Goal: Task Accomplishment & Management: Complete application form

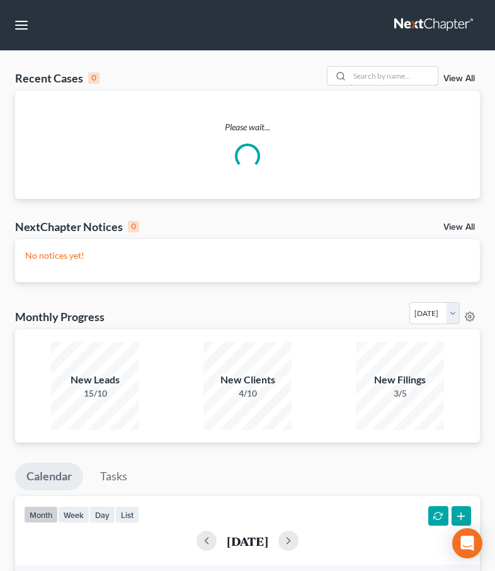
click at [374, 70] on input "search" at bounding box center [394, 76] width 88 height 18
click at [374, 44] on nav "Home New Case Client Portal Law Office of David Cahn, LLC david@cahnlawoffice.c…" at bounding box center [247, 25] width 495 height 50
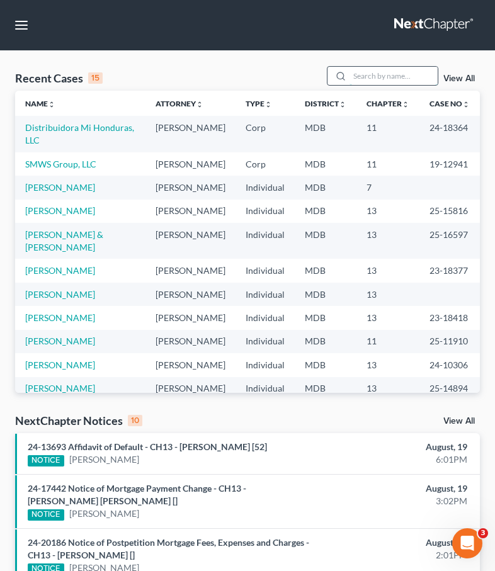
click at [380, 80] on input "search" at bounding box center [394, 76] width 88 height 18
type input "carson"
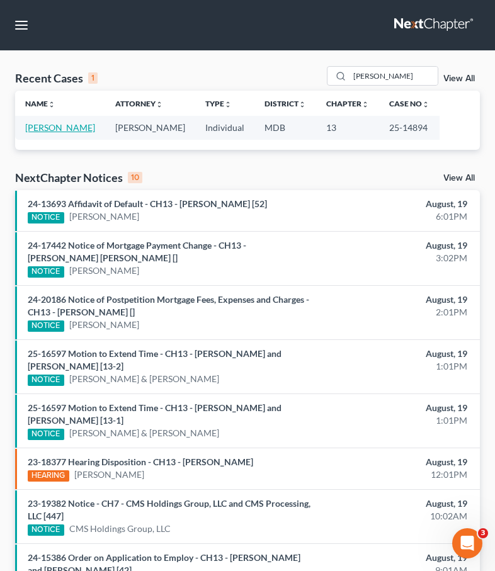
click at [60, 130] on link "Carson, Marcia" at bounding box center [60, 127] width 70 height 11
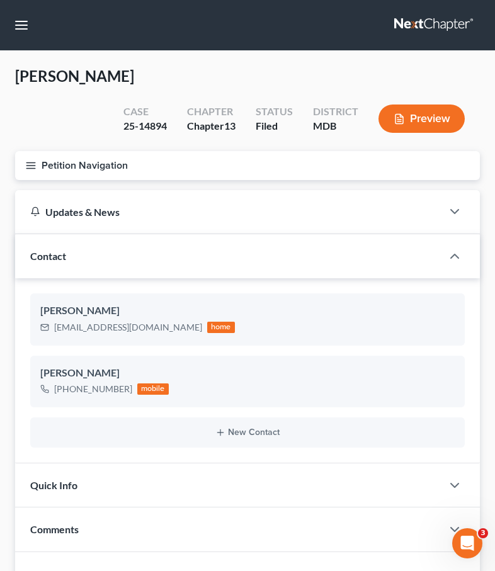
click at [25, 169] on icon "button" at bounding box center [30, 165] width 11 height 11
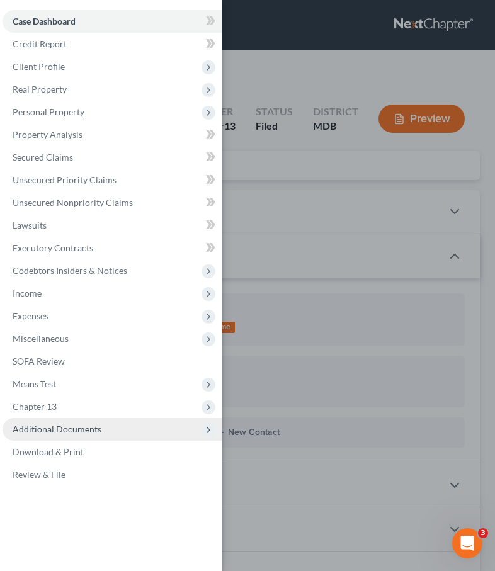
click at [55, 427] on span "Additional Documents" at bounding box center [57, 429] width 89 height 11
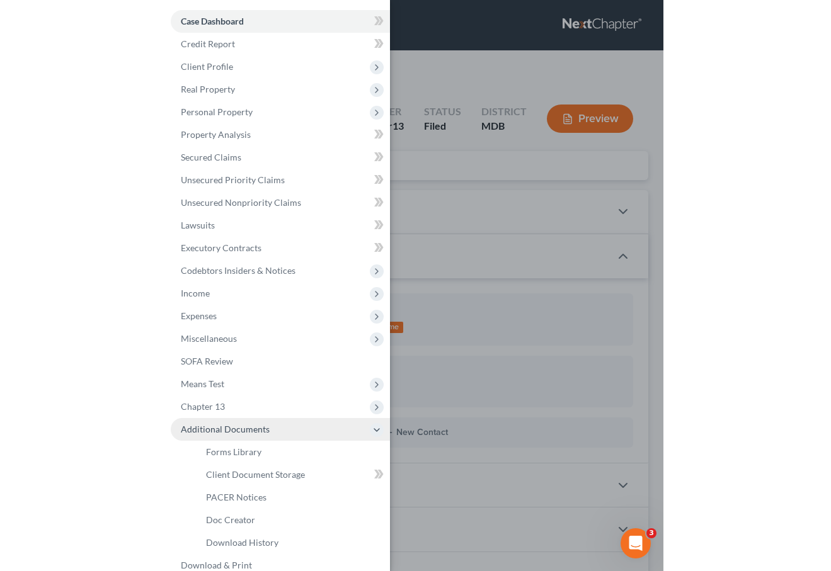
scroll to position [38, 0]
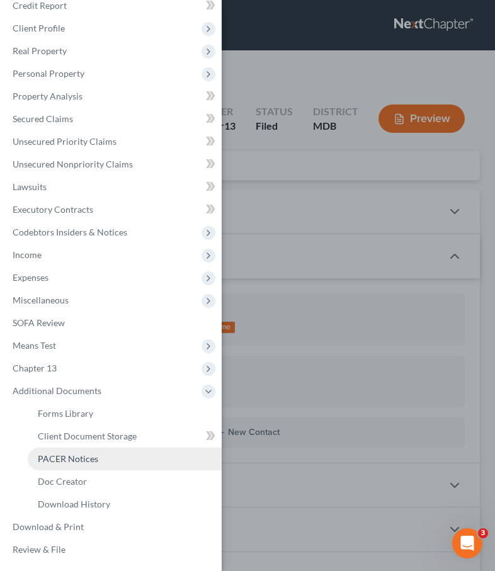
click at [54, 455] on span "PACER Notices" at bounding box center [68, 459] width 60 height 11
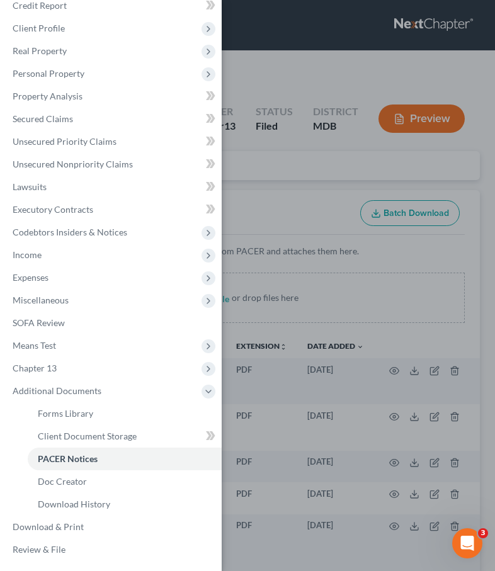
click at [260, 182] on div "Case Dashboard Payments Invoices Payments Payments Credit Report Client Profile" at bounding box center [247, 285] width 495 height 571
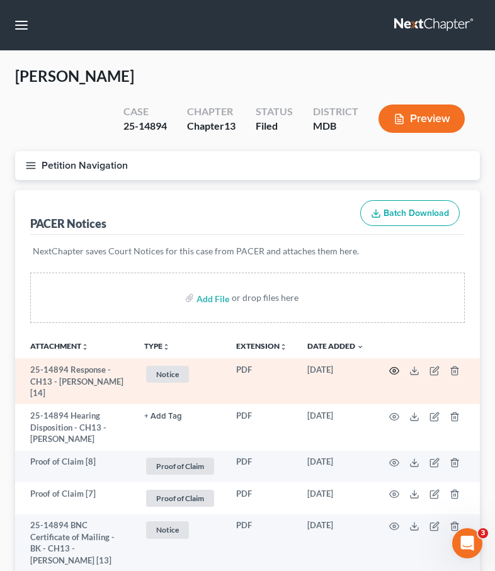
click at [396, 368] on icon "button" at bounding box center [394, 371] width 10 height 10
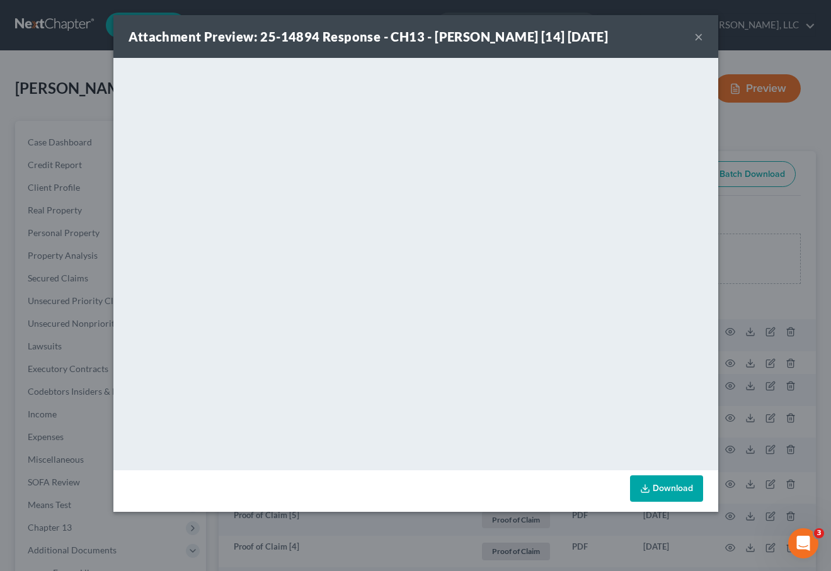
click at [495, 34] on button "×" at bounding box center [698, 36] width 9 height 15
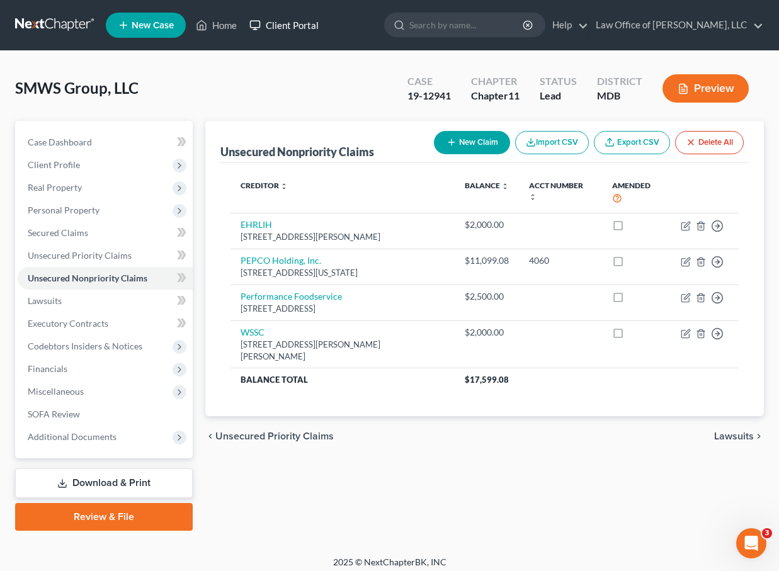
click at [312, 23] on link "Client Portal" at bounding box center [284, 25] width 82 height 23
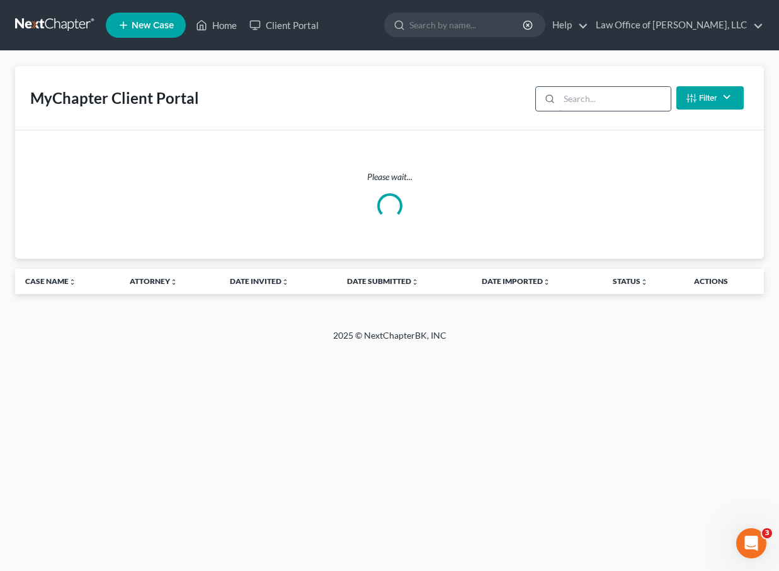
click at [587, 100] on input "search" at bounding box center [615, 99] width 112 height 24
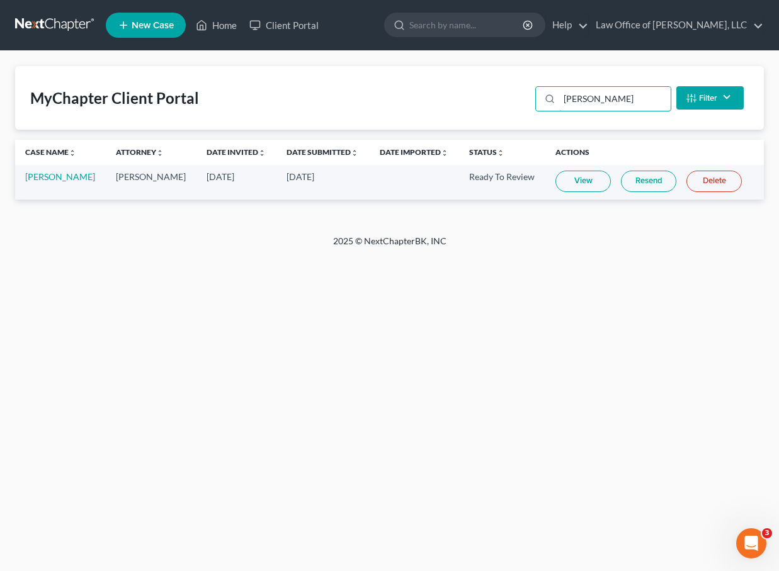
type input "mohler"
click at [569, 182] on link "View" at bounding box center [583, 181] width 55 height 21
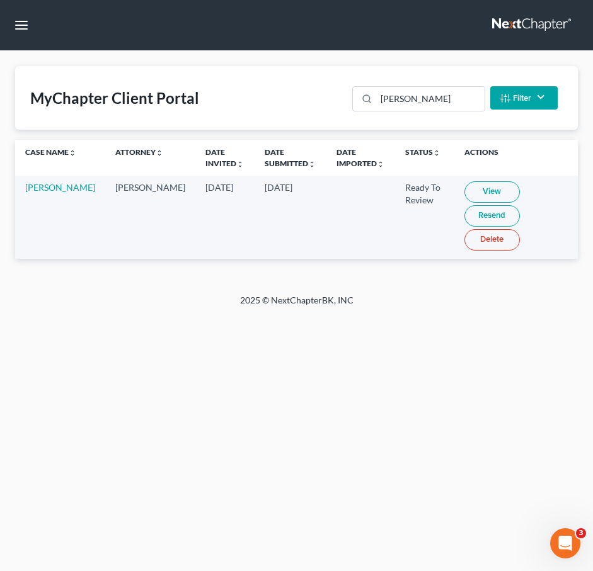
click at [512, 22] on link at bounding box center [532, 25] width 81 height 23
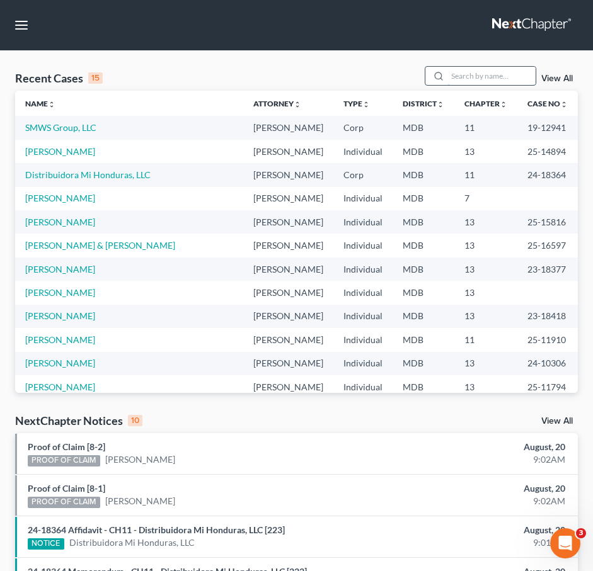
click at [474, 79] on input "search" at bounding box center [491, 76] width 88 height 18
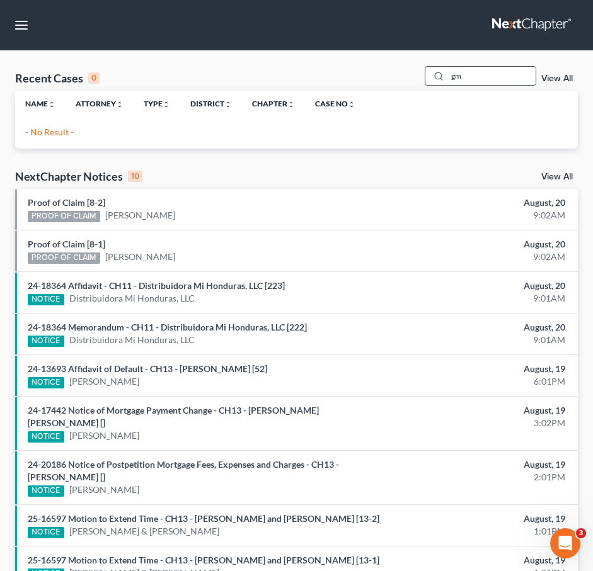
type input "g"
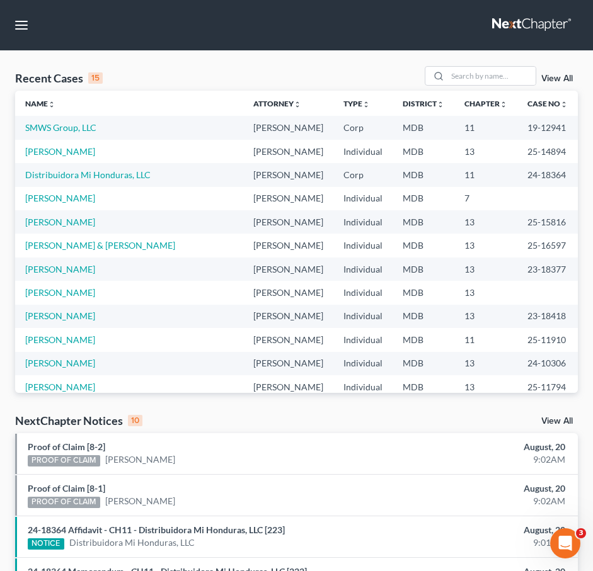
click at [539, 25] on link at bounding box center [532, 25] width 81 height 23
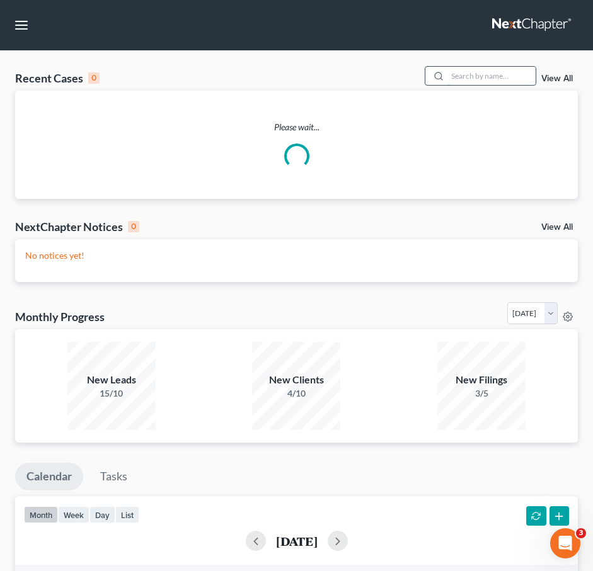
click at [478, 72] on input "search" at bounding box center [491, 76] width 88 height 18
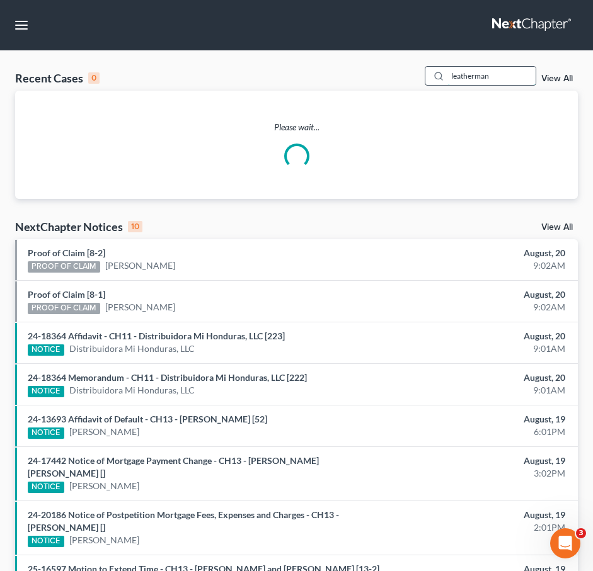
type input "leatherman"
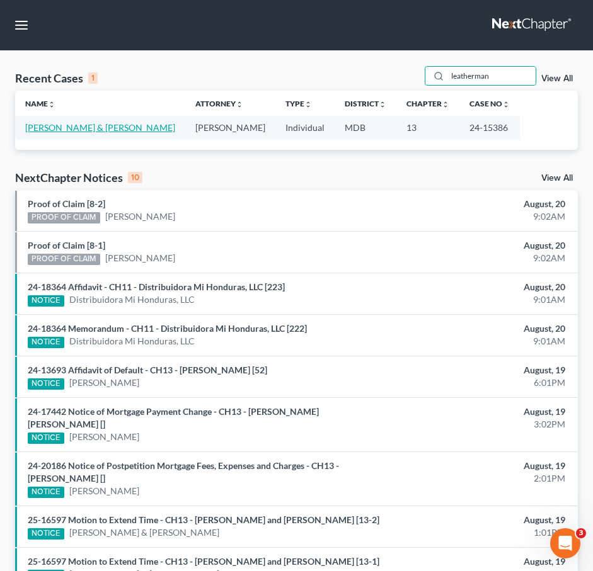
click at [109, 125] on link "[PERSON_NAME] & [PERSON_NAME]" at bounding box center [100, 127] width 150 height 11
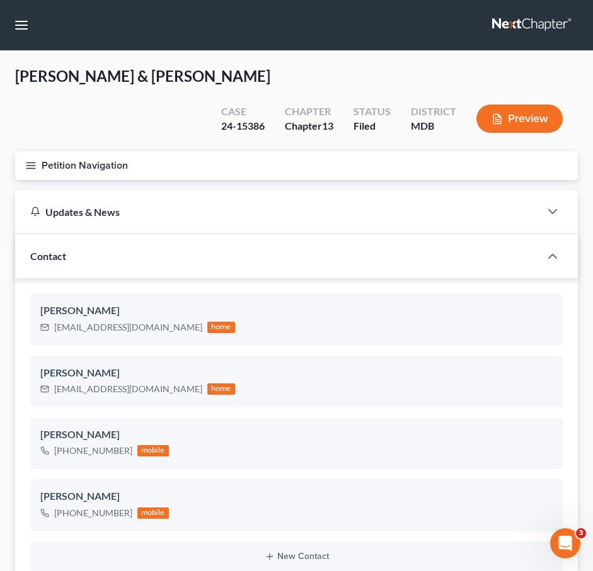
click at [31, 176] on button "Petition Navigation" at bounding box center [296, 165] width 563 height 29
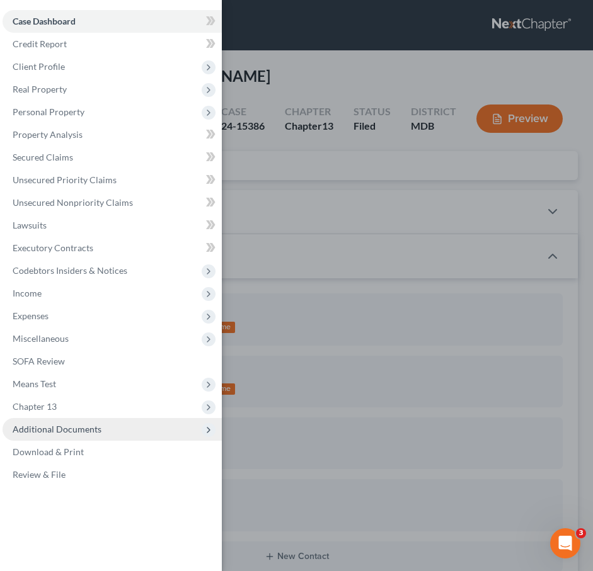
click at [68, 430] on span "Additional Documents" at bounding box center [57, 429] width 89 height 11
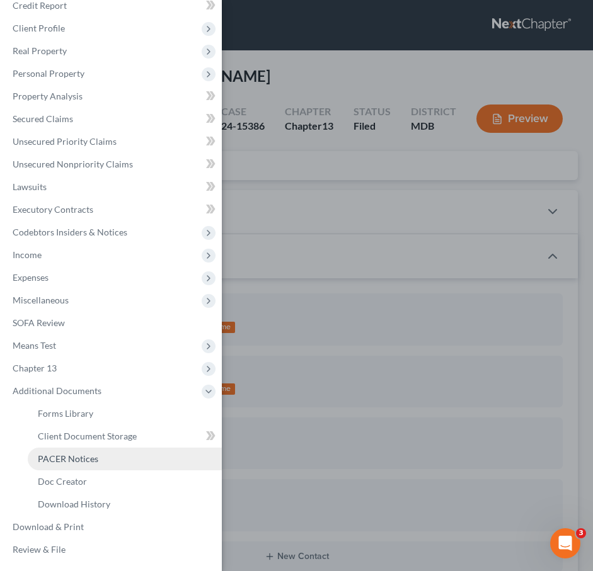
click at [68, 455] on span "PACER Notices" at bounding box center [68, 459] width 60 height 11
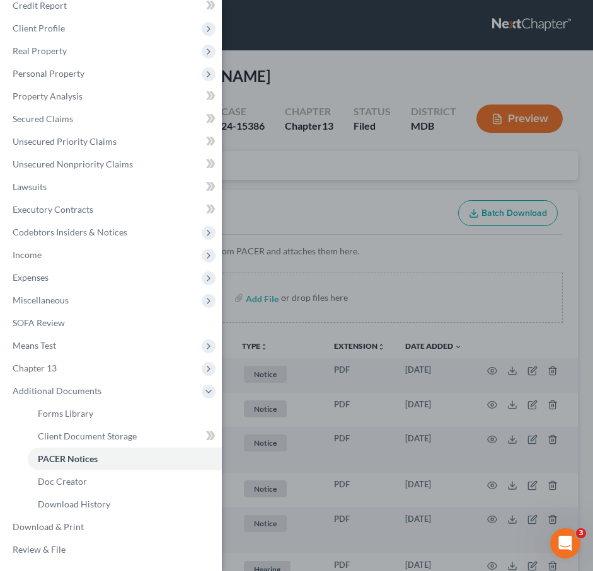
click at [268, 173] on div "Case Dashboard Payments Invoices Payments Payments Credit Report Client Profile" at bounding box center [296, 285] width 593 height 571
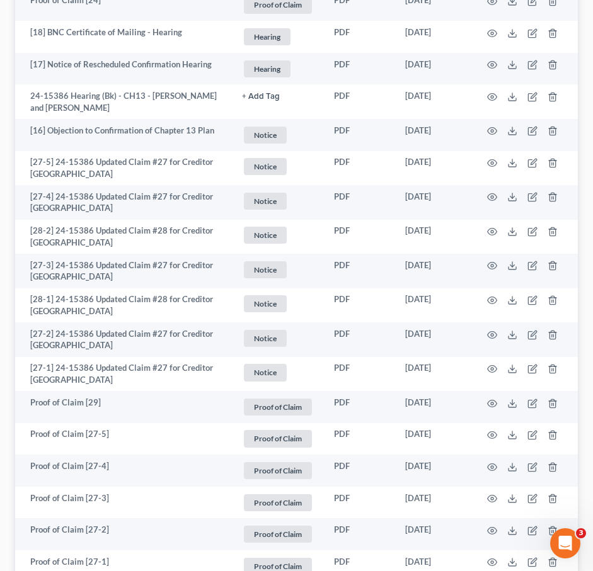
scroll to position [2782, 0]
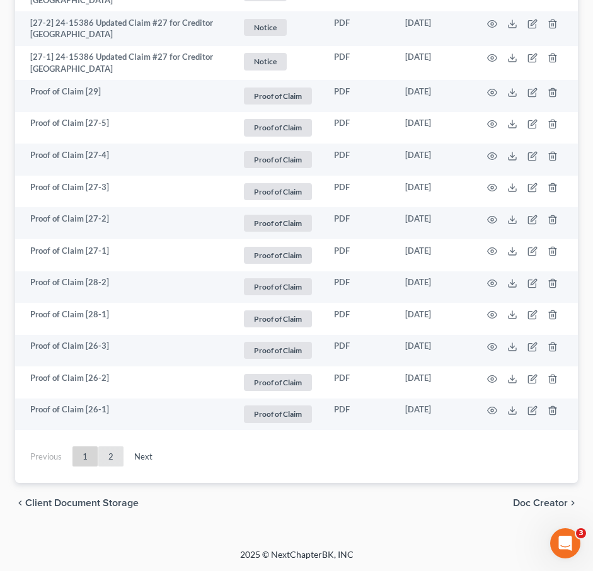
click at [113, 449] on link "2" at bounding box center [110, 457] width 25 height 20
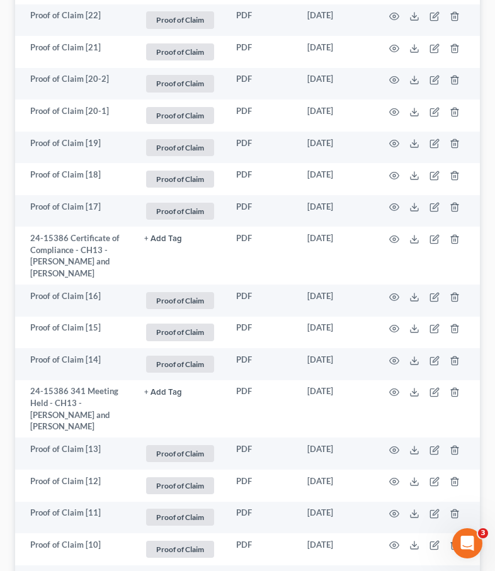
scroll to position [428, 0]
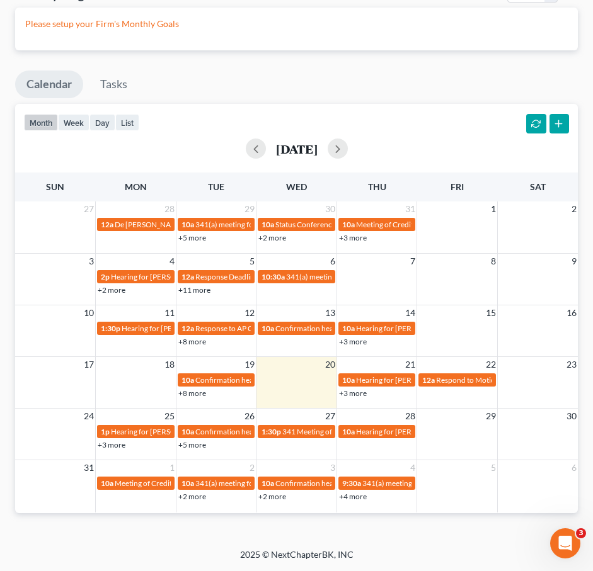
scroll to position [923, 0]
click at [202, 391] on div "27 28 29 30 31 1 2 12a De La Rocha LVNV Funding Deadline Passed 10a 341(a) meet…" at bounding box center [296, 357] width 563 height 311
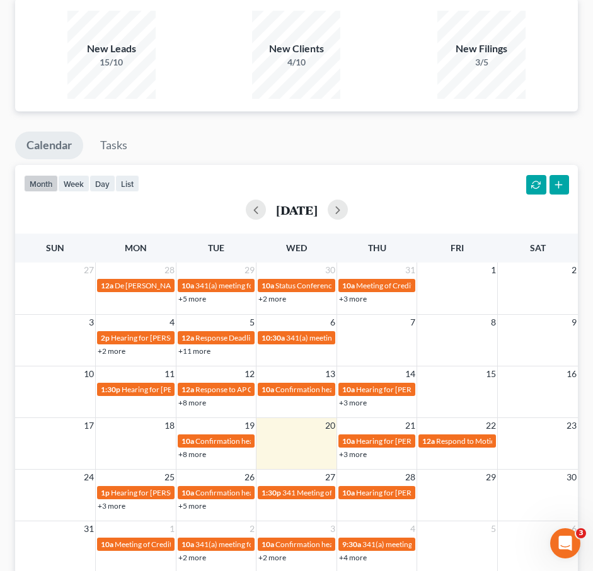
click at [198, 459] on link "+8 more" at bounding box center [192, 454] width 28 height 9
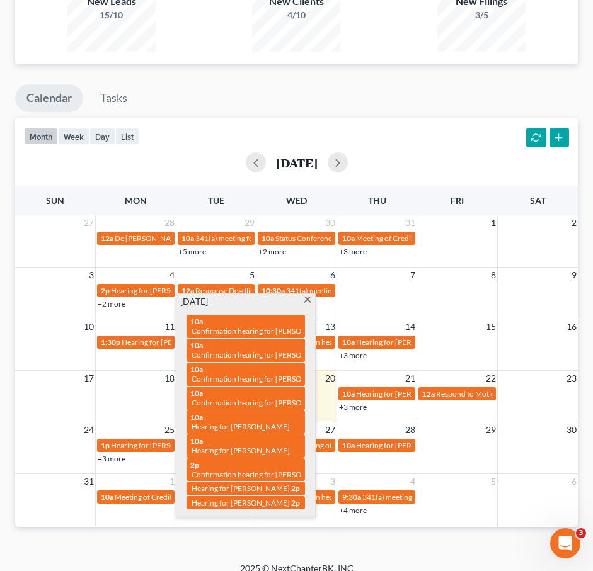
scroll to position [985, 0]
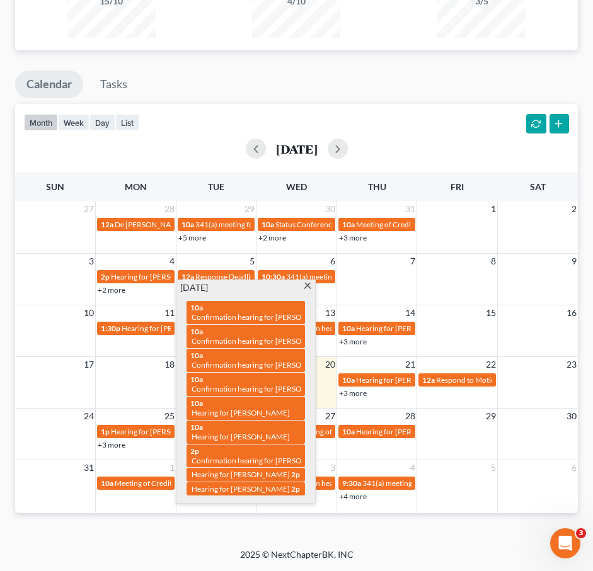
click at [306, 291] on span at bounding box center [307, 287] width 9 height 8
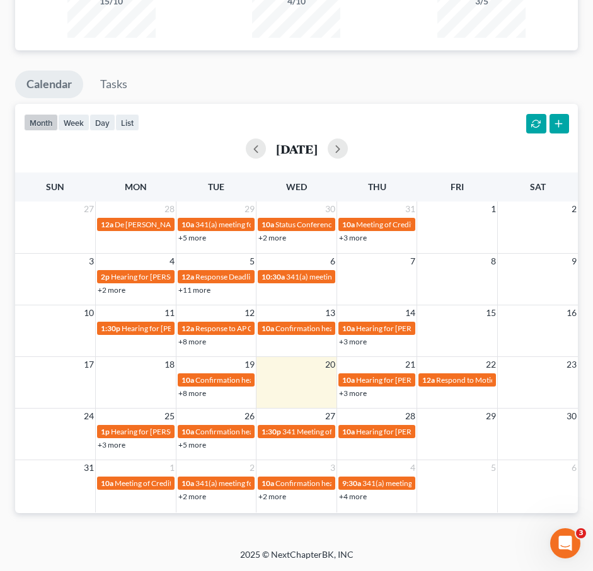
click at [350, 398] on link "+3 more" at bounding box center [353, 393] width 28 height 9
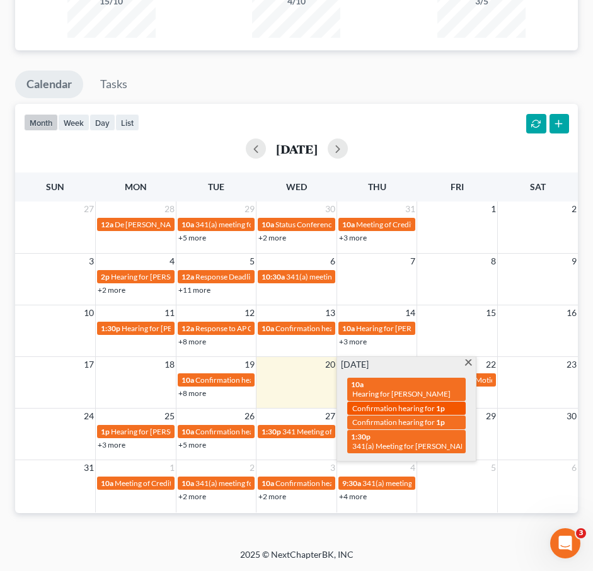
click at [367, 408] on span "Confirmation hearing for" at bounding box center [393, 408] width 83 height 9
select select "Days"
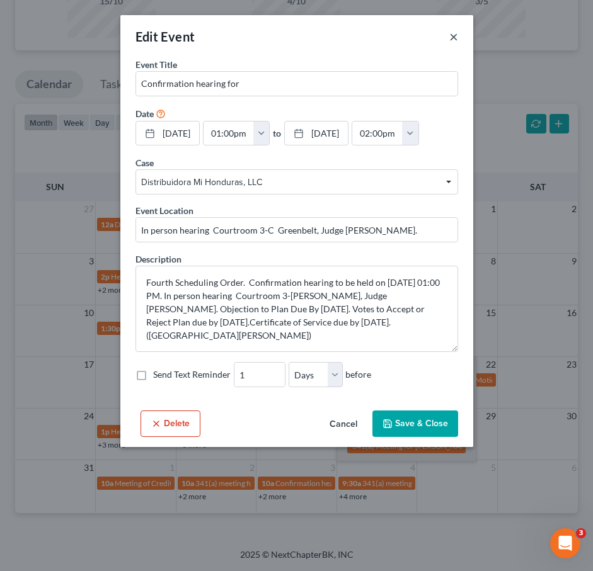
click at [452, 34] on button "×" at bounding box center [453, 36] width 9 height 15
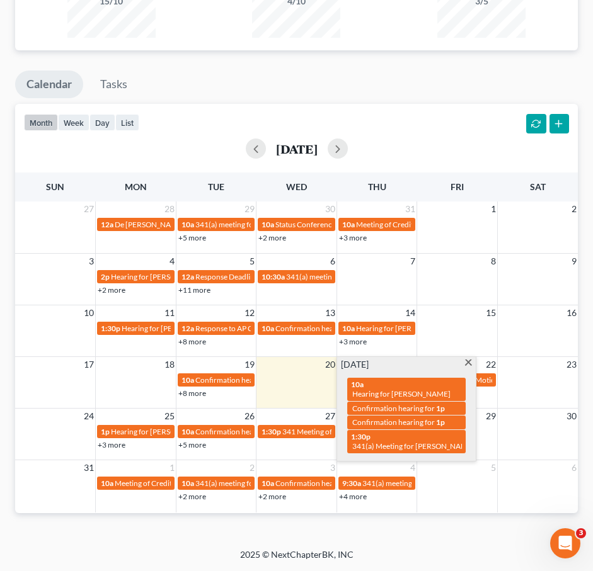
click at [467, 368] on span at bounding box center [468, 364] width 9 height 8
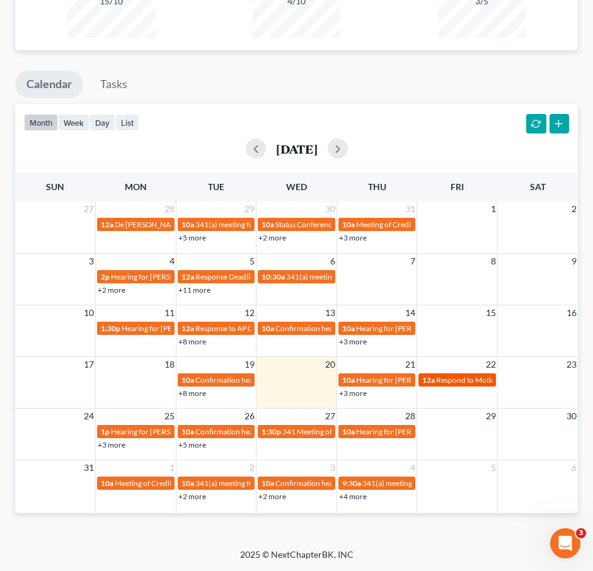
click at [466, 385] on span "Respond to Motion to Dismiss Adversary Complain" at bounding box center [519, 379] width 167 height 9
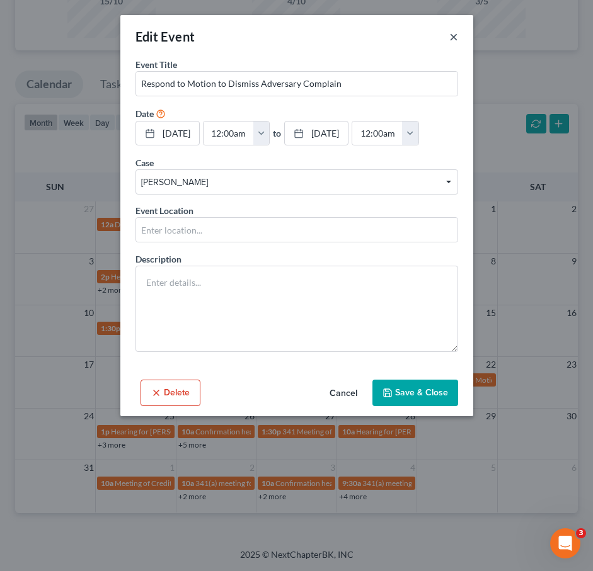
click at [452, 37] on button "×" at bounding box center [453, 36] width 9 height 15
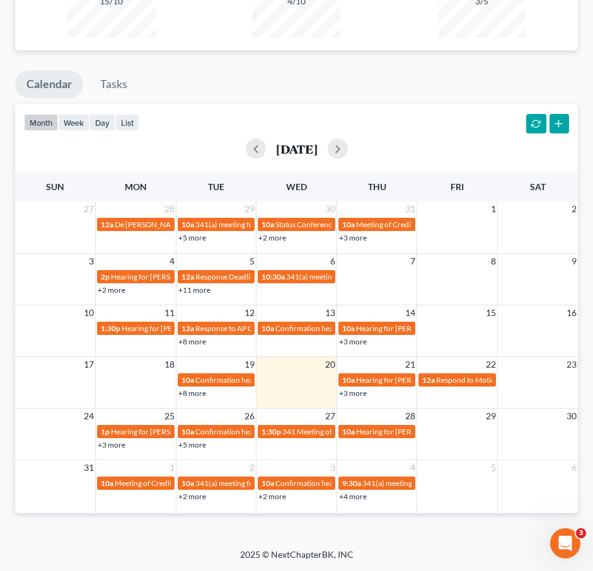
click at [186, 450] on link "+5 more" at bounding box center [192, 444] width 28 height 9
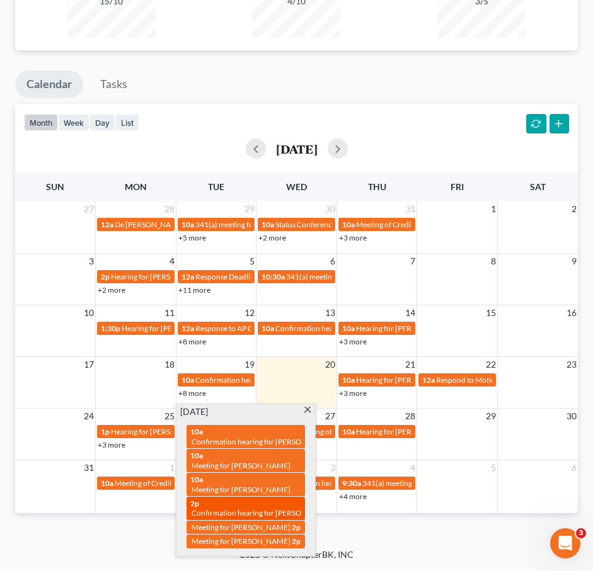
scroll to position [990, 0]
click at [308, 411] on span at bounding box center [307, 411] width 9 height 8
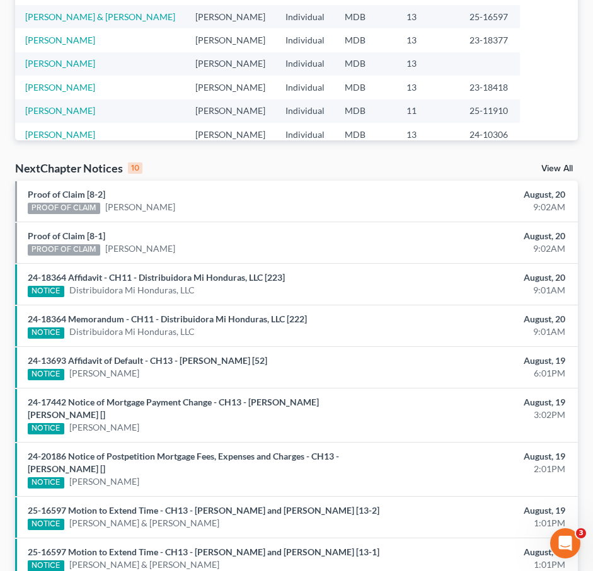
scroll to position [0, 0]
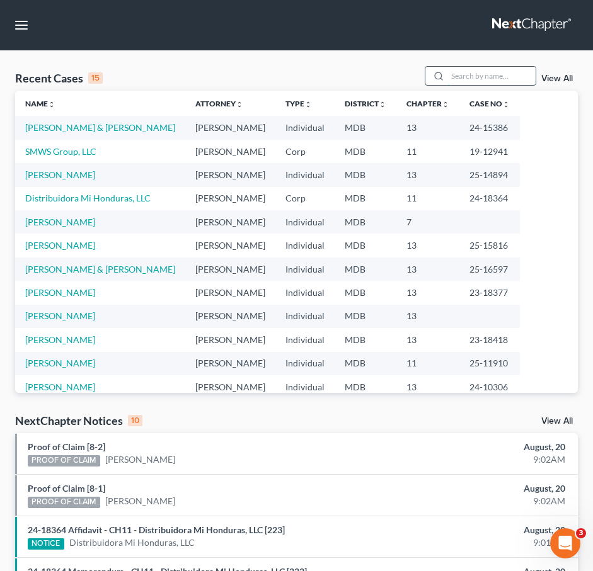
click at [483, 75] on input "search" at bounding box center [491, 76] width 88 height 18
type input "sumner"
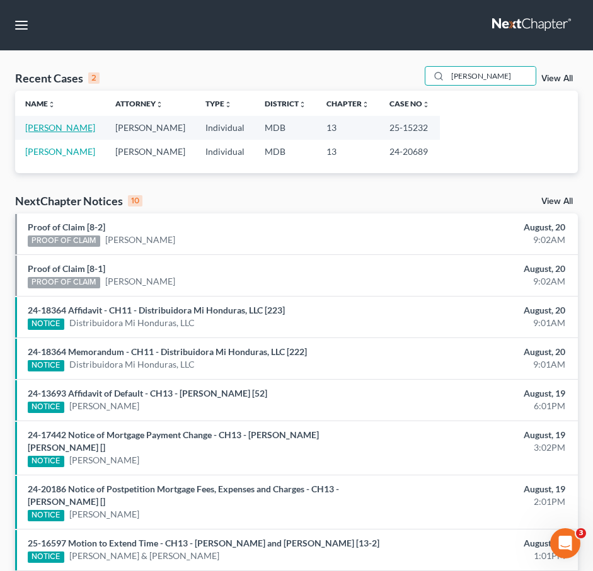
click at [52, 129] on link "Sumners, Jeremy" at bounding box center [60, 127] width 70 height 11
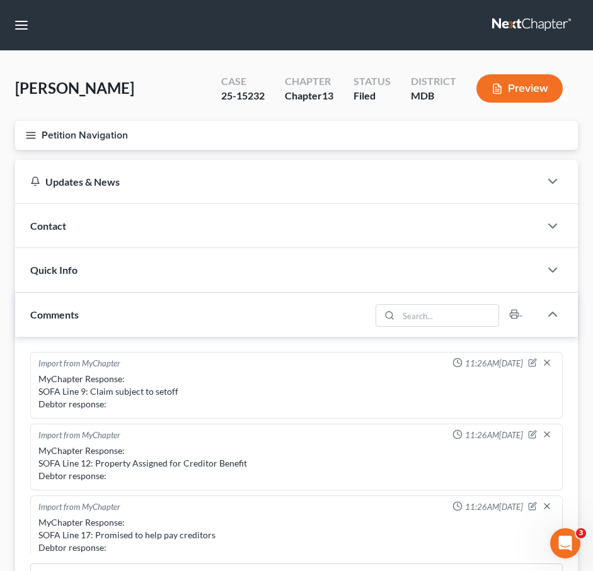
click at [31, 130] on icon "button" at bounding box center [30, 135] width 11 height 11
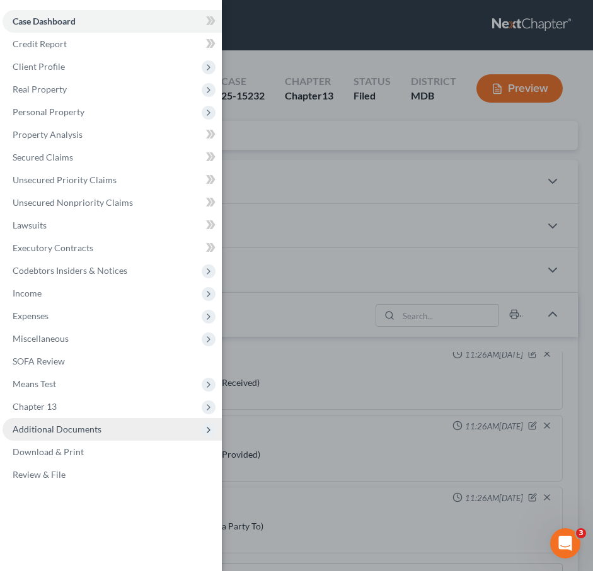
click at [77, 431] on span "Additional Documents" at bounding box center [57, 429] width 89 height 11
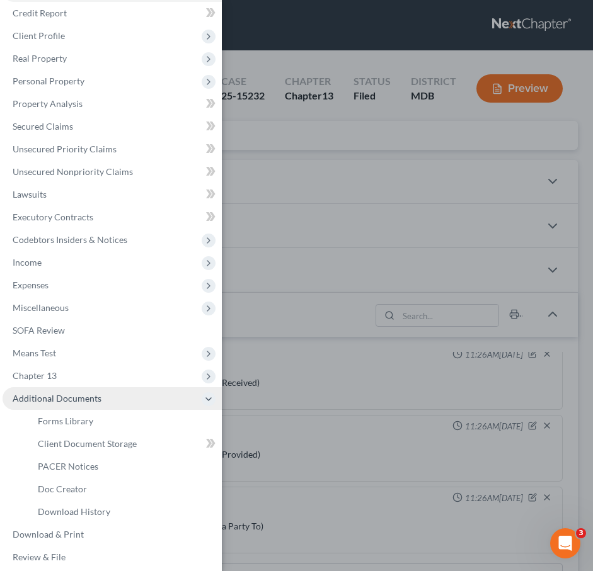
scroll to position [38, 0]
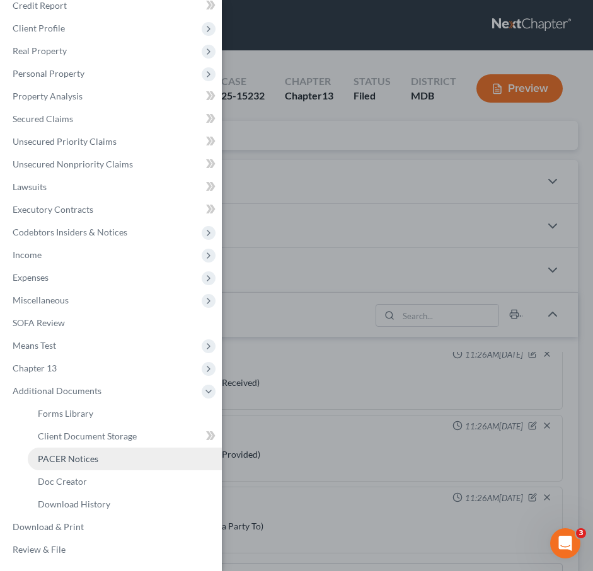
click at [75, 462] on span "PACER Notices" at bounding box center [68, 459] width 60 height 11
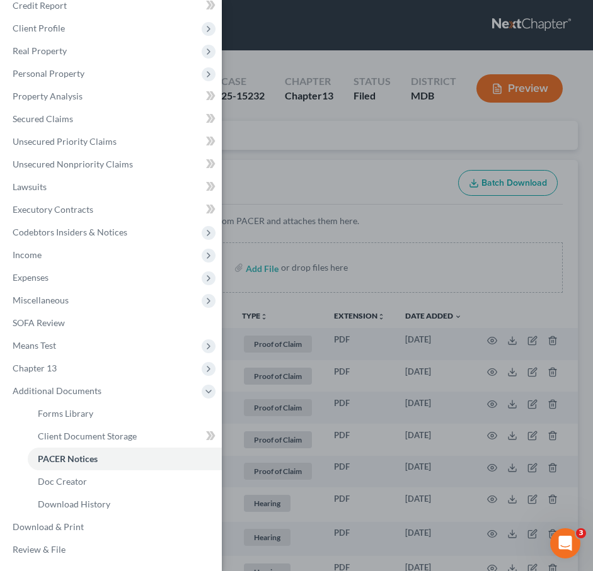
click at [287, 150] on div "Case Dashboard Payments Invoices Payments Payments Credit Report Client Profile" at bounding box center [296, 285] width 593 height 571
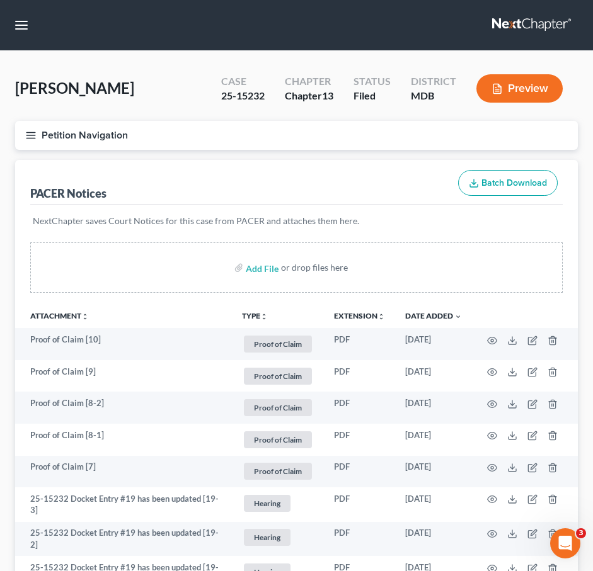
click at [36, 138] on icon "button" at bounding box center [30, 135] width 11 height 11
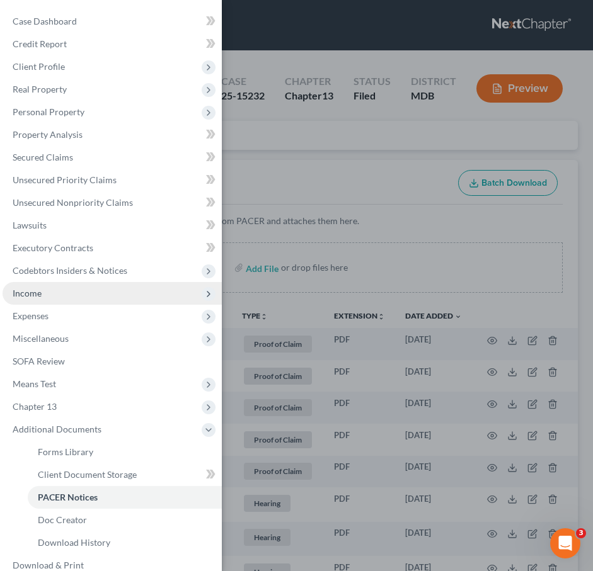
click at [62, 297] on span "Income" at bounding box center [112, 293] width 219 height 23
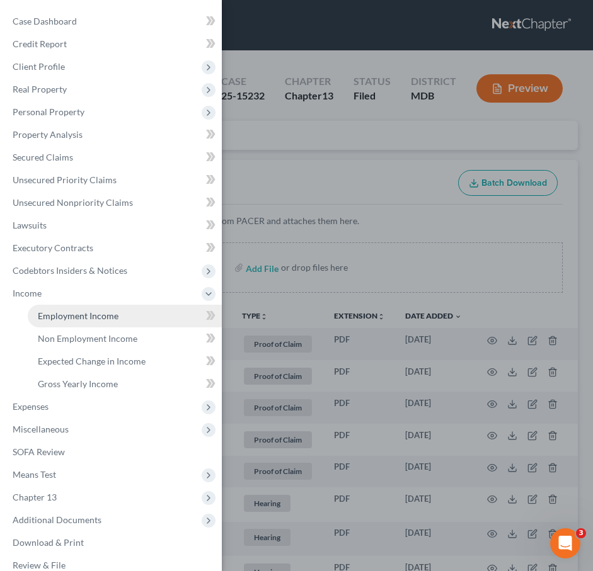
click at [67, 318] on span "Employment Income" at bounding box center [78, 316] width 81 height 11
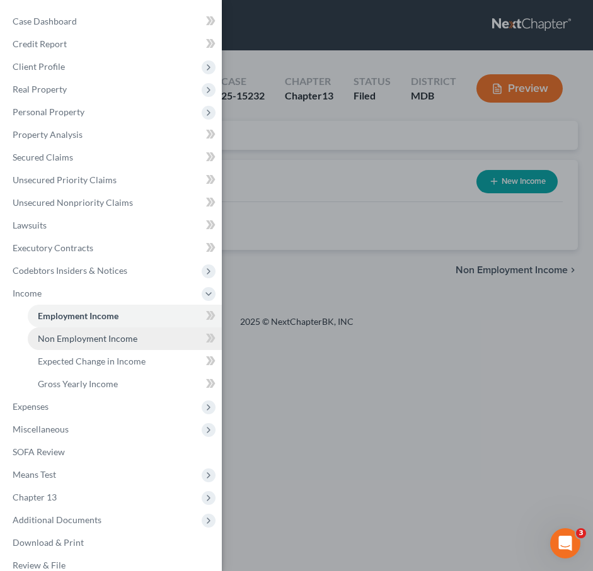
click at [65, 346] on link "Non Employment Income" at bounding box center [125, 339] width 194 height 23
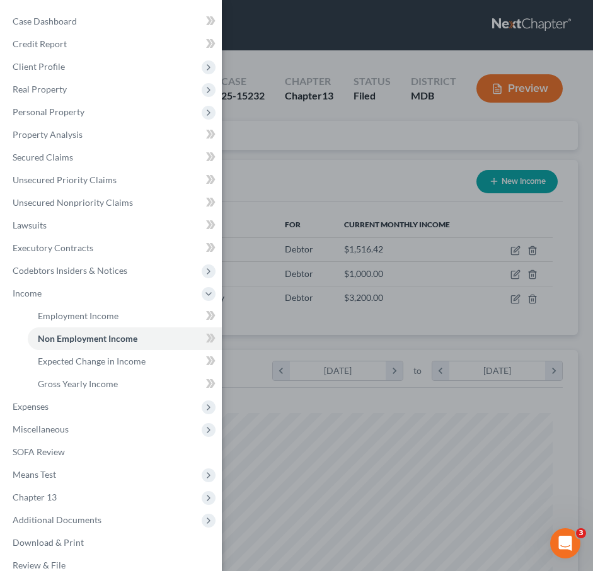
scroll to position [256, 537]
click at [284, 139] on div "Case Dashboard Payments Invoices Payments Payments Credit Report Client Profile" at bounding box center [296, 285] width 593 height 571
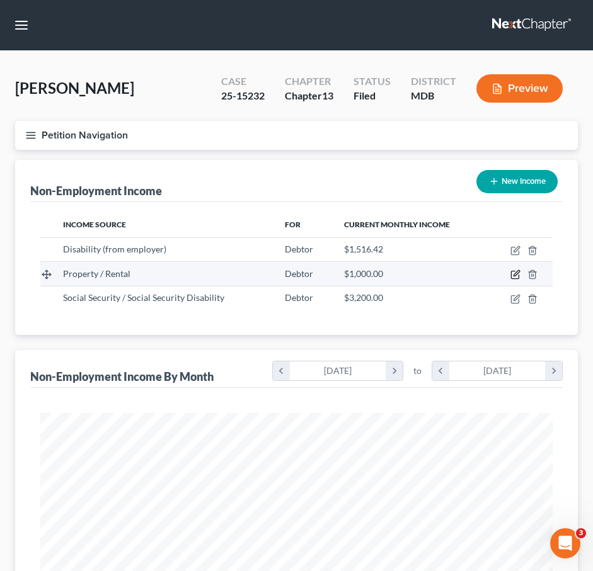
click at [516, 274] on icon "button" at bounding box center [515, 275] width 10 height 10
select select "9"
select select "0"
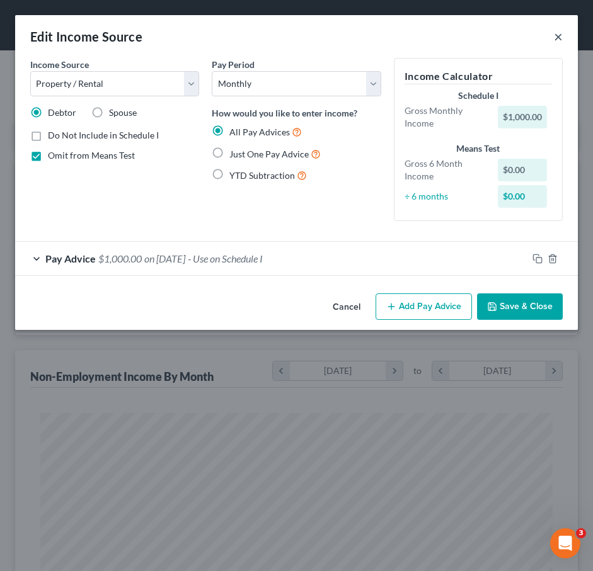
click at [556, 40] on button "×" at bounding box center [558, 36] width 9 height 15
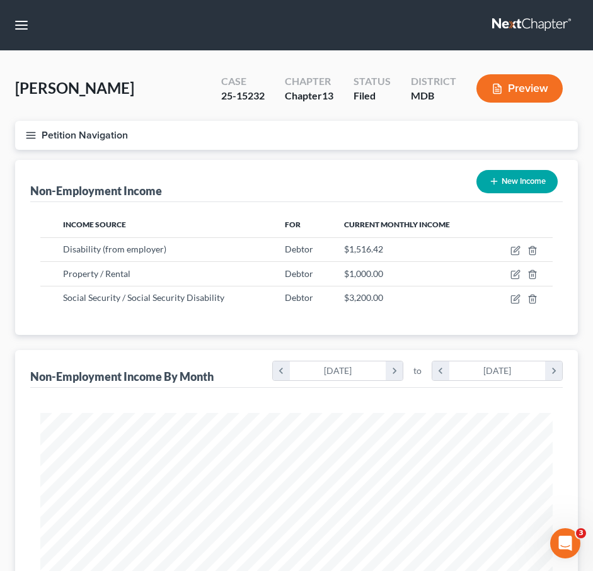
click at [504, 22] on link at bounding box center [532, 25] width 81 height 23
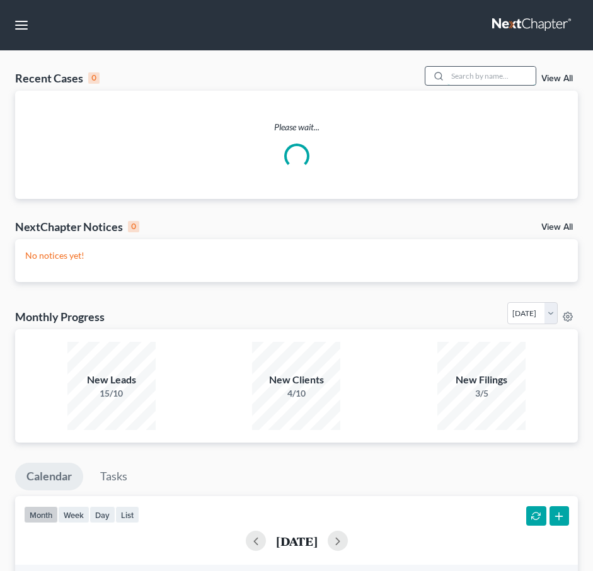
click at [516, 73] on input "search" at bounding box center [491, 76] width 88 height 18
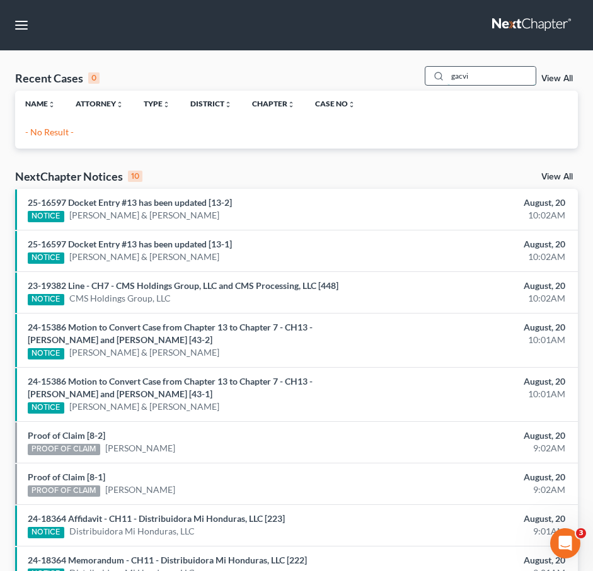
click at [466, 79] on input "gacvi" at bounding box center [491, 76] width 88 height 18
type input "gavi"
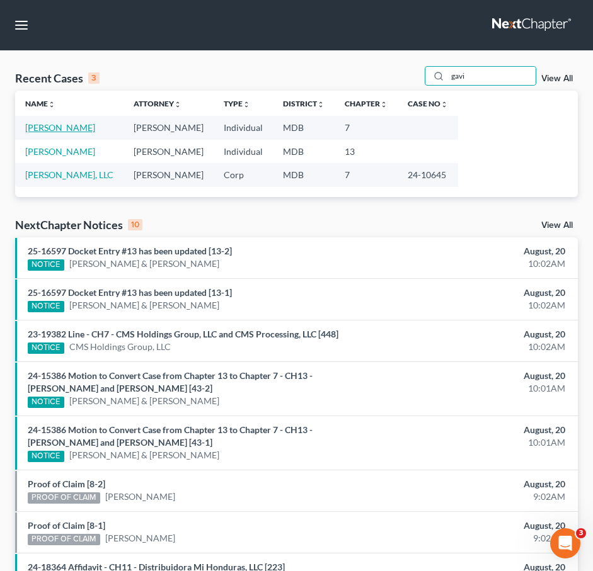
click at [37, 127] on link "[PERSON_NAME]" at bounding box center [60, 127] width 70 height 11
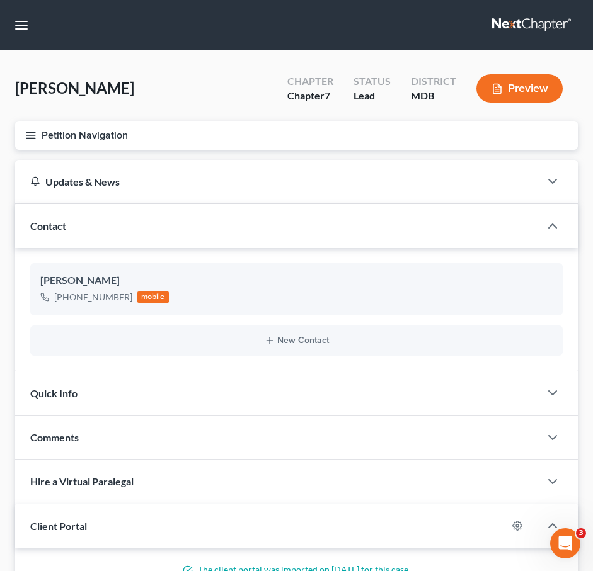
click at [33, 135] on line "button" at bounding box center [30, 135] width 9 height 0
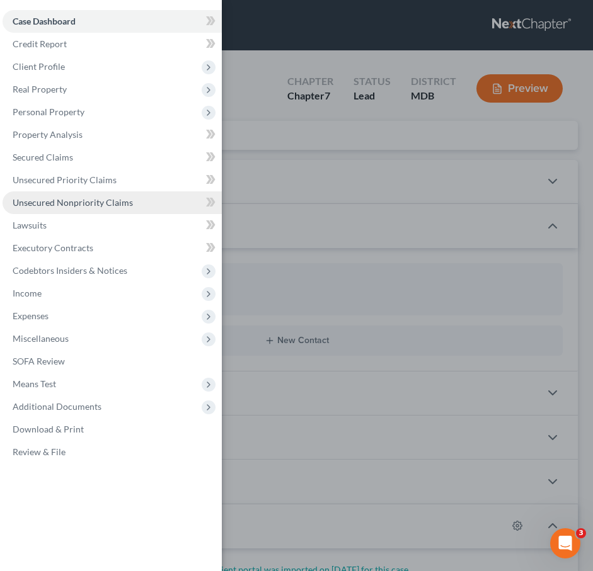
click at [49, 206] on span "Unsecured Nonpriority Claims" at bounding box center [73, 202] width 120 height 11
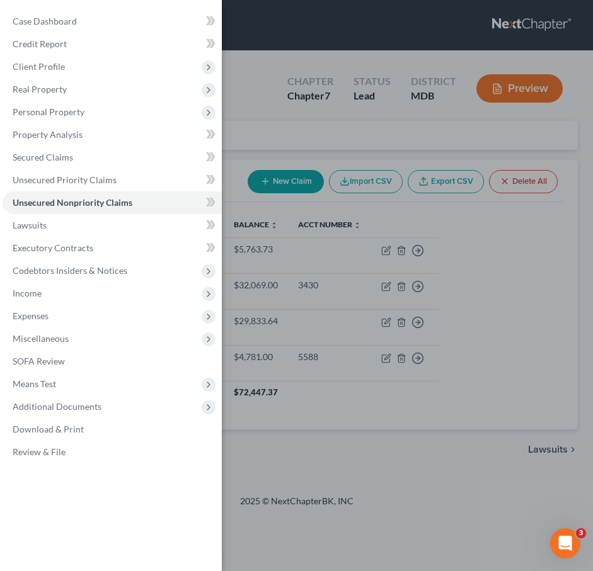
click at [264, 115] on div "Case Dashboard Payments Invoices Payments Payments Credit Report Client Profile" at bounding box center [296, 285] width 593 height 571
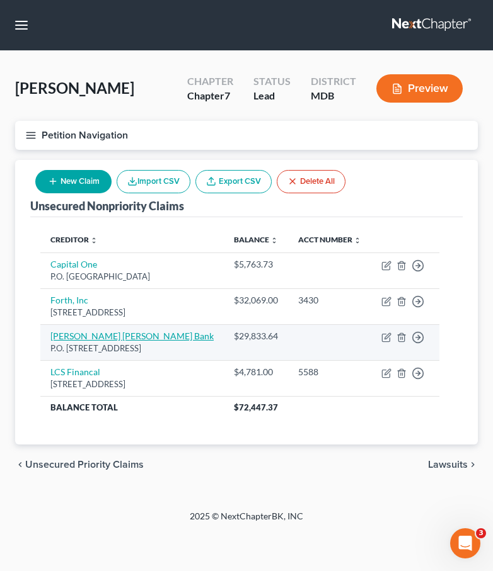
click at [73, 341] on link "Goldman Sachs Bank" at bounding box center [131, 336] width 163 height 11
select select "39"
select select "2"
select select "0"
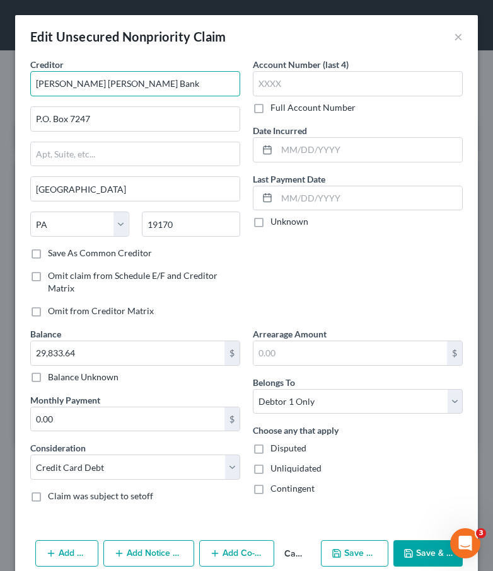
drag, startPoint x: 117, startPoint y: 84, endPoint x: -40, endPoint y: 70, distance: 157.5
click at [0, 70] on html "Home New Case Client Portal Law Office of David Cahn, LLC david@cahnlawoffice.c…" at bounding box center [246, 285] width 493 height 571
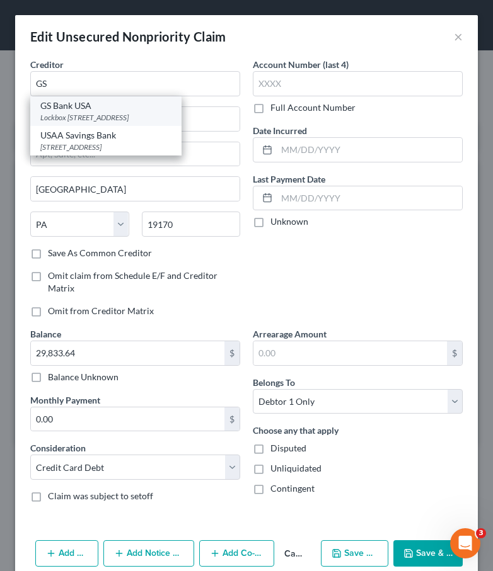
click at [65, 104] on div "GS Bank USA" at bounding box center [105, 106] width 131 height 13
type input "GS Bank USA"
type input "Lockbox 6112"
type input "PO Box 7247"
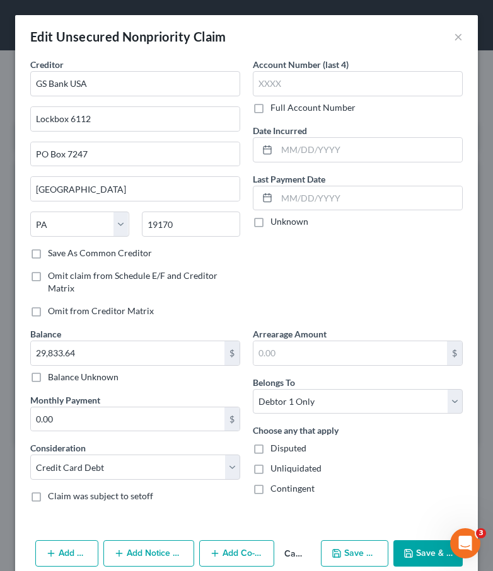
click at [413, 546] on button "Save & Close" at bounding box center [427, 554] width 69 height 26
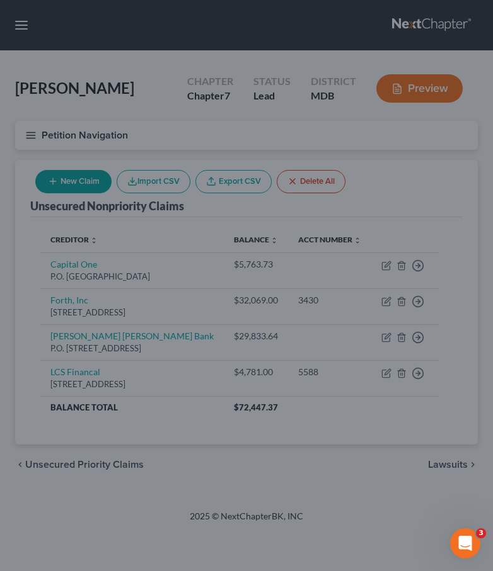
type input "0"
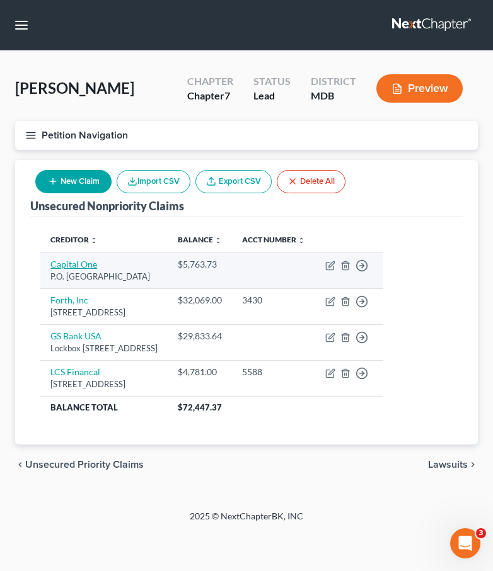
click at [74, 270] on link "Capital One" at bounding box center [73, 264] width 47 height 11
select select "28"
select select "2"
select select "0"
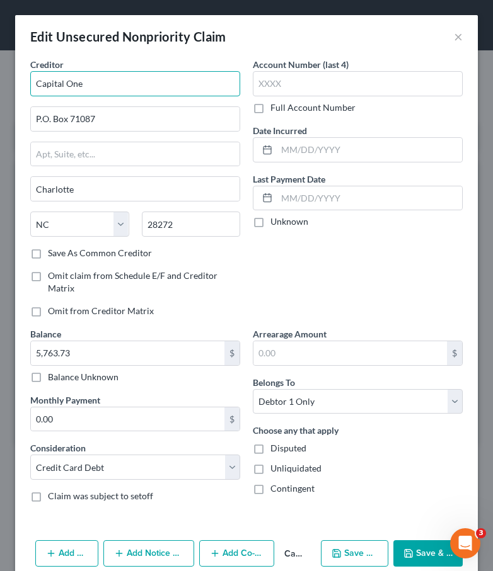
click at [98, 91] on input "Capital One" at bounding box center [135, 83] width 210 height 25
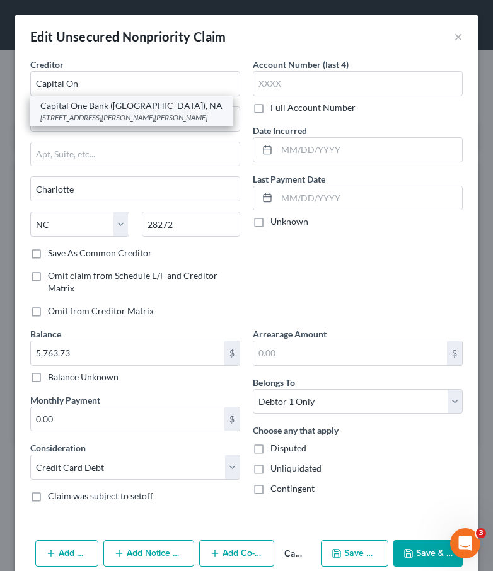
click at [62, 108] on div "Capital One Bank ([GEOGRAPHIC_DATA]), NA" at bounding box center [131, 106] width 182 height 13
type input "Capital One Bank ([GEOGRAPHIC_DATA]), NA"
type input "[STREET_ADDRESS][PERSON_NAME]"
type input "[PERSON_NAME] [PERSON_NAME]"
select select "48"
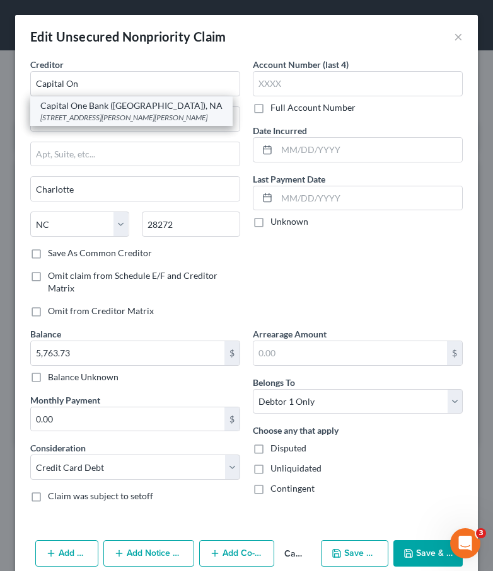
type input "23060"
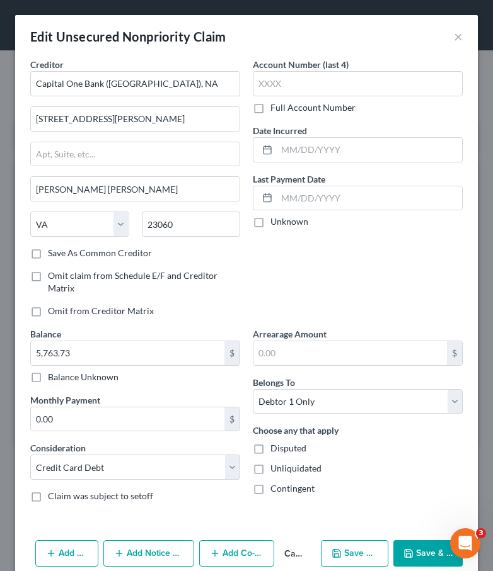
click at [407, 558] on icon "button" at bounding box center [408, 554] width 10 height 10
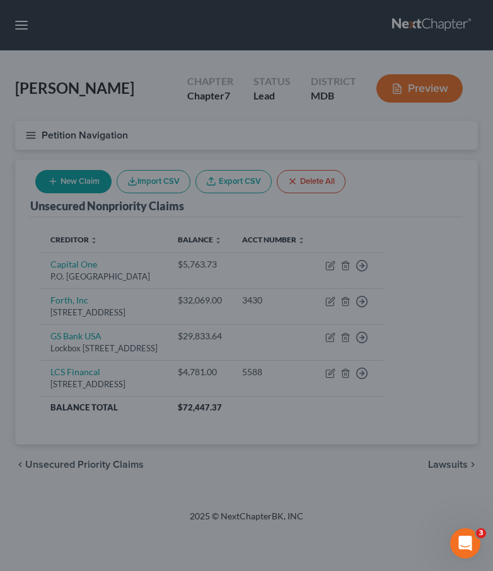
type input "0"
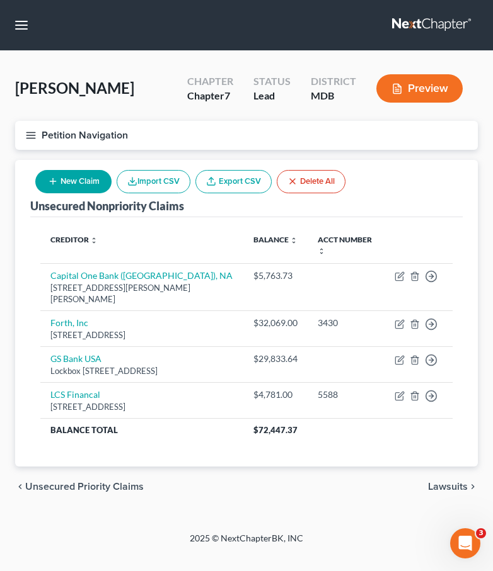
click at [76, 181] on button "New Claim" at bounding box center [73, 181] width 76 height 23
select select "0"
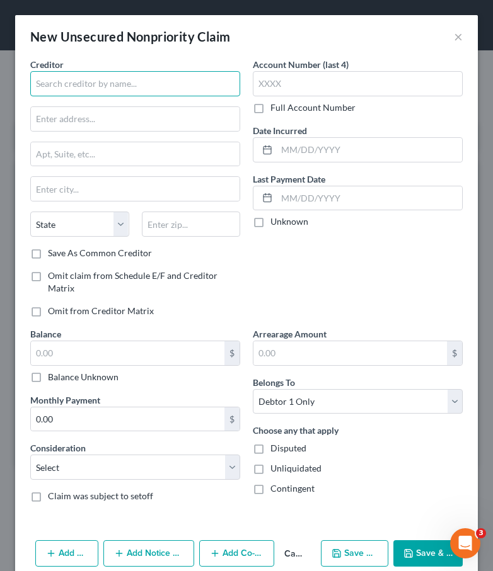
click at [69, 80] on input "text" at bounding box center [135, 83] width 210 height 25
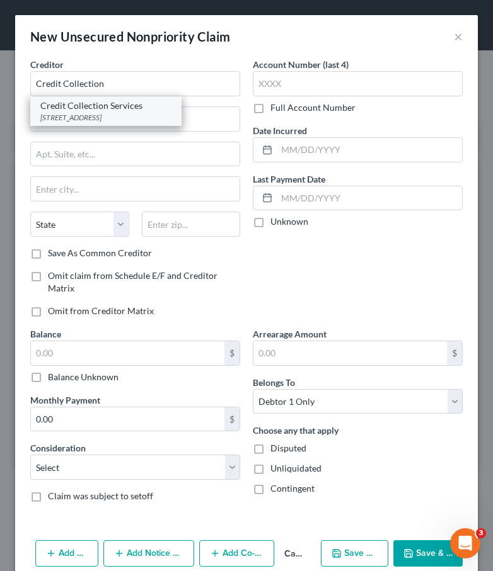
click at [66, 108] on div "Credit Collection Services" at bounding box center [105, 106] width 131 height 13
type input "Credit Collection Services"
type input "PO Box 21504"
type input "Roanoke"
select select "48"
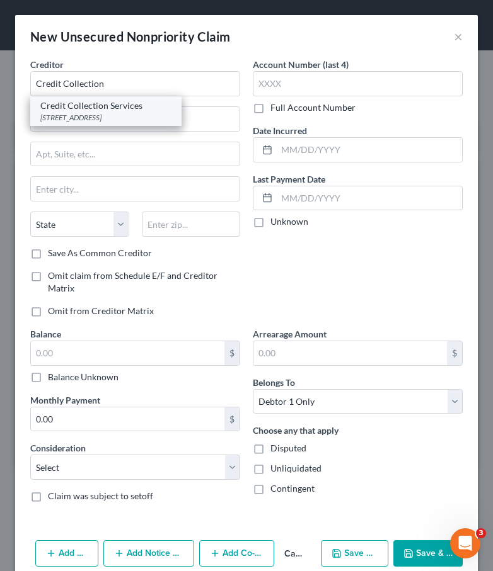
type input "24018"
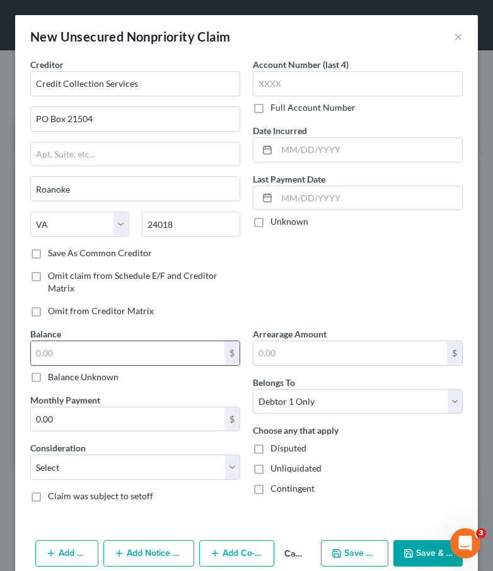
click at [72, 350] on input "text" at bounding box center [127, 353] width 193 height 24
type input "639"
click at [75, 467] on select "Select Cable / Satellite Services Collection Agency Credit Card Debt Debt Couns…" at bounding box center [135, 467] width 210 height 25
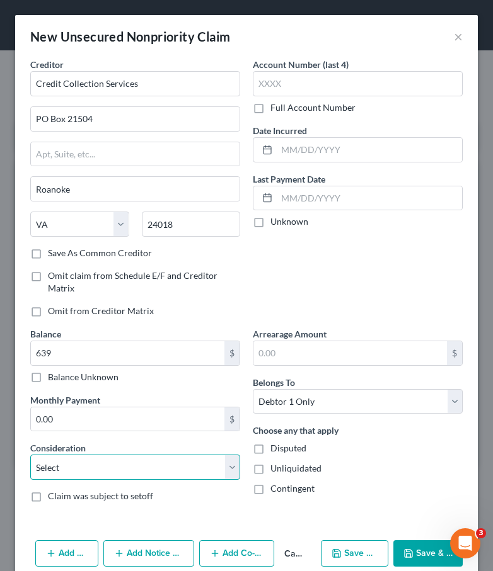
select select "1"
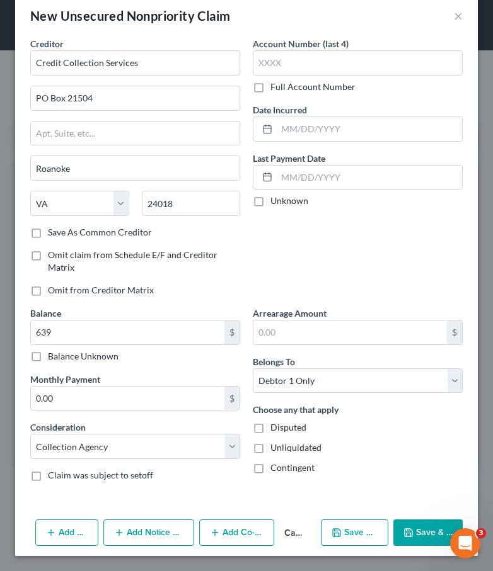
click at [413, 527] on button "Save & Close" at bounding box center [427, 533] width 69 height 26
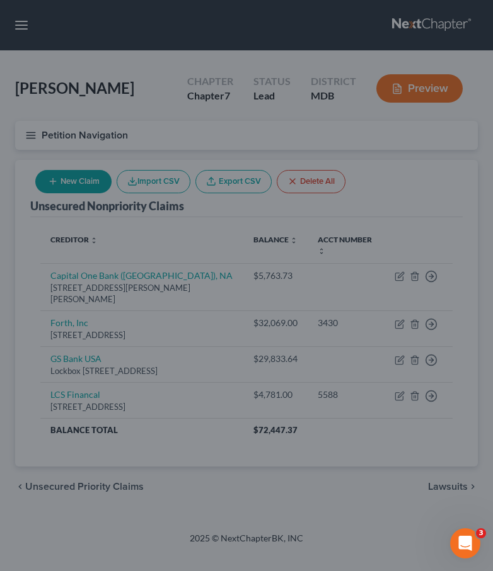
type input "639.00"
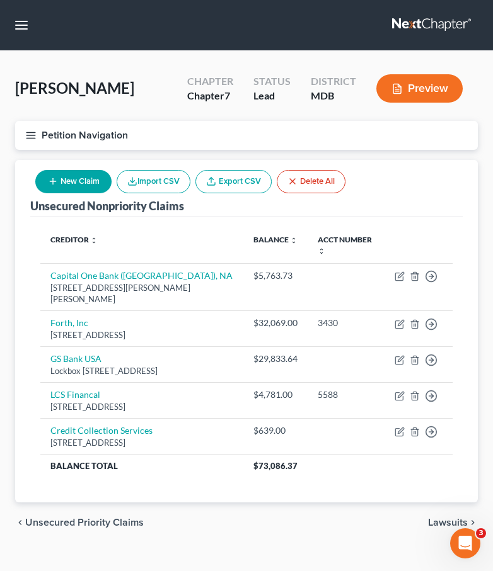
click at [56, 528] on span "Unsecured Priority Claims" at bounding box center [84, 523] width 118 height 10
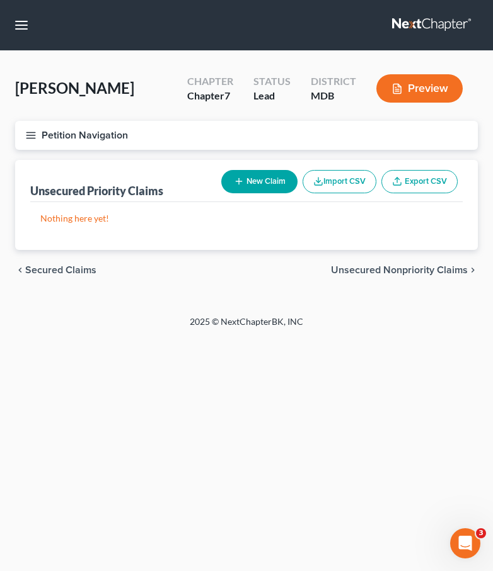
click at [50, 273] on span "Secured Claims" at bounding box center [60, 270] width 71 height 10
click at [262, 175] on button "New Claim" at bounding box center [259, 181] width 76 height 23
select select "0"
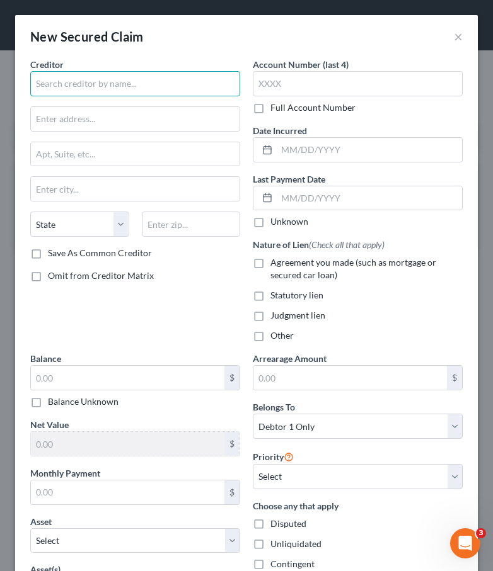
click at [87, 84] on input "text" at bounding box center [135, 83] width 210 height 25
type input "NR/SMSCAL"
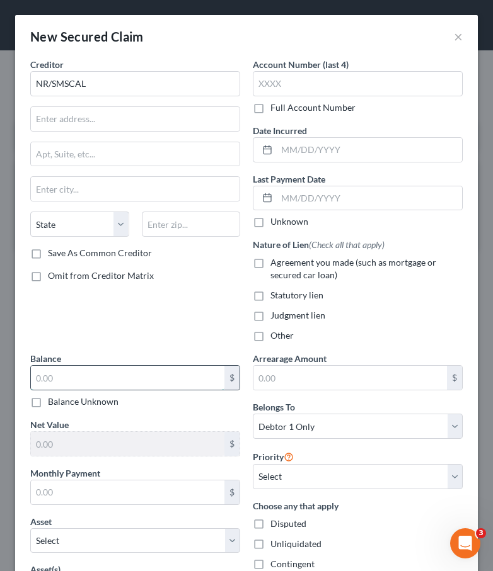
click at [38, 370] on input "text" at bounding box center [127, 378] width 193 height 24
paste input "$252,724"
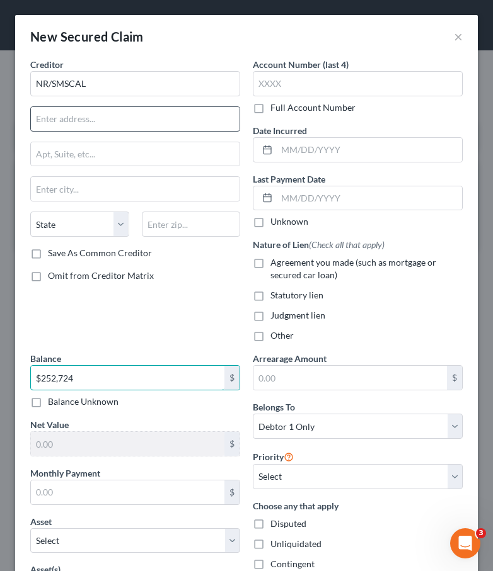
type input "$252,724"
click at [106, 118] on input "text" at bounding box center [135, 119] width 209 height 24
type input "601 Office Center Dr., Ste. 100"
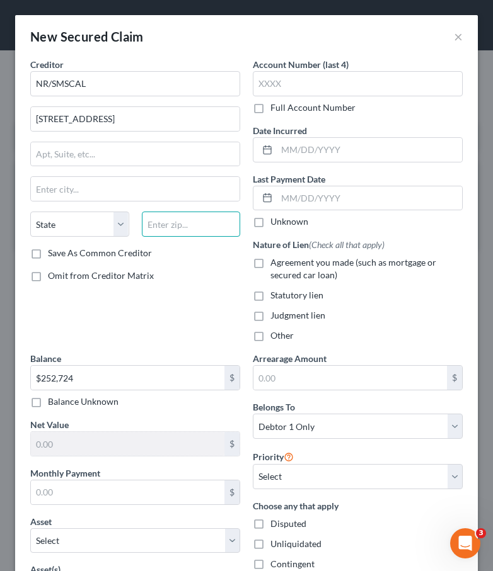
click at [189, 233] on input "text" at bounding box center [191, 224] width 99 height 25
type input "19034"
type input "Fort Washington"
select select "39"
click at [270, 262] on label "Agreement you made (such as mortgage or secured car loan)" at bounding box center [366, 268] width 192 height 25
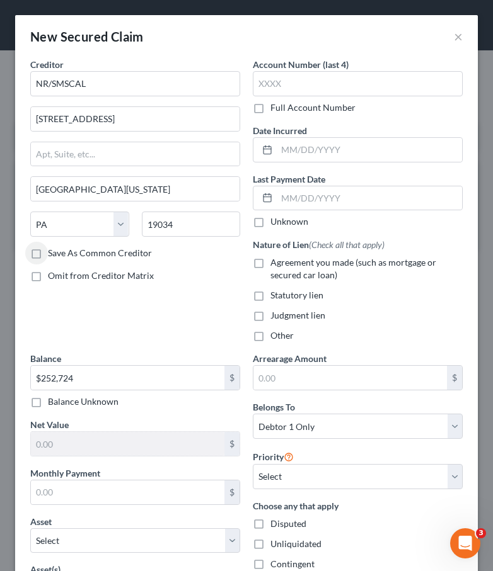
click at [275, 262] on input "Agreement you made (such as mortgage or secured car loan)" at bounding box center [279, 260] width 8 height 8
checkbox input "true"
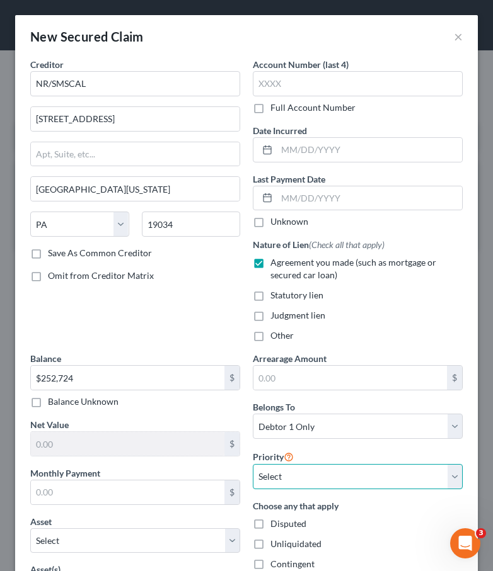
click at [302, 478] on select "Select 1st 2nd 3rd 4th 5th 6th 7th 8th 9th 10th 11th 12th 13th 14th 15th 16th 1…" at bounding box center [358, 476] width 210 height 25
select select "0"
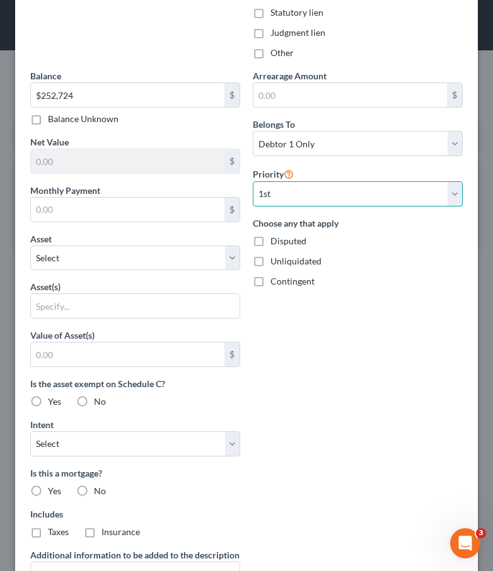
scroll to position [409, 0]
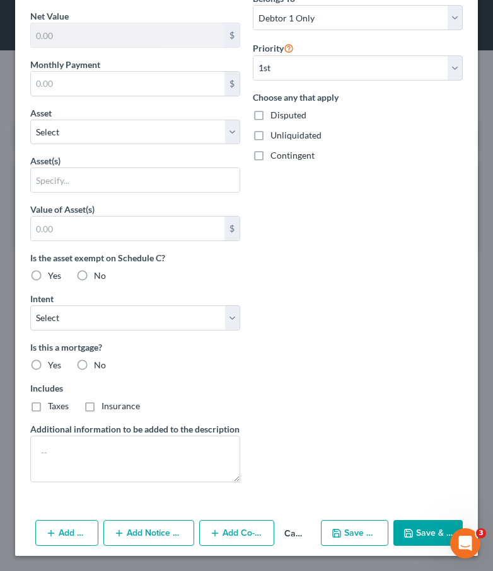
click at [222, 528] on button "Add Co-Debtor" at bounding box center [237, 533] width 76 height 26
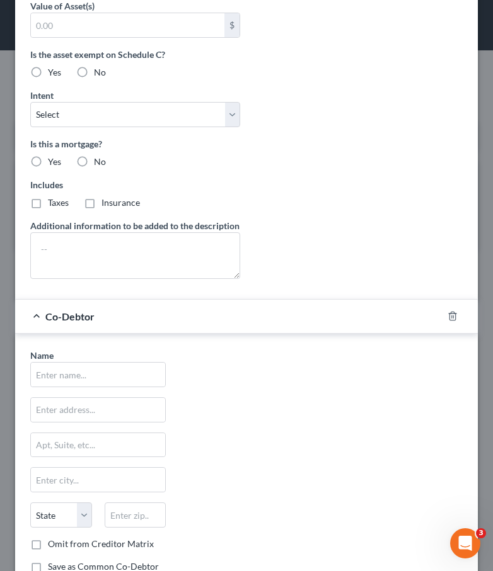
scroll to position [690, 0]
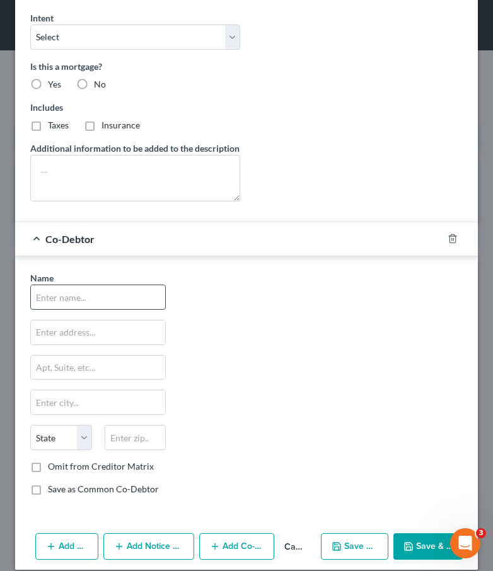
click at [69, 297] on input "text" at bounding box center [98, 297] width 134 height 24
type input "Chipo Mangwengwe"
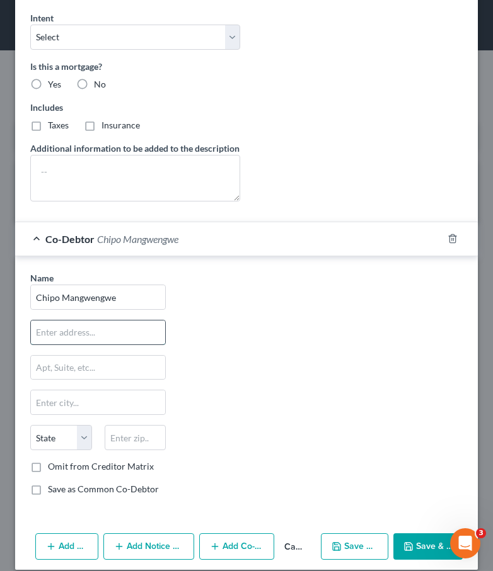
click at [57, 336] on input "text" at bounding box center [98, 333] width 134 height 24
type input "5531 Upper Mill N. Ter."
type input "21703"
type input "Frederick"
select select "21"
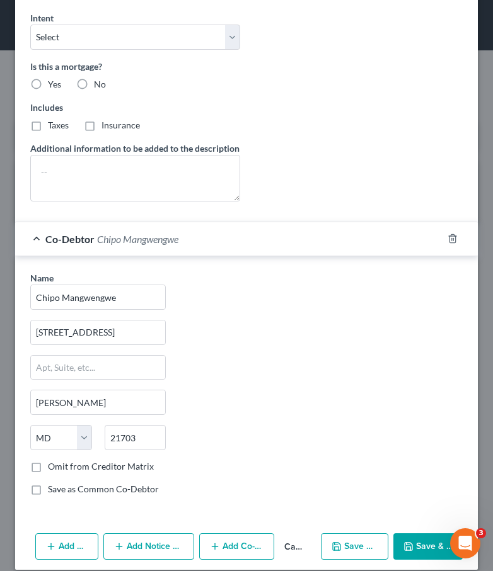
click at [421, 546] on button "Save & Close" at bounding box center [427, 547] width 69 height 26
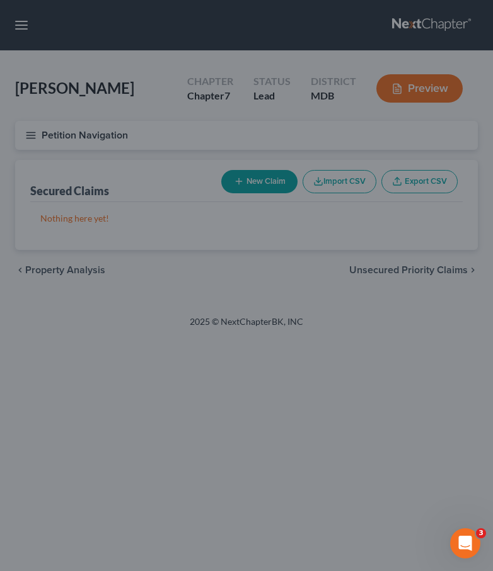
scroll to position [0, 0]
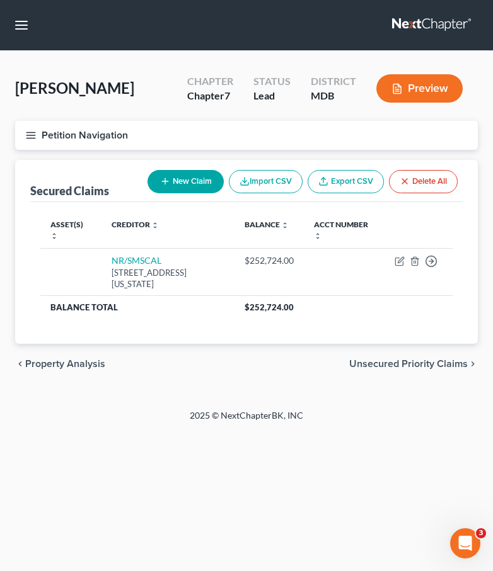
click at [372, 360] on span "Unsecured Priority Claims" at bounding box center [408, 364] width 118 height 10
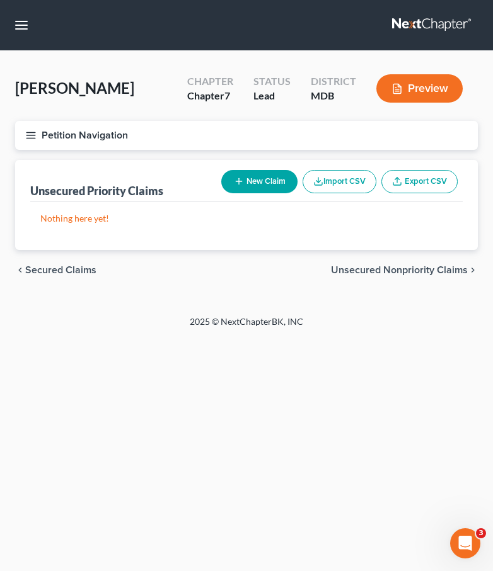
click at [364, 265] on span "Unsecured Nonpriority Claims" at bounding box center [399, 270] width 137 height 10
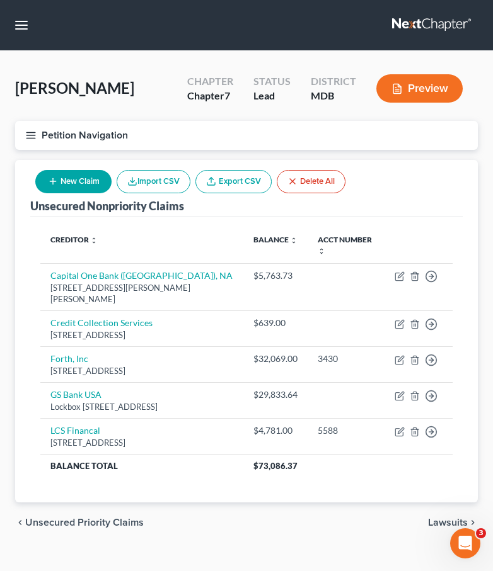
click at [89, 174] on button "New Claim" at bounding box center [73, 181] width 76 height 23
select select "0"
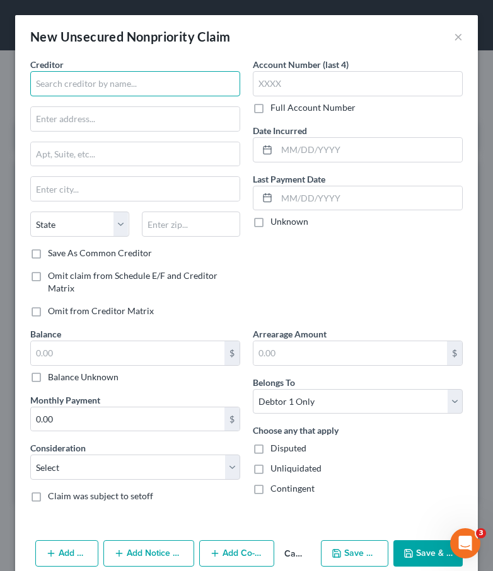
click at [69, 83] on input "text" at bounding box center [135, 83] width 210 height 25
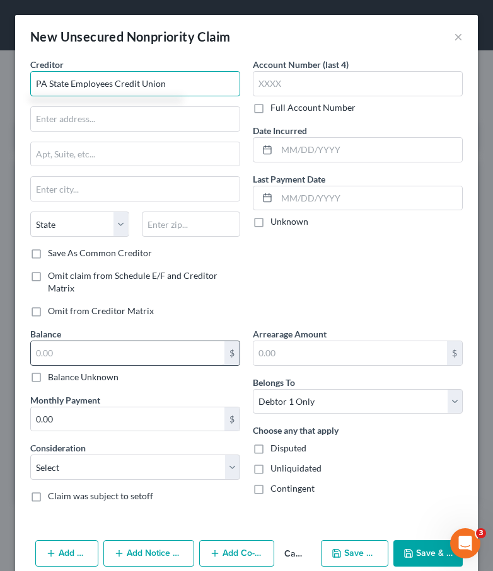
type input "PA State Employees Credit Union"
click at [86, 355] on input "text" at bounding box center [127, 353] width 193 height 24
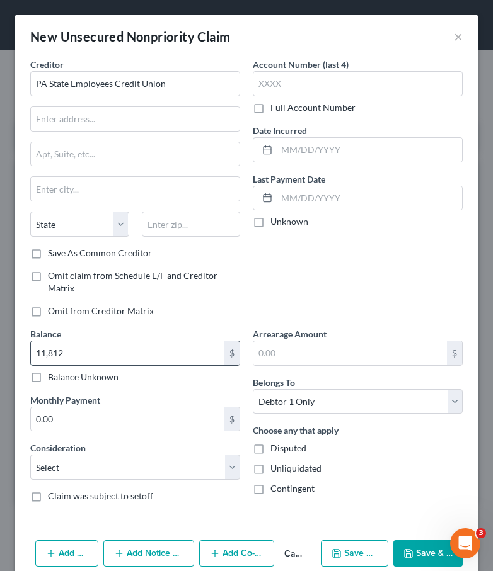
type input "11,812"
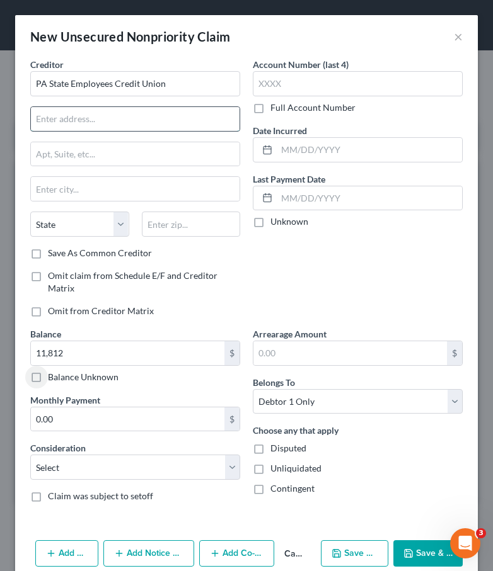
click at [71, 119] on input "text" at bounding box center [135, 119] width 209 height 24
type input "[STREET_ADDRESS]"
type input "17110"
type input "[GEOGRAPHIC_DATA]"
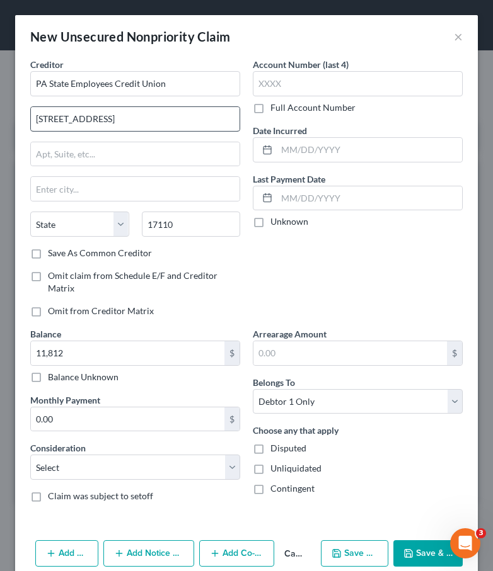
select select "39"
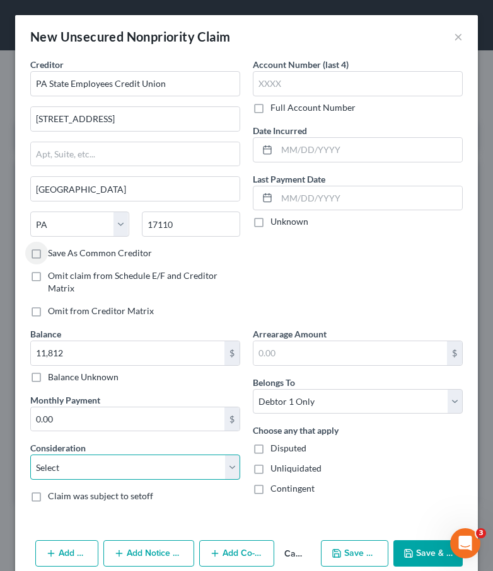
click at [68, 471] on select "Select Cable / Satellite Services Collection Agency Credit Card Debt Debt Couns…" at bounding box center [135, 467] width 210 height 25
select select "4"
click at [405, 552] on icon "button" at bounding box center [408, 554] width 10 height 10
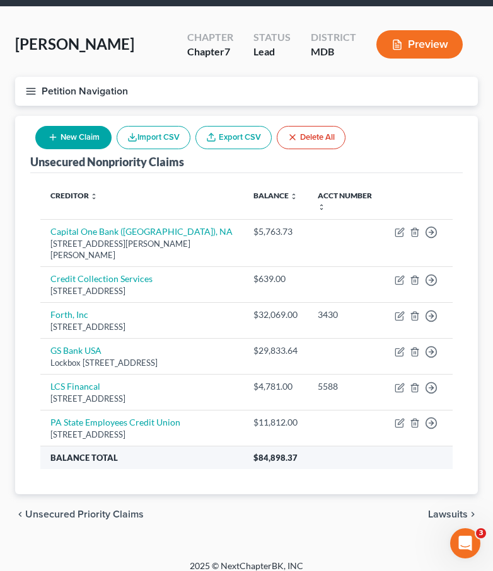
scroll to position [67, 0]
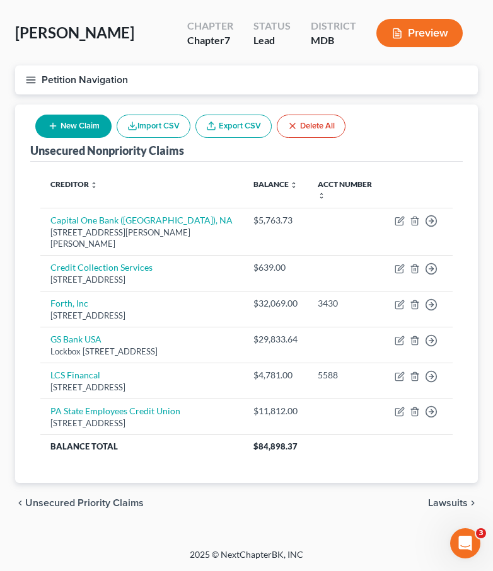
click at [66, 507] on span "Unsecured Priority Claims" at bounding box center [84, 503] width 118 height 10
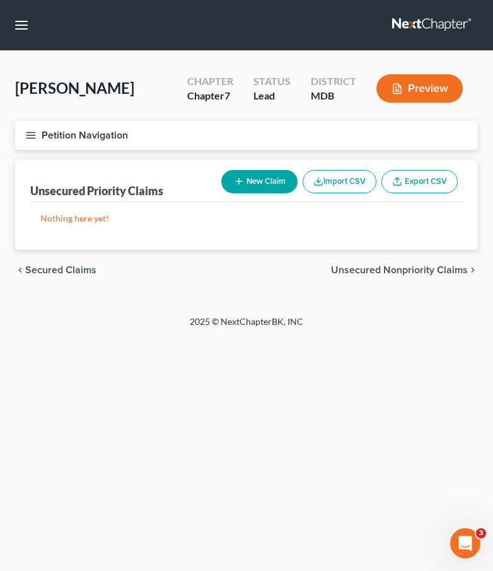
click at [46, 268] on span "Secured Claims" at bounding box center [60, 270] width 71 height 10
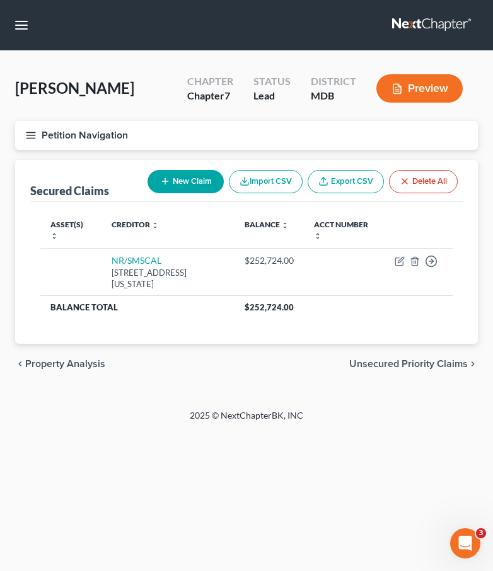
click at [180, 188] on button "New Claim" at bounding box center [185, 181] width 76 height 23
select select "0"
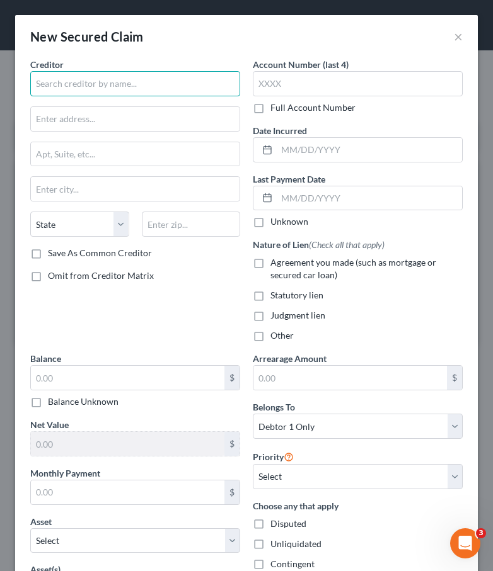
click at [64, 90] on input "text" at bounding box center [135, 83] width 210 height 25
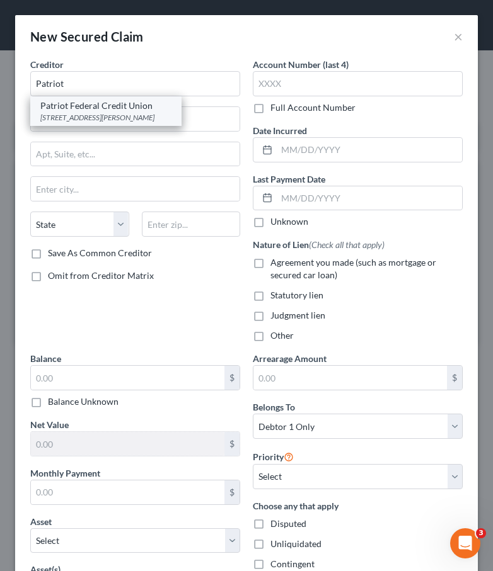
click at [68, 112] on div "[STREET_ADDRESS][PERSON_NAME]" at bounding box center [105, 117] width 131 height 11
type input "Patriot Federal Credit Union"
type input "[STREET_ADDRESS][PERSON_NAME]"
type input "[GEOGRAPHIC_DATA]"
select select "39"
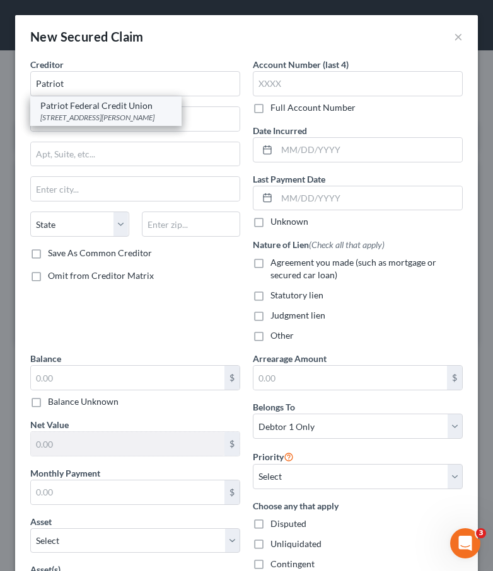
type input "17201"
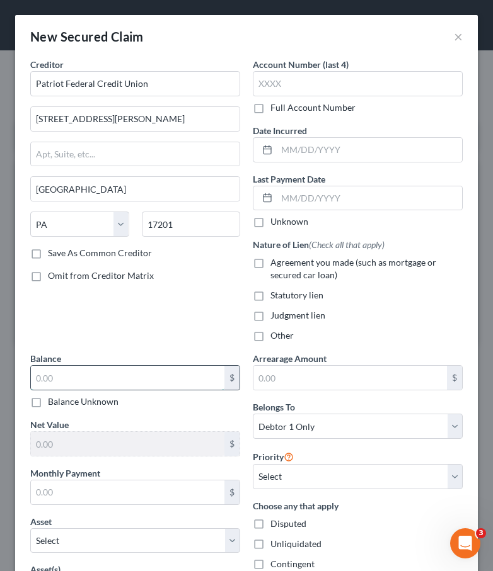
click at [69, 372] on input "text" at bounding box center [127, 378] width 193 height 24
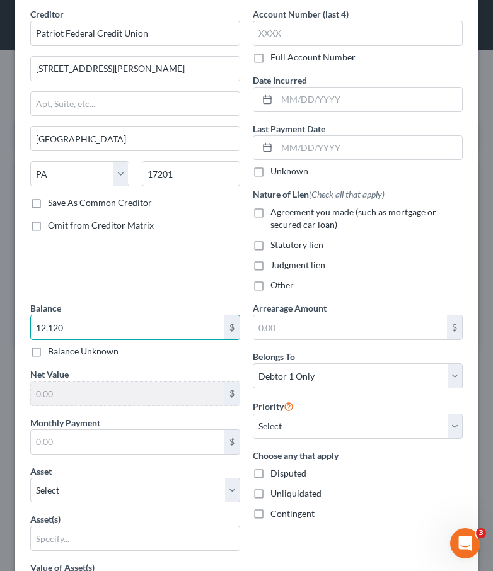
scroll to position [80, 0]
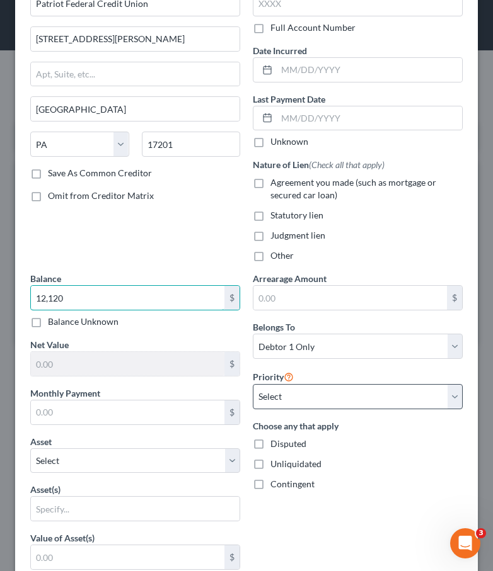
type input "12,120"
click at [306, 399] on select "Select 1st 2nd 3rd 4th 5th 6th 7th 8th 9th 10th 11th 12th 13th 14th 15th 16th 1…" at bounding box center [358, 396] width 210 height 25
select select "0"
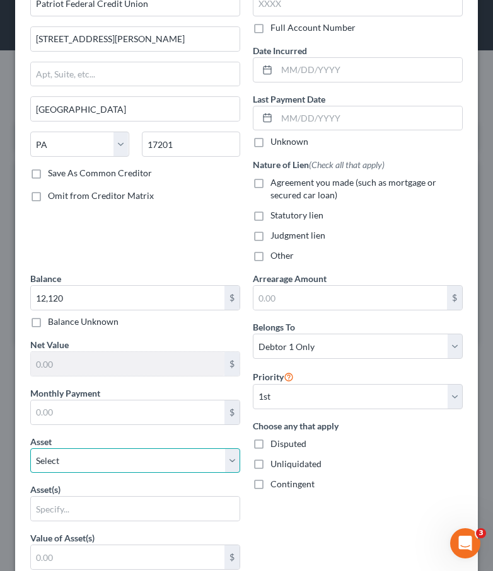
click at [98, 465] on select "Select Other Multiple Assets [STREET_ADDRESS] - $384800.0 Jewelry - Ring and mi…" at bounding box center [135, 461] width 210 height 25
click at [270, 178] on label "Agreement you made (such as mortgage or secured car loan)" at bounding box center [366, 188] width 192 height 25
click at [275, 178] on input "Agreement you made (such as mortgage or secured car loan)" at bounding box center [279, 180] width 8 height 8
checkbox input "true"
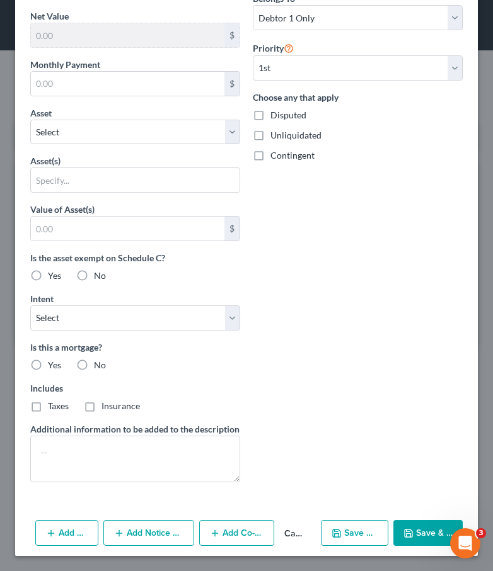
click at [424, 525] on button "Save & Close" at bounding box center [427, 533] width 69 height 26
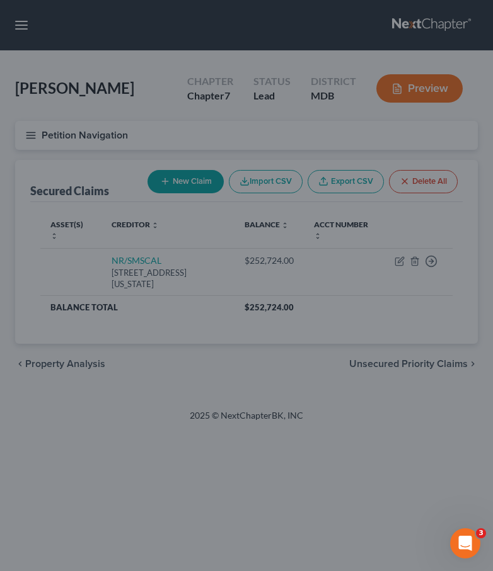
type input "12,120.00"
type input "0"
type input "0.00"
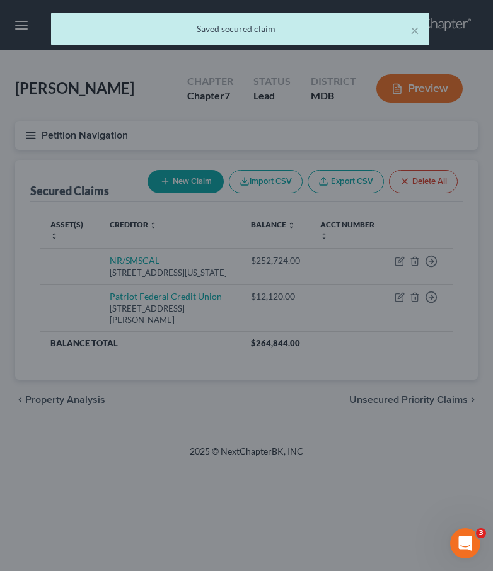
scroll to position [272, 0]
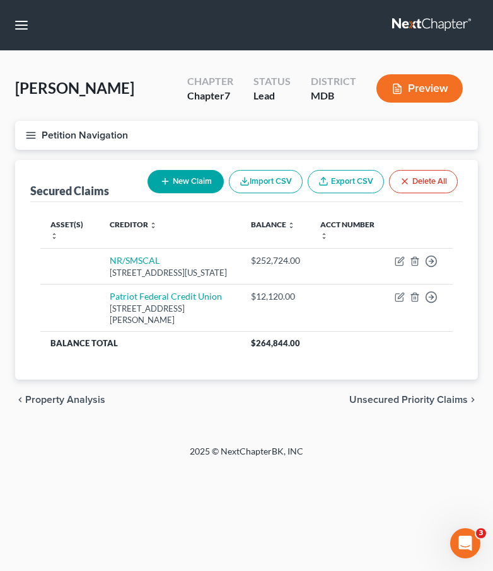
click at [399, 23] on link at bounding box center [432, 25] width 81 height 23
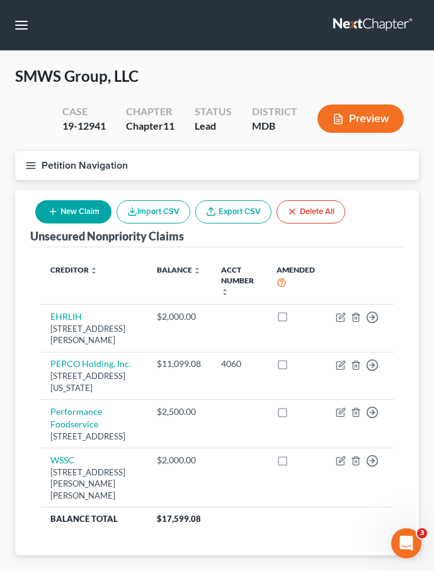
click at [26, 166] on icon "button" at bounding box center [30, 165] width 11 height 11
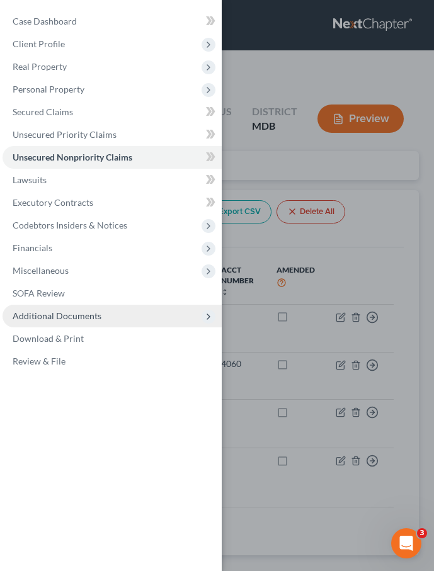
click at [48, 307] on span "Additional Documents" at bounding box center [112, 316] width 219 height 23
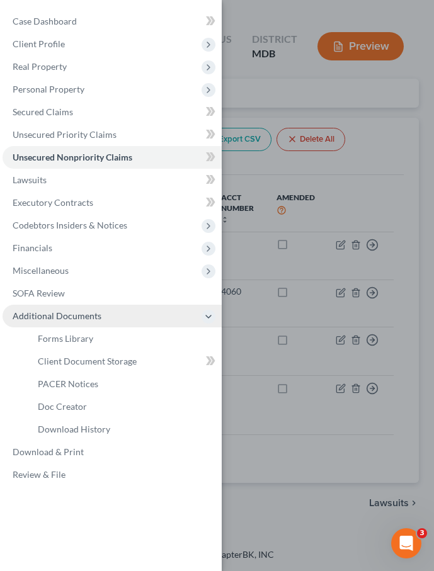
scroll to position [107, 0]
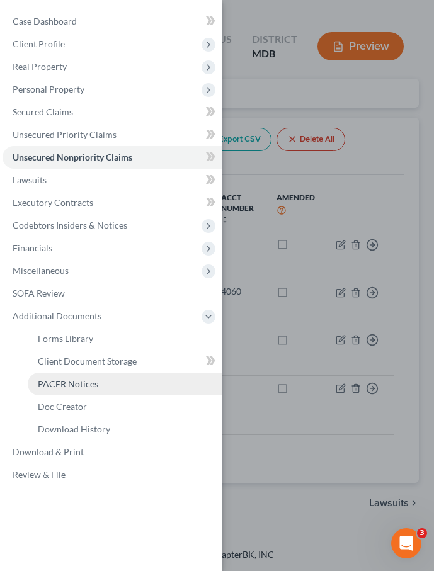
click at [52, 384] on span "PACER Notices" at bounding box center [68, 384] width 60 height 11
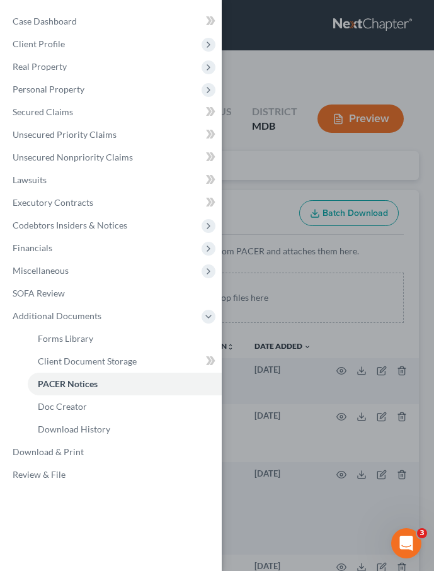
click at [240, 191] on div "Case Dashboard Payments Invoices Payments Payments Credit Report Client Profile" at bounding box center [217, 285] width 434 height 571
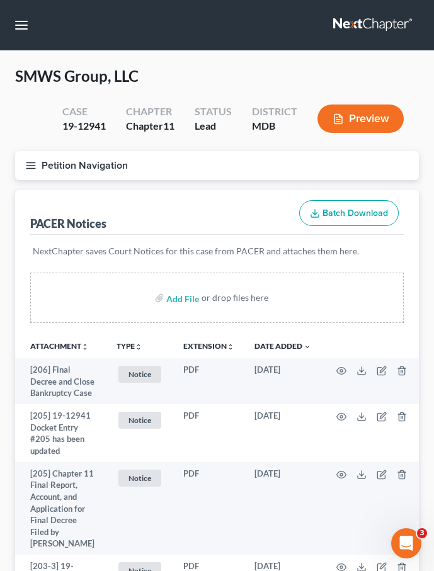
click at [348, 20] on link at bounding box center [373, 25] width 81 height 23
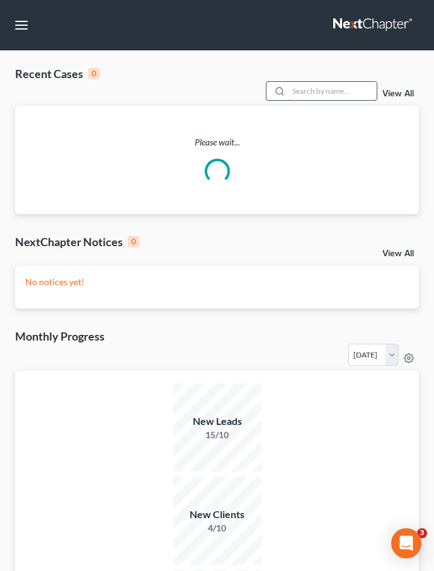
click at [323, 92] on input "search" at bounding box center [333, 91] width 88 height 18
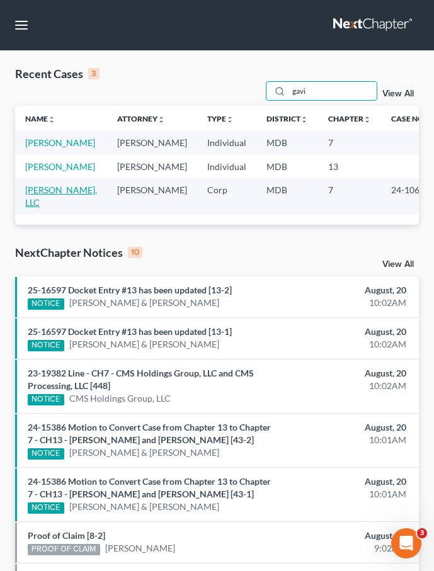
type input "gavi"
click at [77, 186] on link "[PERSON_NAME], LLC" at bounding box center [61, 196] width 72 height 23
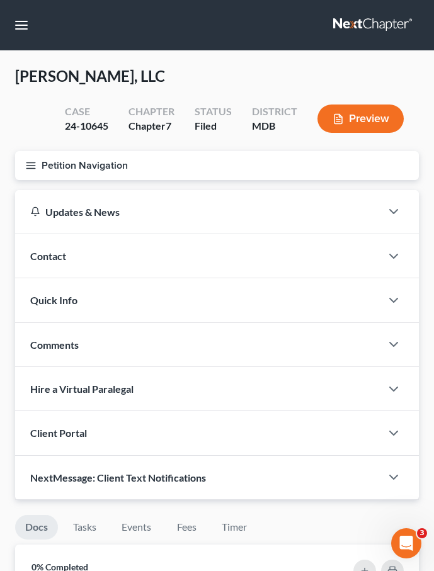
click at [28, 169] on icon "button" at bounding box center [30, 165] width 11 height 11
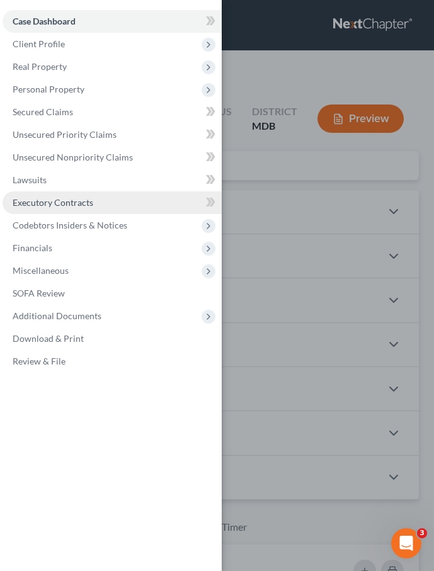
click at [38, 200] on span "Executory Contracts" at bounding box center [53, 202] width 81 height 11
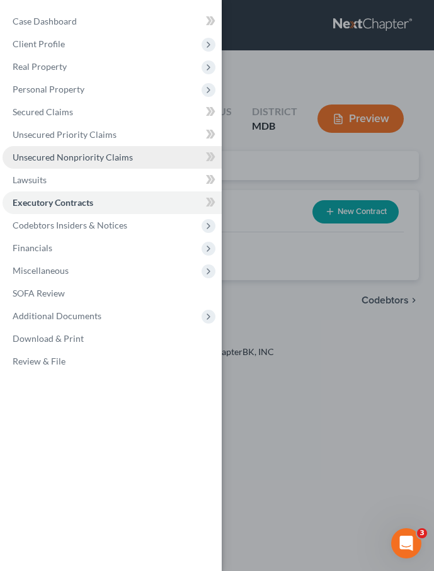
click at [37, 164] on link "Unsecured Nonpriority Claims" at bounding box center [112, 157] width 219 height 23
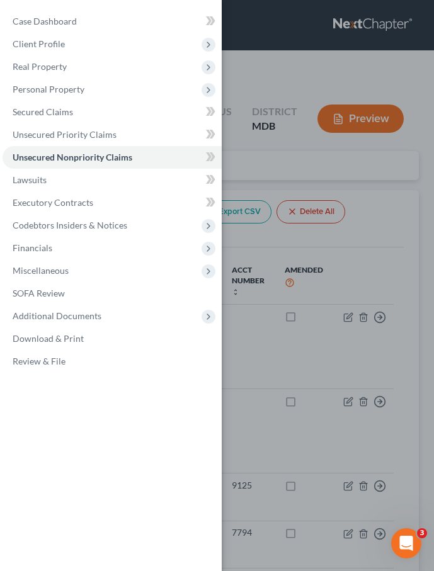
click at [256, 166] on div "Case Dashboard Payments Invoices Payments Payments Credit Report Client Profile" at bounding box center [217, 285] width 434 height 571
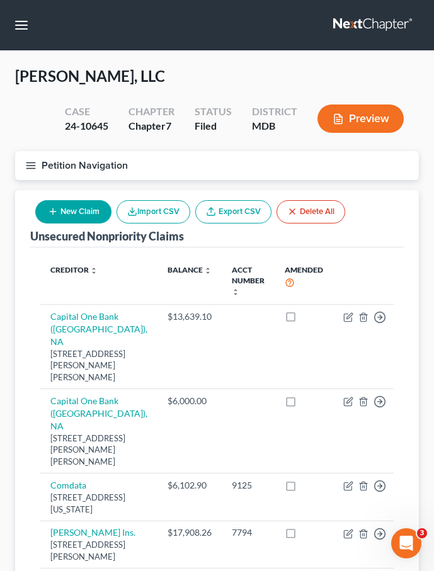
click at [30, 163] on icon "button" at bounding box center [30, 165] width 11 height 11
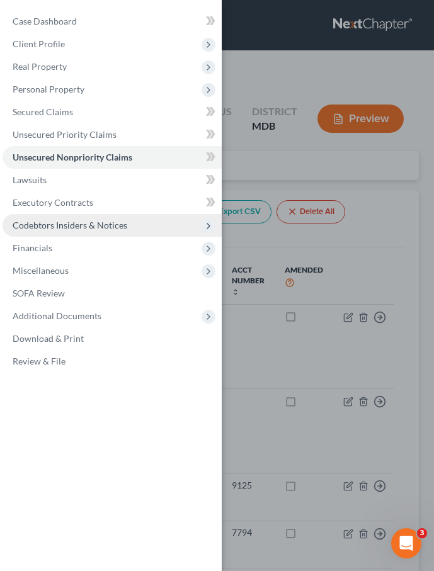
click at [33, 227] on span "Codebtors Insiders & Notices" at bounding box center [70, 225] width 115 height 11
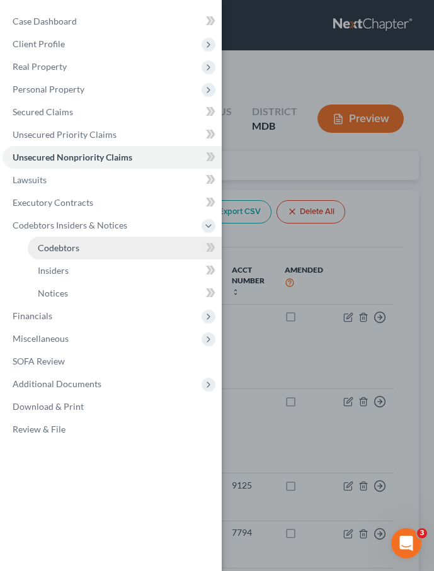
click at [93, 246] on link "Codebtors" at bounding box center [125, 248] width 194 height 23
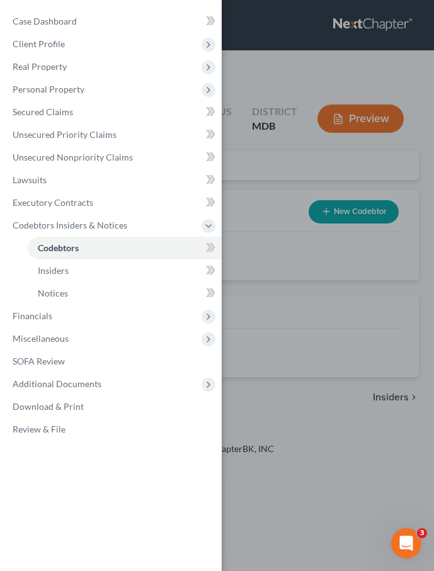
click at [259, 178] on div "Case Dashboard Payments Invoices Payments Payments Credit Report Client Profile" at bounding box center [217, 285] width 434 height 571
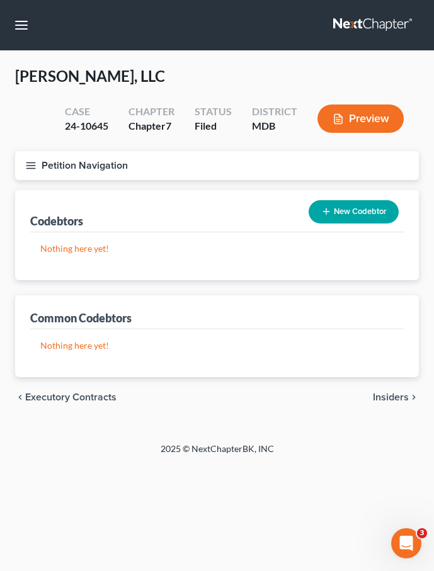
click at [28, 168] on line "button" at bounding box center [30, 168] width 9 height 0
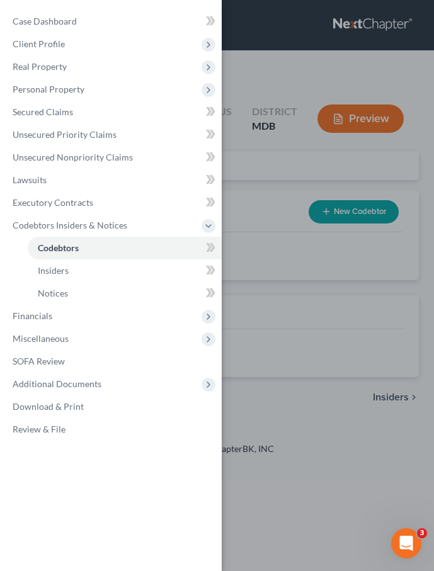
click at [289, 291] on div "Case Dashboard Payments Invoices Payments Payments Credit Report Client Profile" at bounding box center [217, 285] width 434 height 571
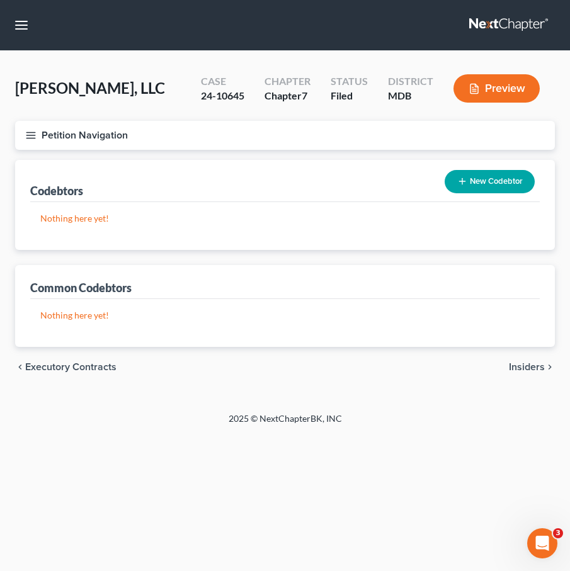
click at [30, 134] on icon "button" at bounding box center [30, 135] width 11 height 11
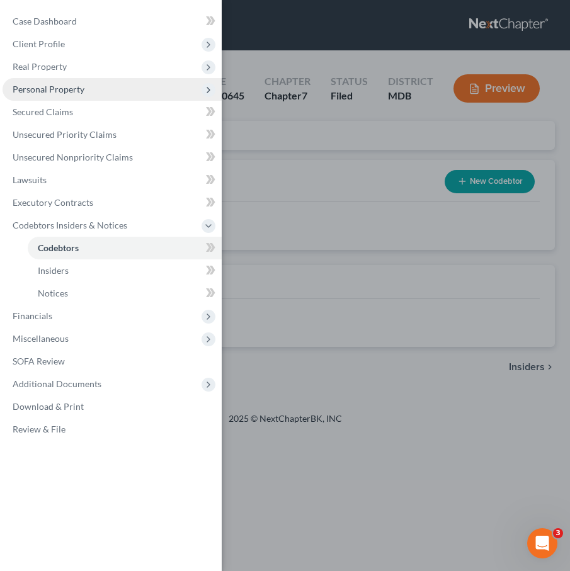
click at [31, 92] on span "Personal Property" at bounding box center [49, 89] width 72 height 11
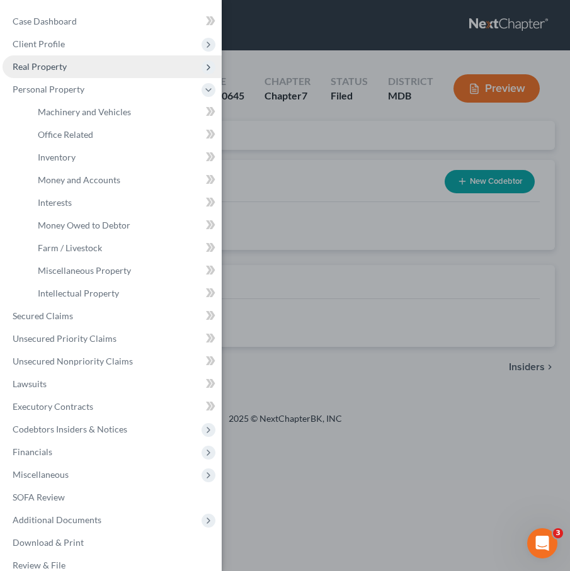
click at [28, 68] on span "Real Property" at bounding box center [40, 66] width 54 height 11
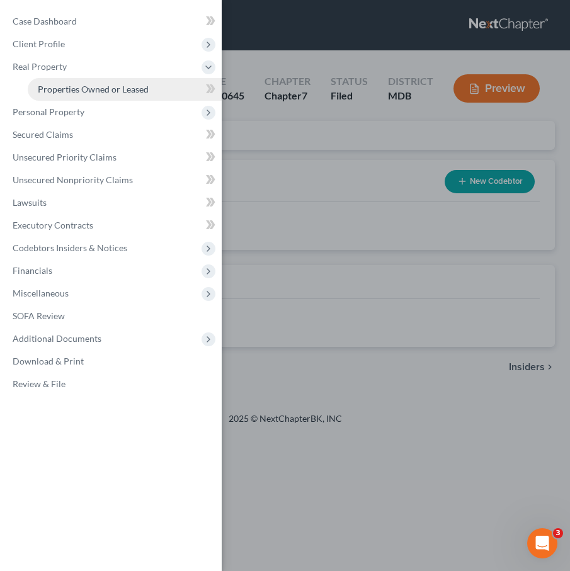
click at [51, 89] on span "Properties Owned or Leased" at bounding box center [93, 89] width 111 height 11
click at [287, 157] on div "Case Dashboard Payments Invoices Payments Payments Credit Report Client Profile" at bounding box center [285, 285] width 570 height 571
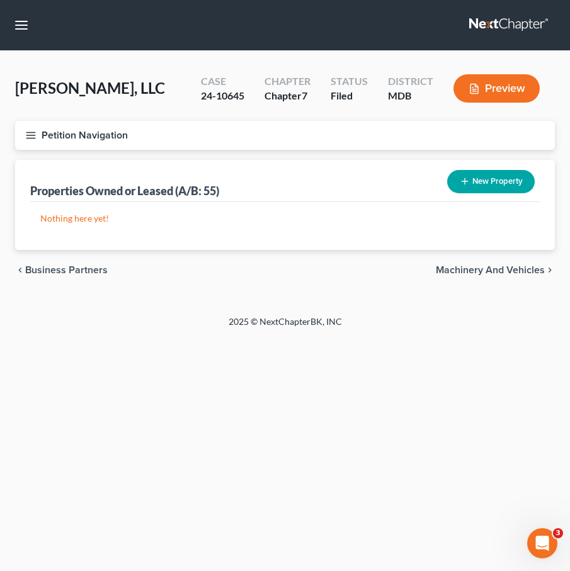
click at [31, 270] on span "Business Partners" at bounding box center [66, 270] width 83 height 10
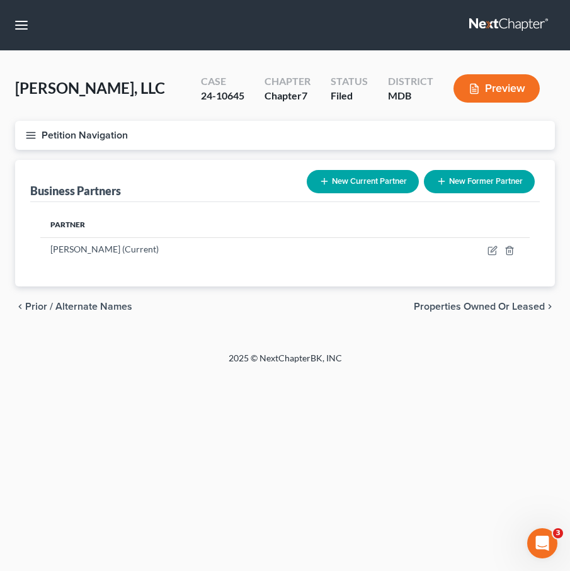
click at [34, 139] on icon "button" at bounding box center [30, 135] width 11 height 11
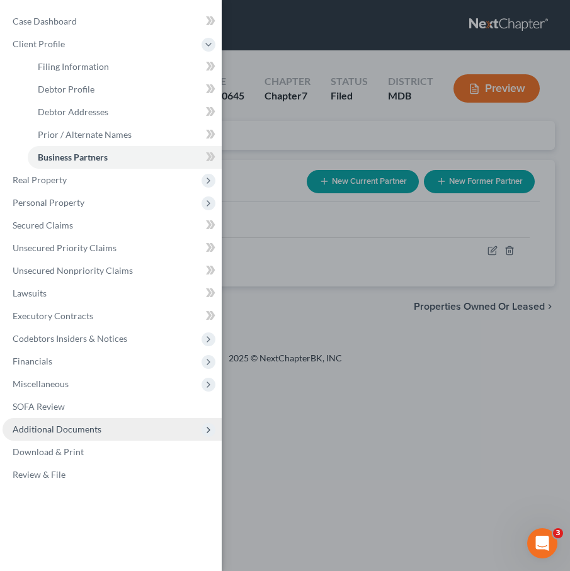
click at [55, 420] on span "Additional Documents" at bounding box center [112, 429] width 219 height 23
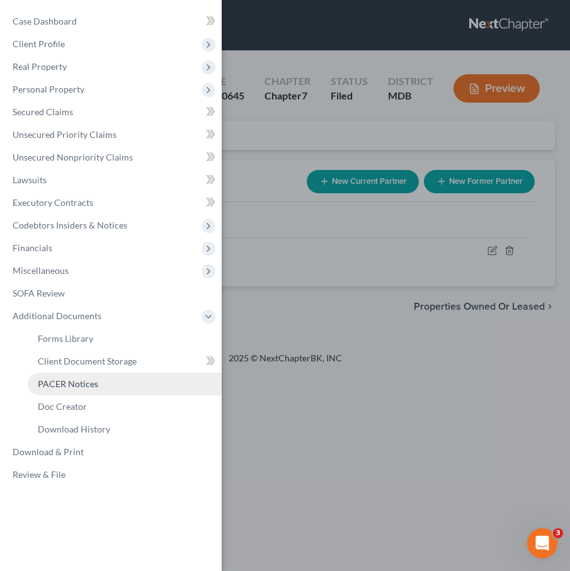
click at [53, 387] on span "PACER Notices" at bounding box center [68, 384] width 60 height 11
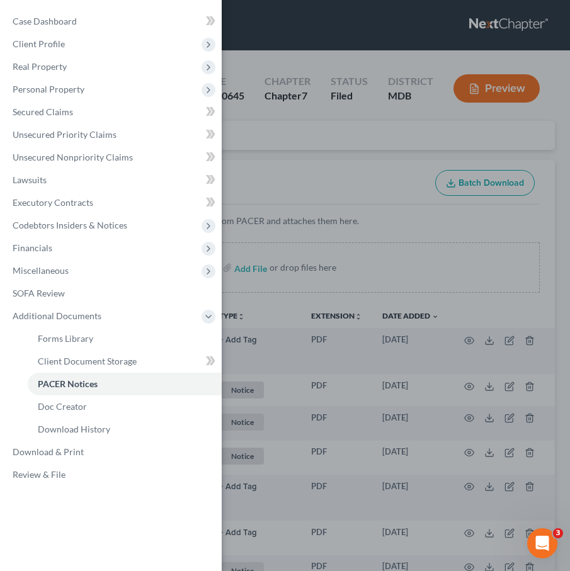
click at [261, 144] on div "Case Dashboard Payments Invoices Payments Payments Credit Report Client Profile" at bounding box center [285, 285] width 570 height 571
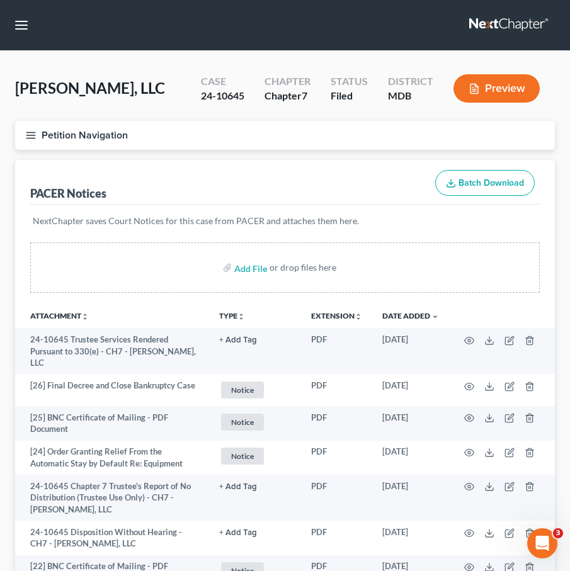
click at [26, 139] on icon "button" at bounding box center [30, 135] width 11 height 11
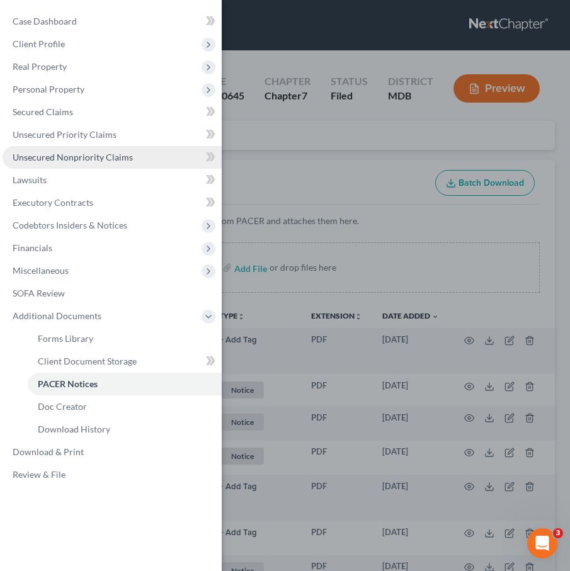
click at [31, 152] on span "Unsecured Nonpriority Claims" at bounding box center [73, 157] width 120 height 11
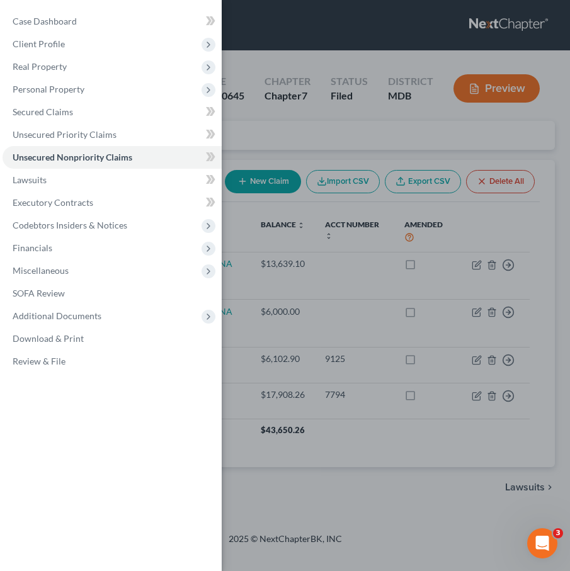
click at [328, 137] on div "Case Dashboard Payments Invoices Payments Payments Credit Report Client Profile" at bounding box center [285, 285] width 570 height 571
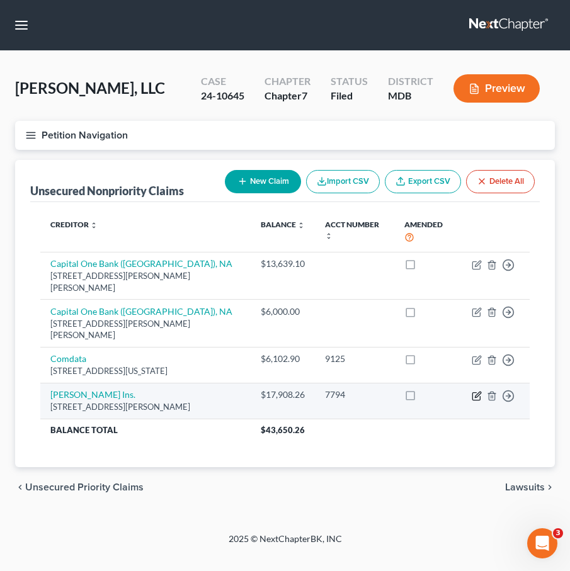
click at [433, 391] on icon "button" at bounding box center [477, 396] width 10 height 10
select select "21"
select select "11"
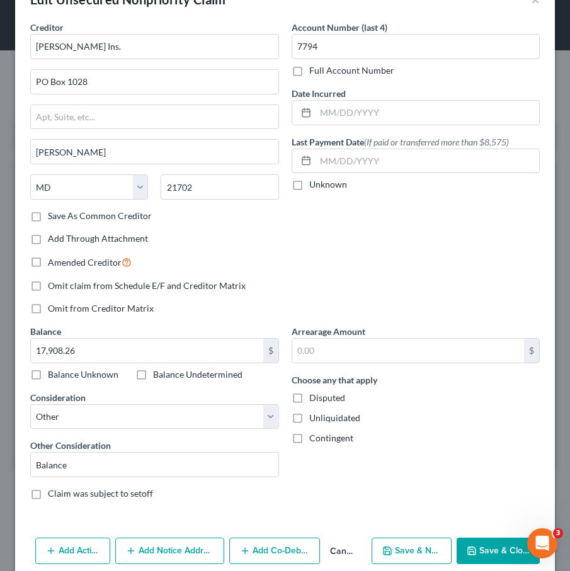
scroll to position [91, 0]
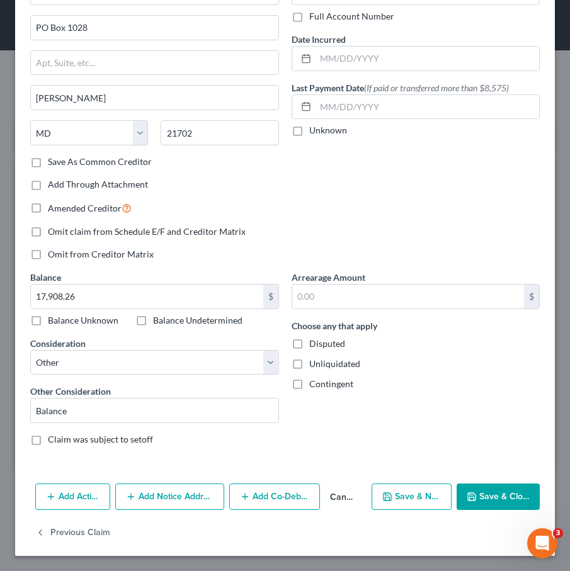
click at [433, 489] on button "Save & Close" at bounding box center [498, 497] width 83 height 26
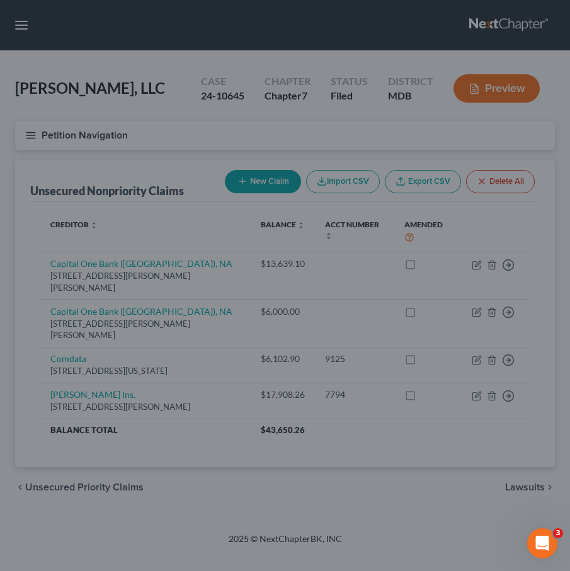
type input "0"
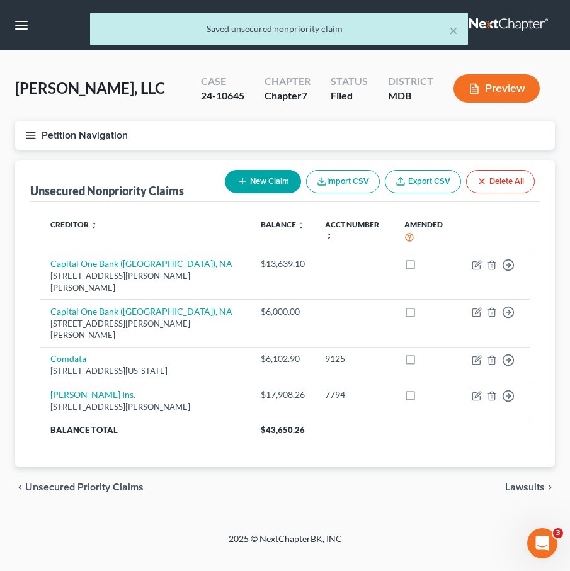
click at [275, 186] on button "New Claim" at bounding box center [263, 181] width 76 height 23
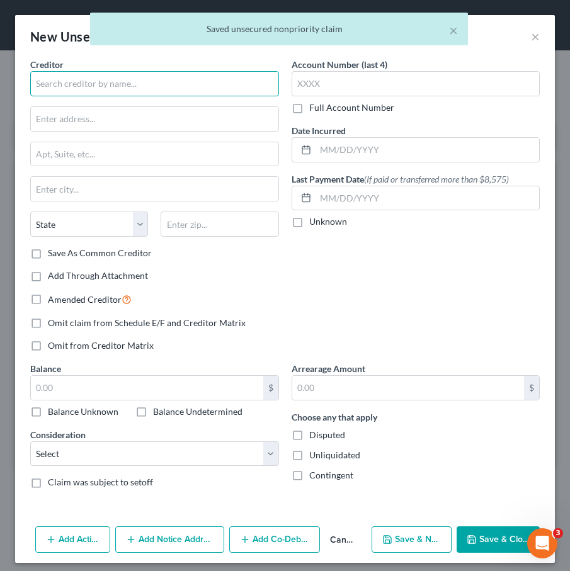
click at [63, 78] on input "text" at bounding box center [154, 83] width 249 height 25
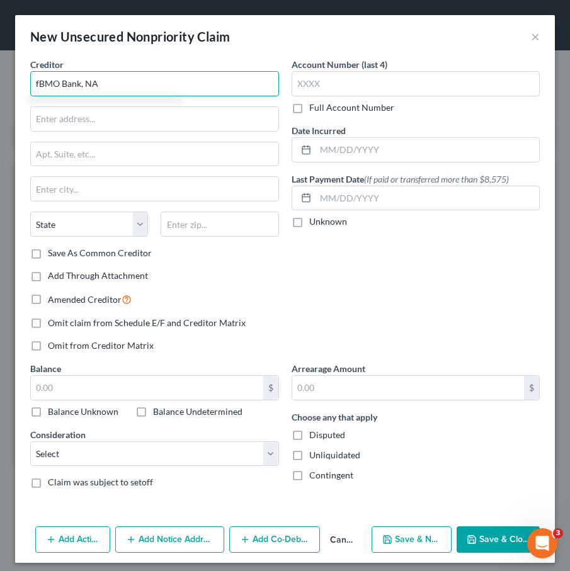
click at [38, 83] on input "fBMO Bank, NA" at bounding box center [154, 83] width 249 height 25
type input "BMO Bank, NA"
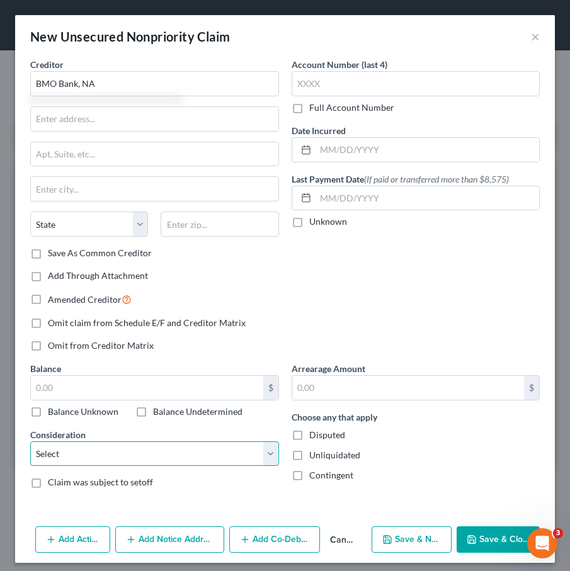
click at [115, 455] on select "Select Cable / Satellite Services Collection Agency Credit Card Debt Debt Couns…" at bounding box center [154, 454] width 249 height 25
select select "4"
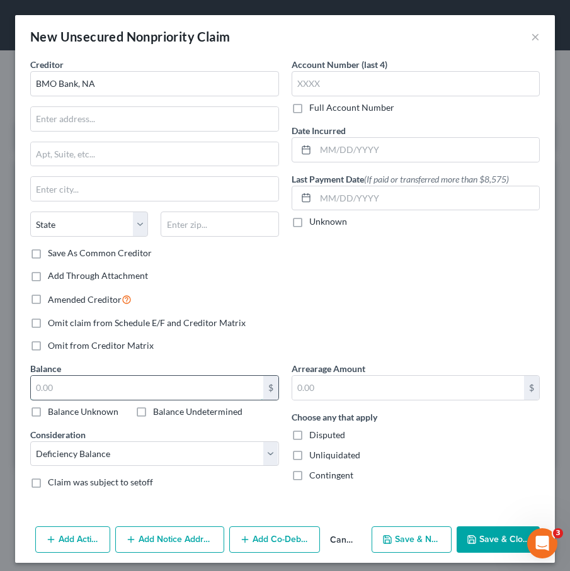
click at [98, 398] on input "text" at bounding box center [147, 388] width 232 height 24
type input "190,796.11"
click at [62, 127] on input "text" at bounding box center [155, 119] width 248 height 24
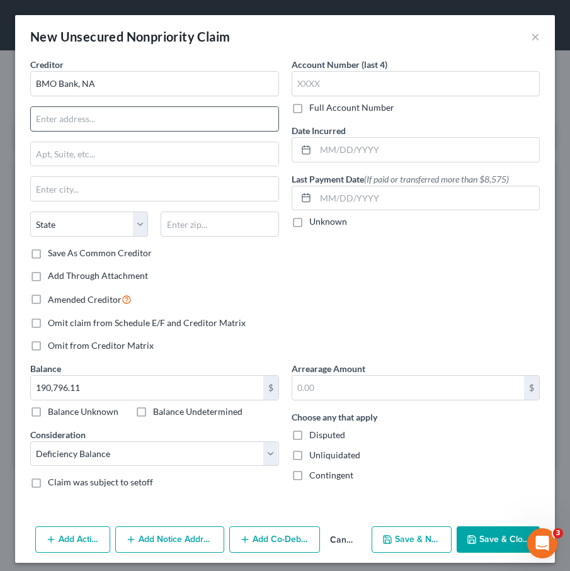
click at [62, 127] on input "text" at bounding box center [155, 119] width 248 height 24
paste input "PO Box 35707,"
type input "PO Box 35707"
click at [174, 224] on input "text" at bounding box center [220, 224] width 118 height 25
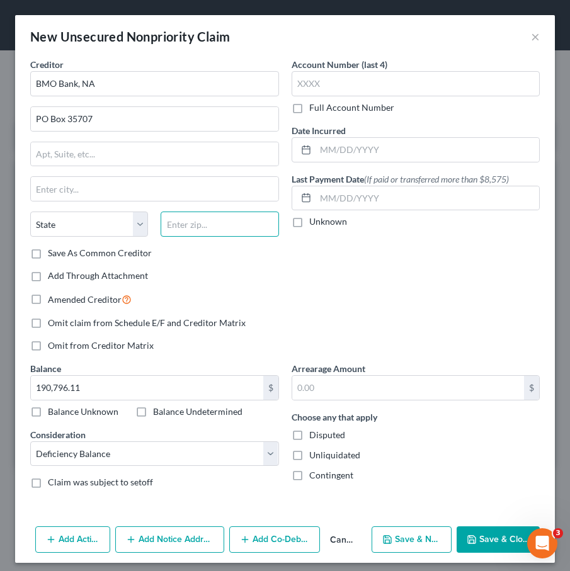
paste input "59107"
type input "59107"
type input "[PERSON_NAME]"
select select "27"
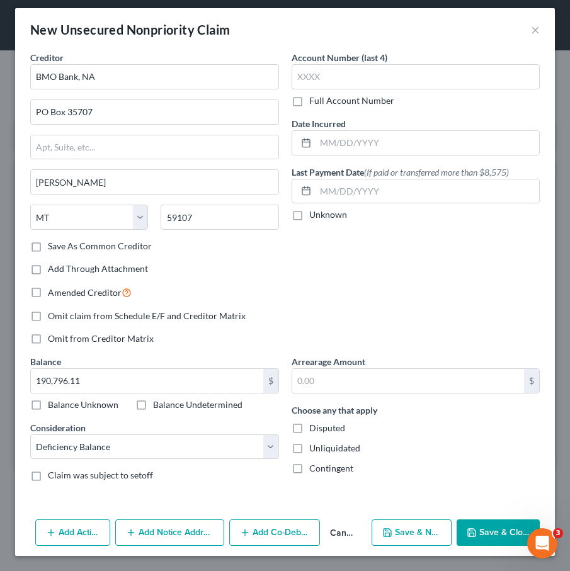
click at [433, 523] on button "Save & Close" at bounding box center [498, 533] width 83 height 26
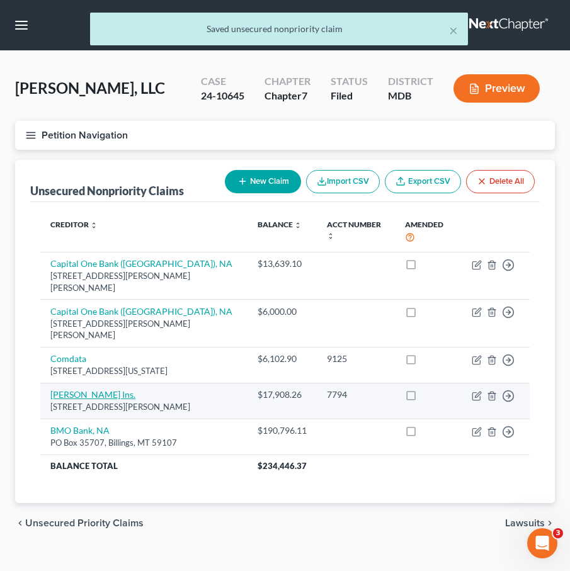
click at [60, 389] on link "Connie Phillips Ins." at bounding box center [92, 394] width 85 height 11
select select "21"
select select "11"
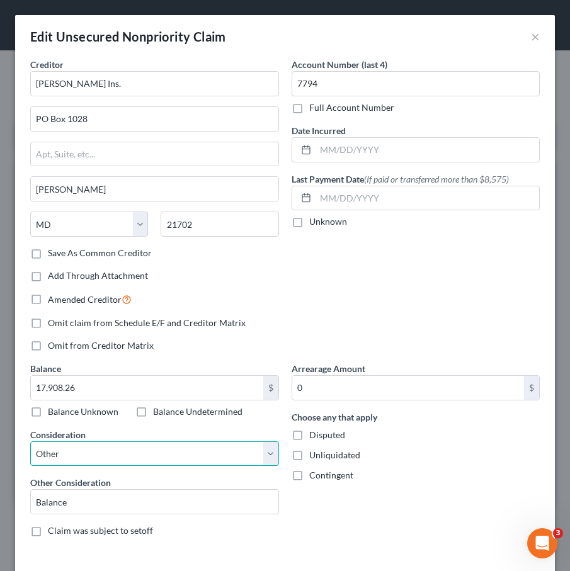
click at [88, 455] on select "Select Cable / Satellite Services Collection Agency Credit Card Debt Debt Couns…" at bounding box center [154, 454] width 249 height 25
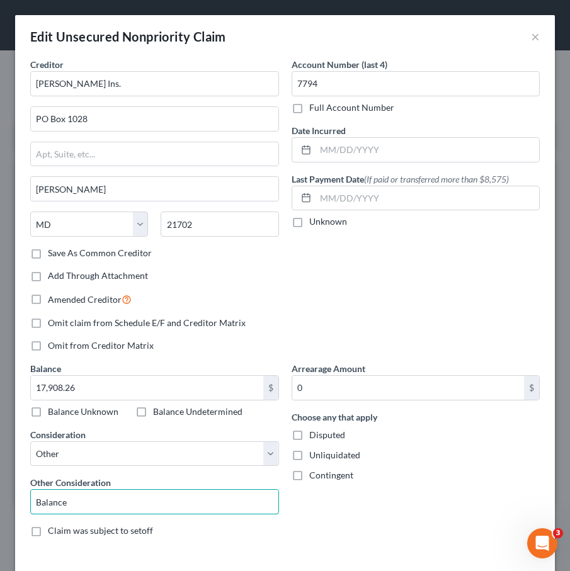
drag, startPoint x: 79, startPoint y: 507, endPoint x: -21, endPoint y: 483, distance: 103.1
click at [0, 483] on html "Home New Case Client Portal Law Office of David Cahn, LLC david@cahnlawoffice.c…" at bounding box center [285, 296] width 570 height 592
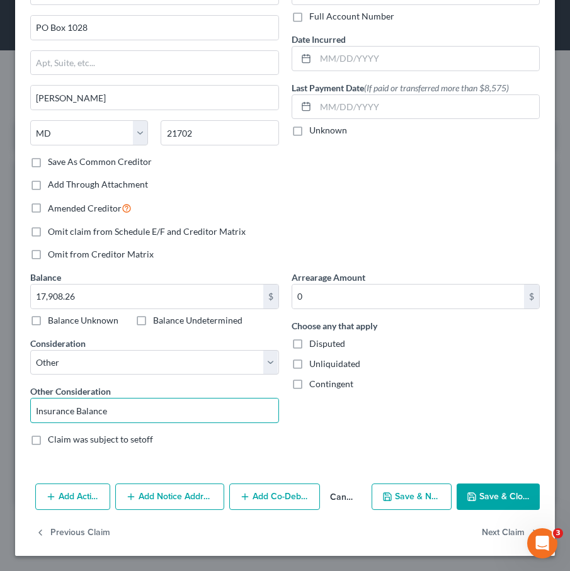
type input "Insurance Balance"
click at [433, 495] on button "Save & Close" at bounding box center [498, 497] width 83 height 26
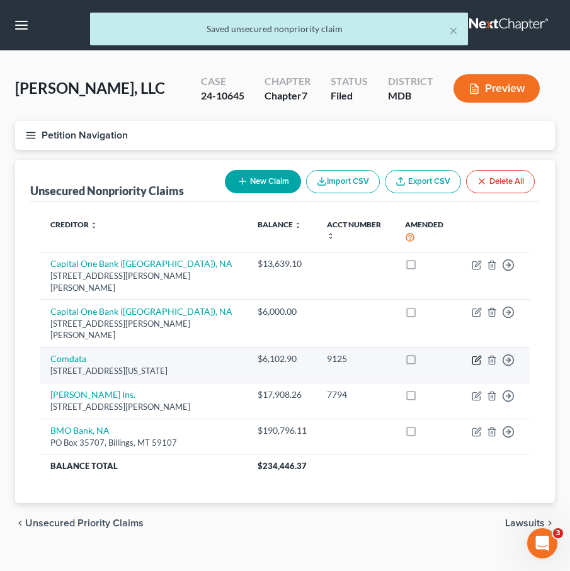
click at [433, 357] on icon "button" at bounding box center [476, 361] width 8 height 8
select select "44"
select select "8"
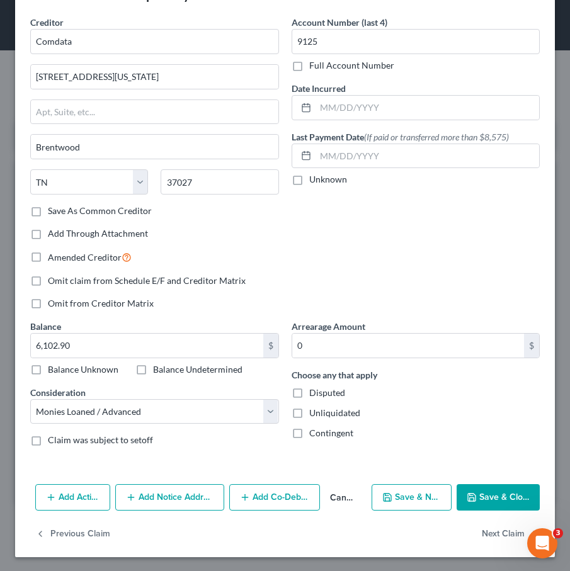
scroll to position [43, 0]
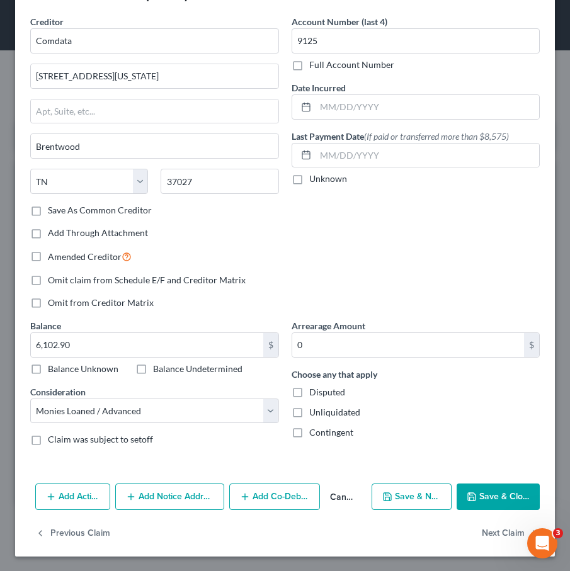
click at [433, 500] on icon "button" at bounding box center [472, 497] width 10 height 10
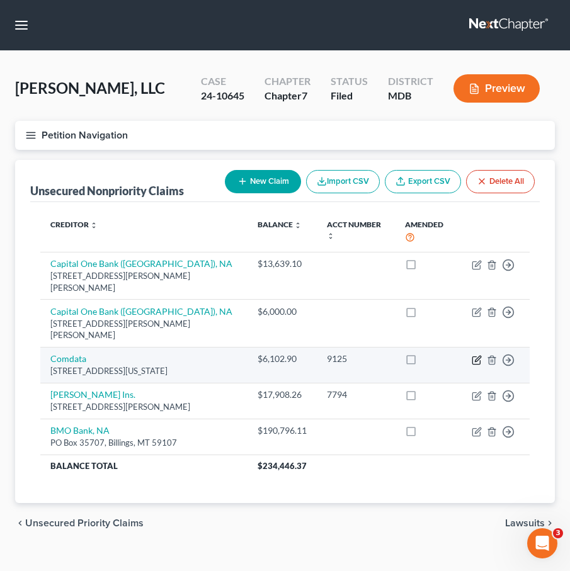
click at [433, 355] on icon "button" at bounding box center [477, 360] width 10 height 10
select select "44"
select select "8"
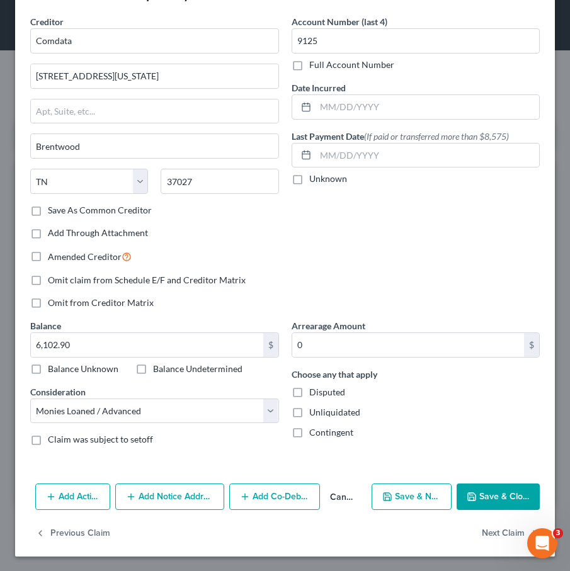
click at [279, 492] on button "Add Co-Debtor" at bounding box center [274, 497] width 91 height 26
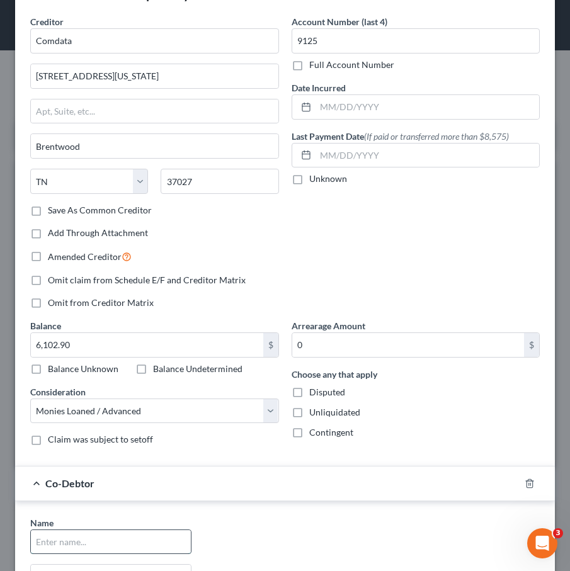
click at [129, 546] on input "text" at bounding box center [111, 542] width 160 height 24
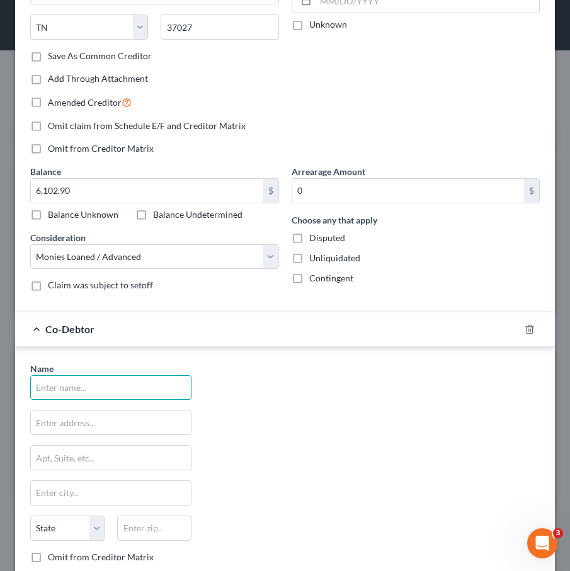
scroll to position [206, 0]
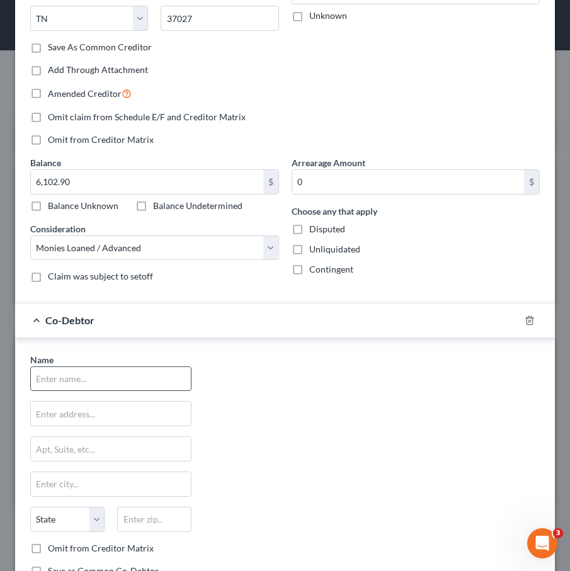
click at [52, 374] on input "text" at bounding box center [111, 379] width 160 height 24
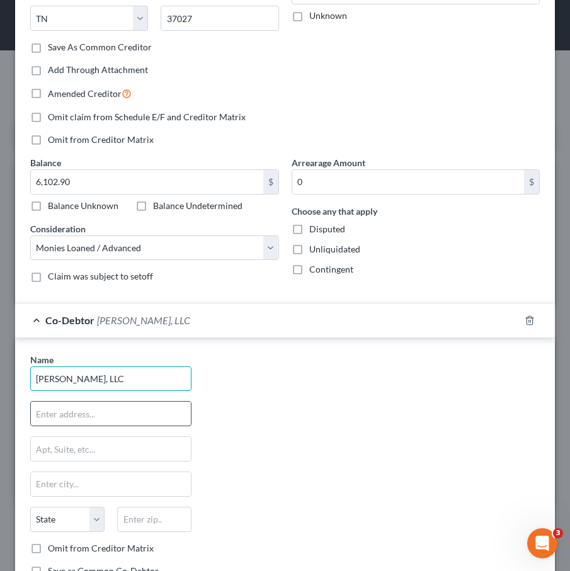
scroll to position [338, 0]
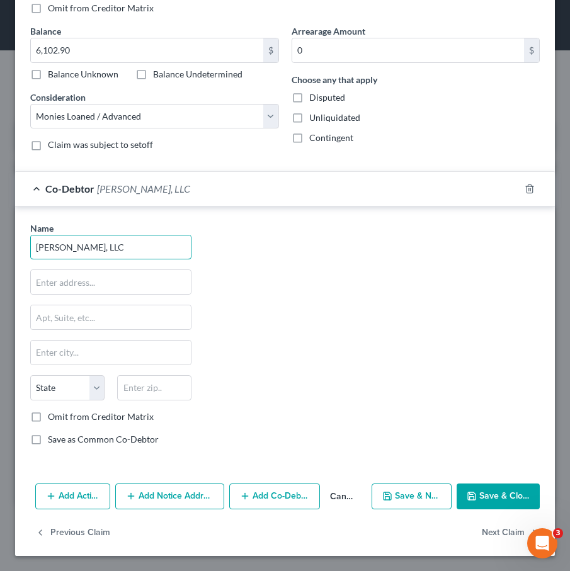
type input "[PERSON_NAME], LLC"
click at [433, 491] on button "Save & Close" at bounding box center [498, 497] width 83 height 26
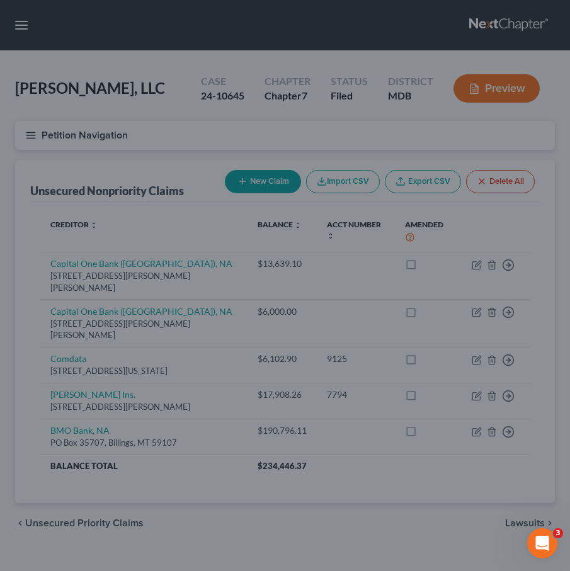
scroll to position [0, 0]
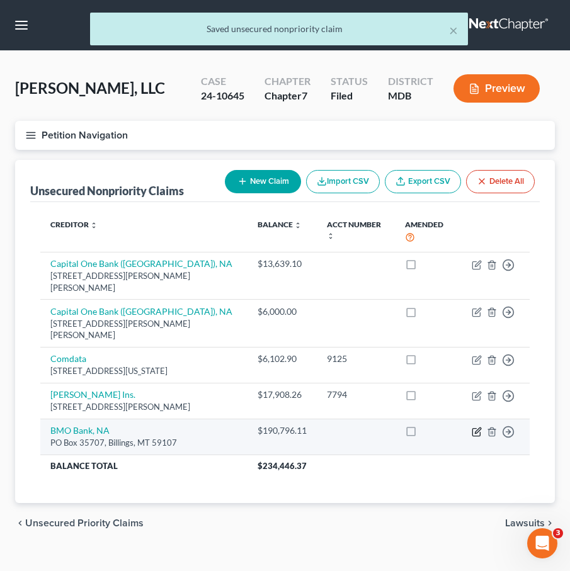
click at [433, 428] on icon "button" at bounding box center [478, 431] width 6 height 6
select select "27"
select select "4"
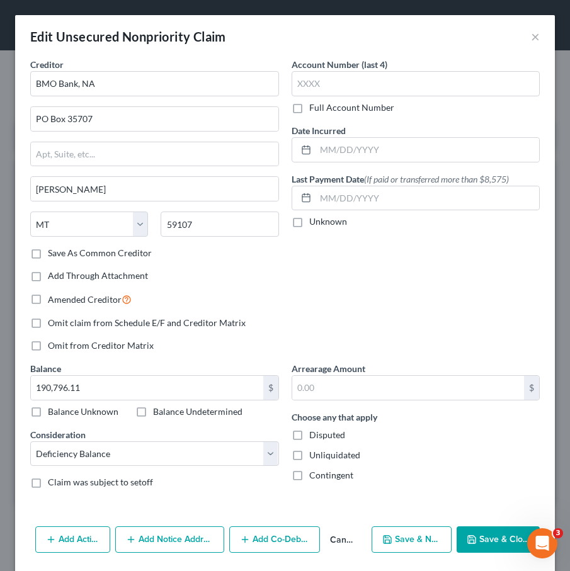
click at [270, 535] on button "Add Co-Debtor" at bounding box center [274, 540] width 91 height 26
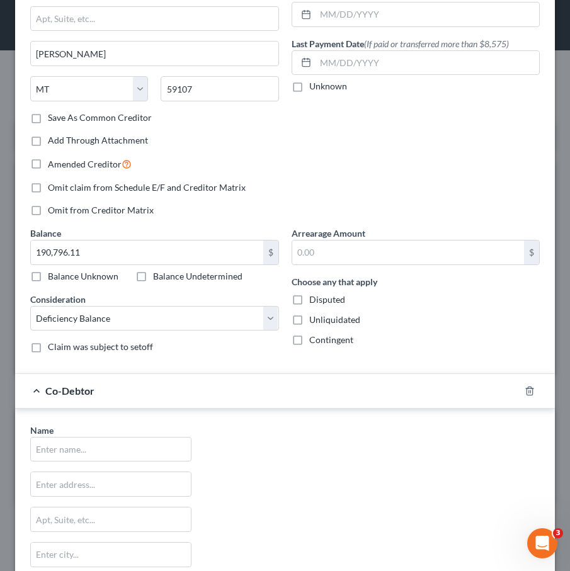
scroll to position [156, 0]
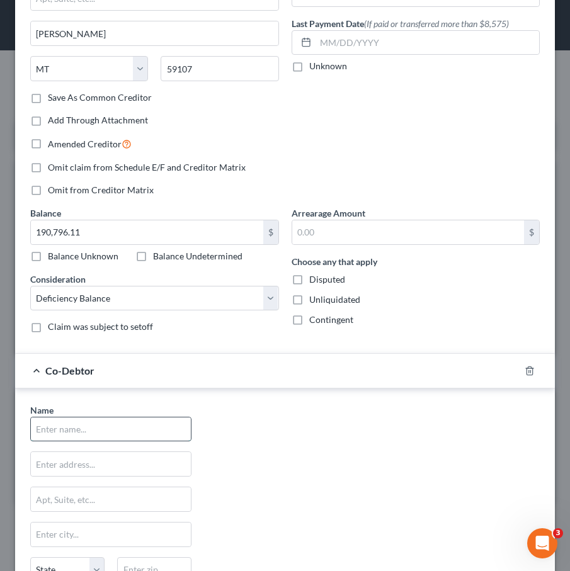
click at [57, 425] on input "text" at bounding box center [111, 430] width 160 height 24
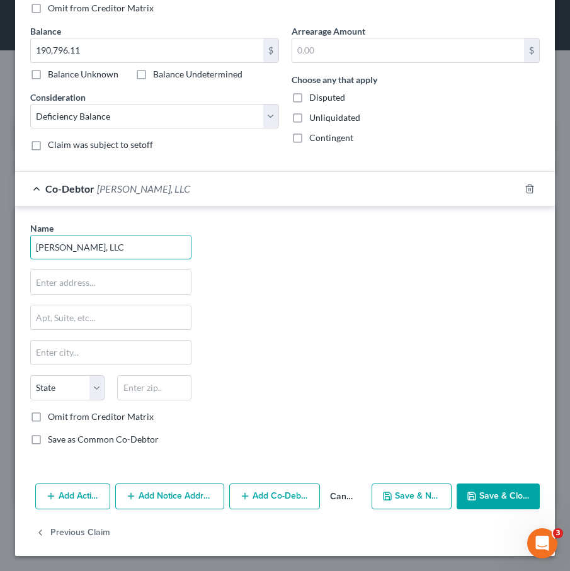
type input "[PERSON_NAME], LLC"
click at [433, 491] on icon "button" at bounding box center [472, 496] width 10 height 10
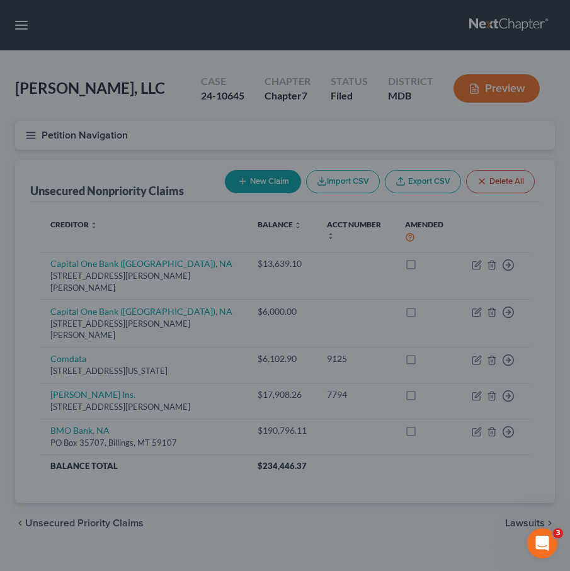
type input "0"
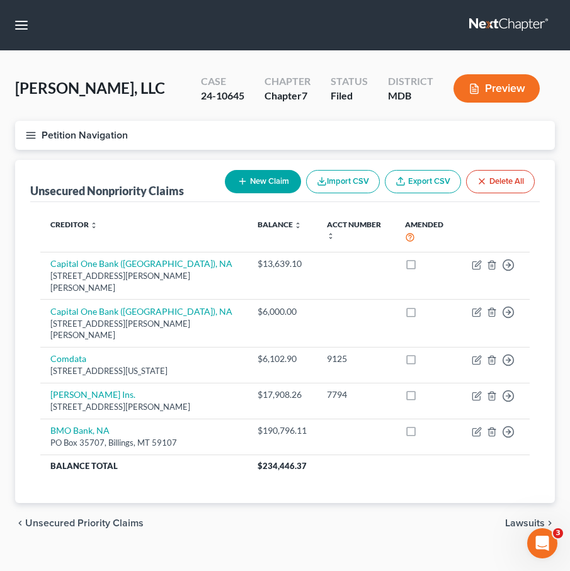
click at [433, 93] on button "Preview" at bounding box center [497, 88] width 86 height 28
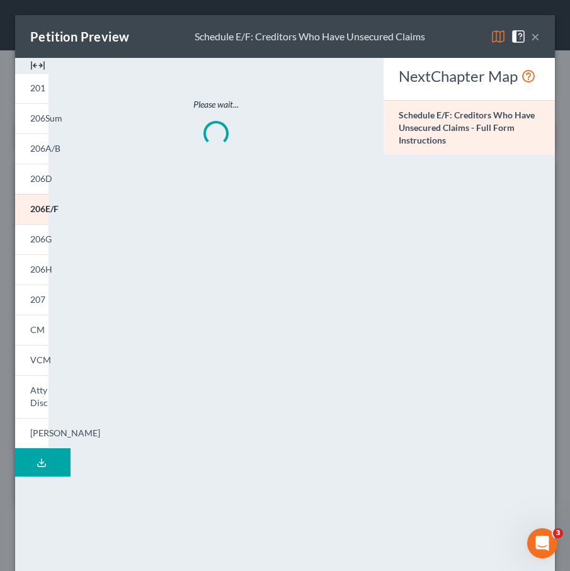
click at [433, 39] on button "×" at bounding box center [535, 36] width 9 height 15
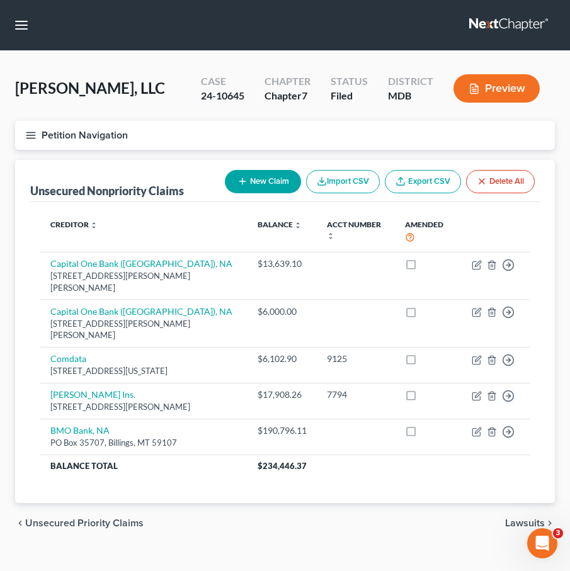
click at [433, 23] on link at bounding box center [509, 25] width 81 height 23
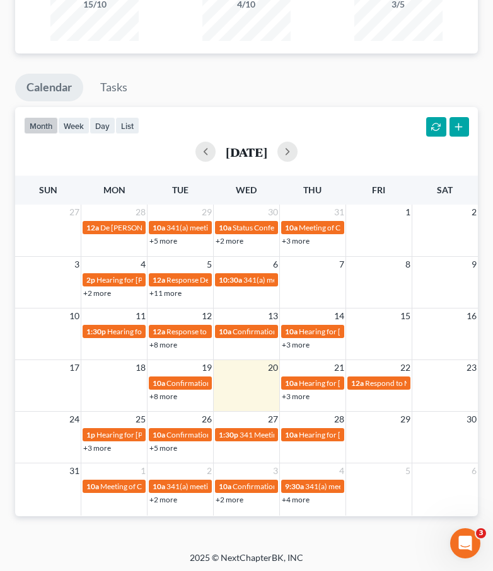
scroll to position [993, 0]
click at [168, 443] on link "+5 more" at bounding box center [163, 447] width 28 height 9
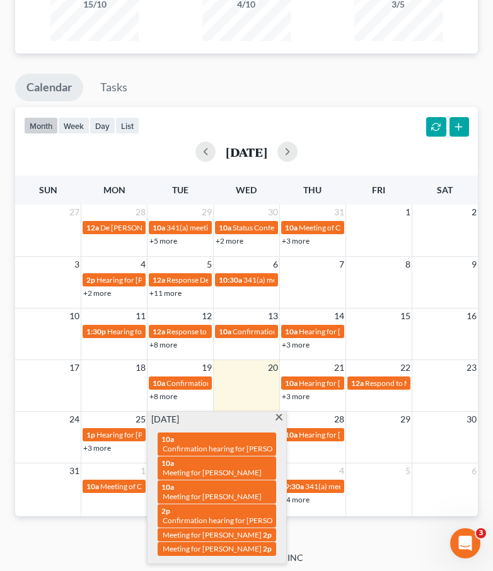
click at [279, 416] on span at bounding box center [278, 419] width 9 height 8
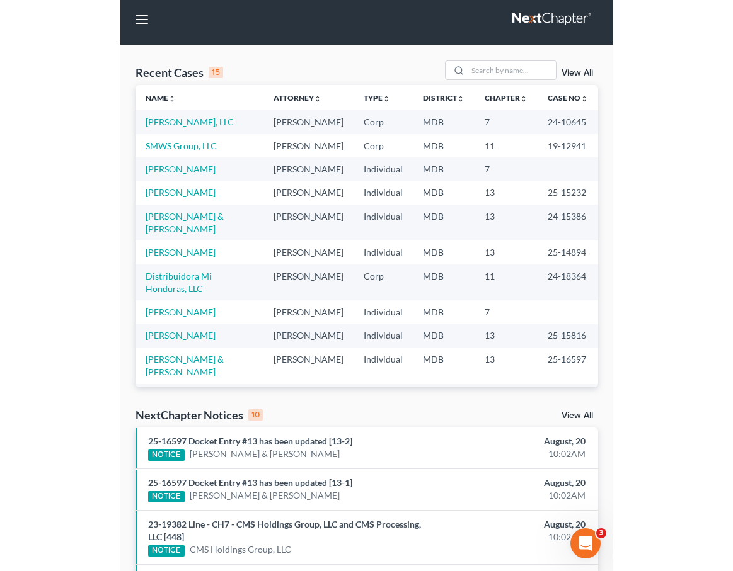
scroll to position [0, 0]
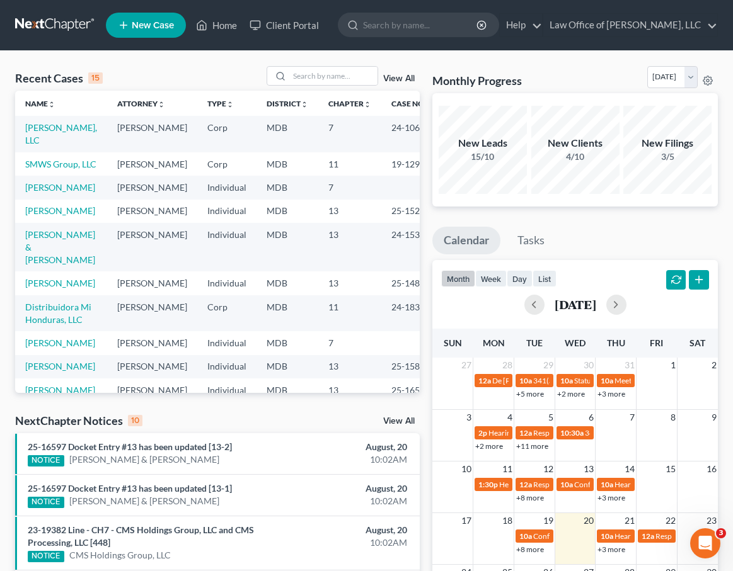
click at [134, 27] on span "New Case" at bounding box center [153, 25] width 42 height 9
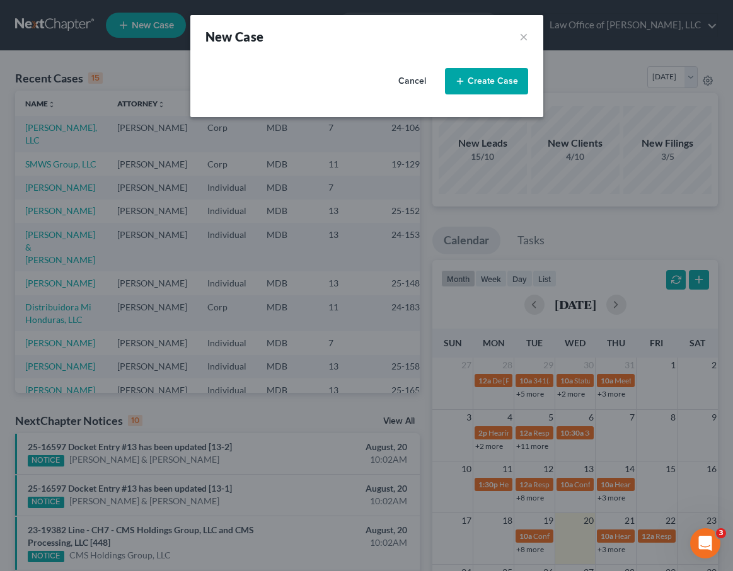
select select "38"
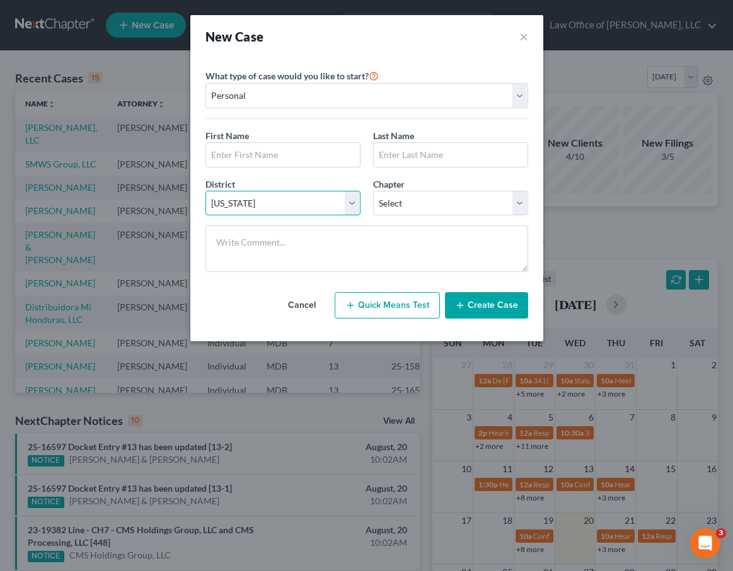
click at [268, 195] on select "Select Alabama - Middle Alabama - Northern Alabama - Southern Alaska Arizona Ar…" at bounding box center [282, 203] width 155 height 25
click at [285, 157] on input "text" at bounding box center [283, 155] width 154 height 24
type input "Stephen"
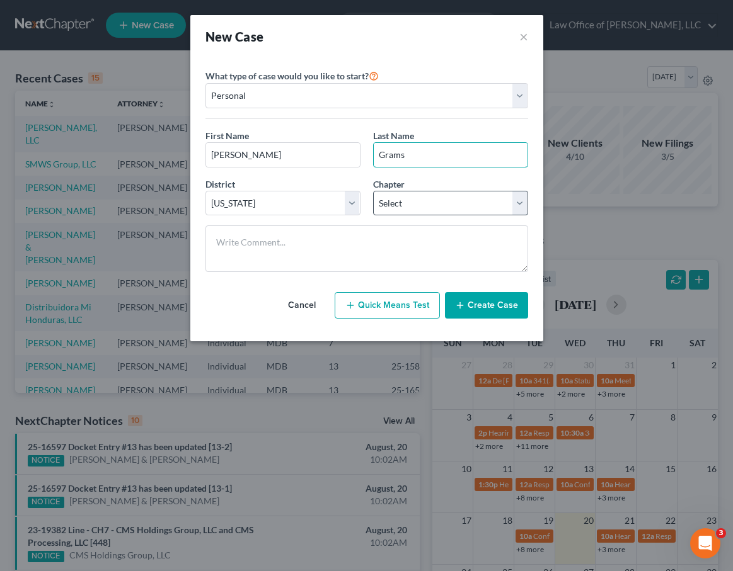
type input "Grams"
click at [387, 202] on select "Select 7 11 12 13" at bounding box center [450, 203] width 155 height 25
select select "3"
click at [492, 37] on button "×" at bounding box center [523, 37] width 9 height 18
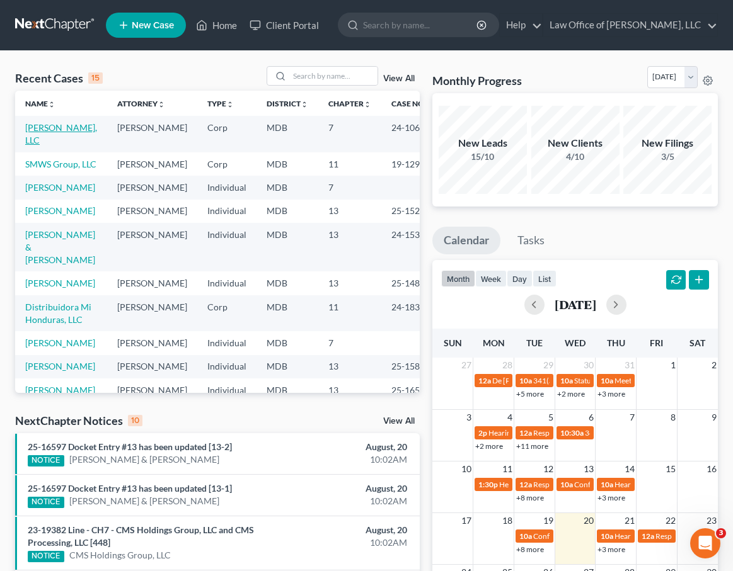
click at [34, 129] on link "[PERSON_NAME], LLC" at bounding box center [61, 133] width 72 height 23
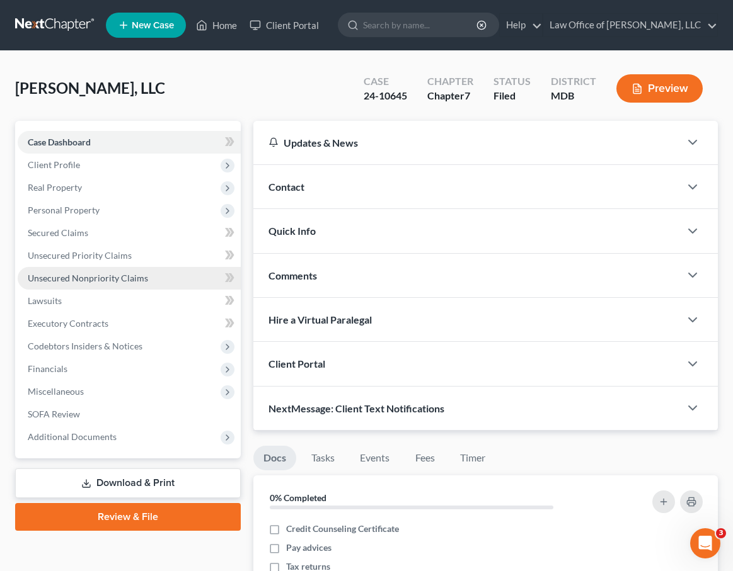
click at [81, 277] on span "Unsecured Nonpriority Claims" at bounding box center [88, 278] width 120 height 11
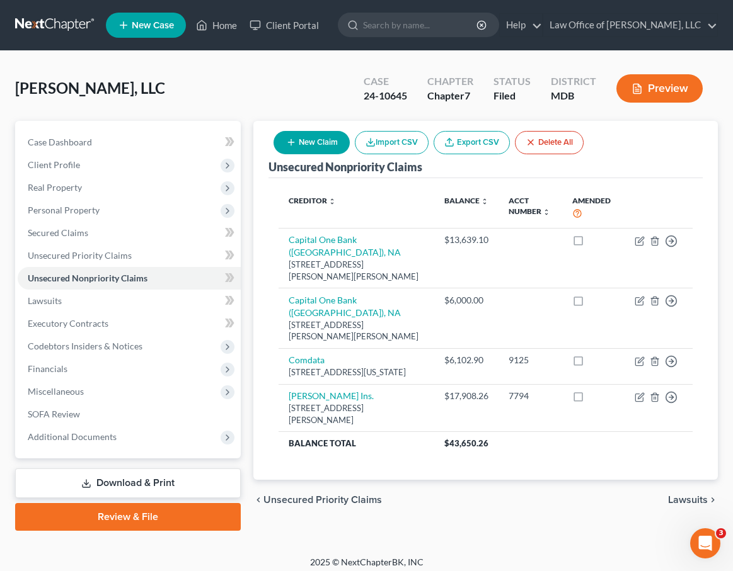
click at [329, 495] on span "Unsecured Priority Claims" at bounding box center [322, 500] width 118 height 10
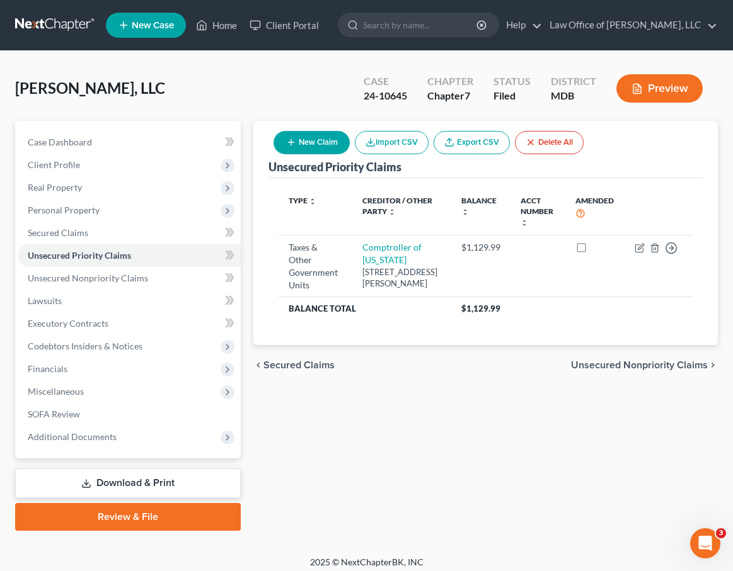
click at [277, 370] on span "Secured Claims" at bounding box center [298, 365] width 71 height 10
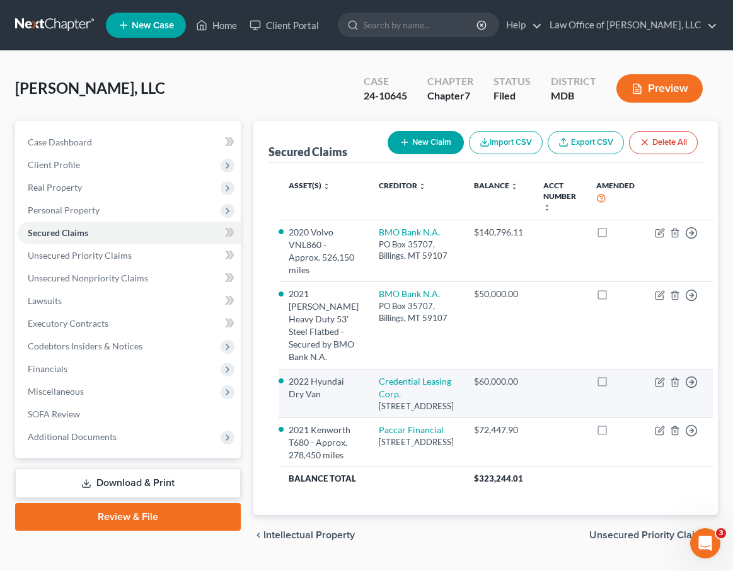
scroll to position [98, 0]
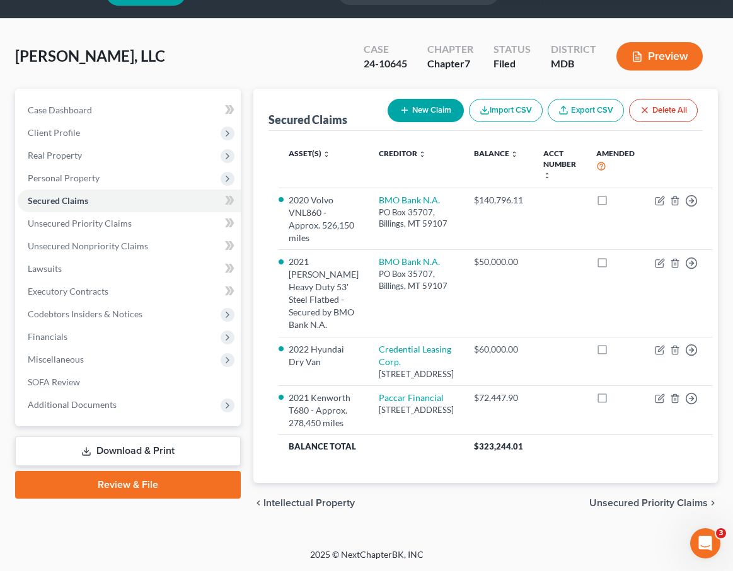
click at [492, 500] on span "Unsecured Priority Claims" at bounding box center [648, 503] width 118 height 10
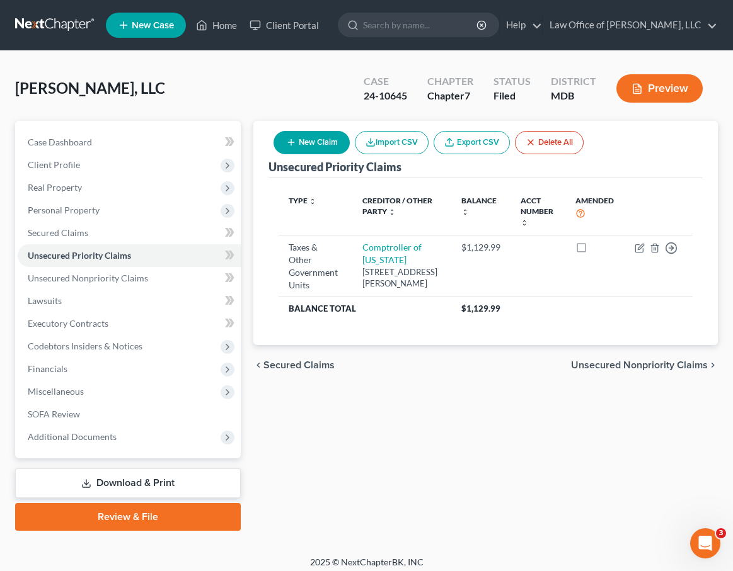
click at [492, 370] on span "Unsecured Nonpriority Claims" at bounding box center [639, 365] width 137 height 10
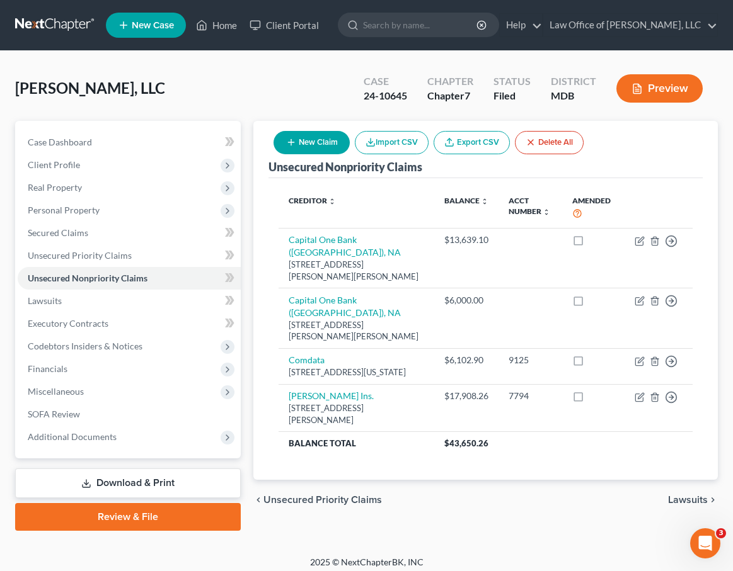
click at [270, 495] on span "Unsecured Priority Claims" at bounding box center [322, 500] width 118 height 10
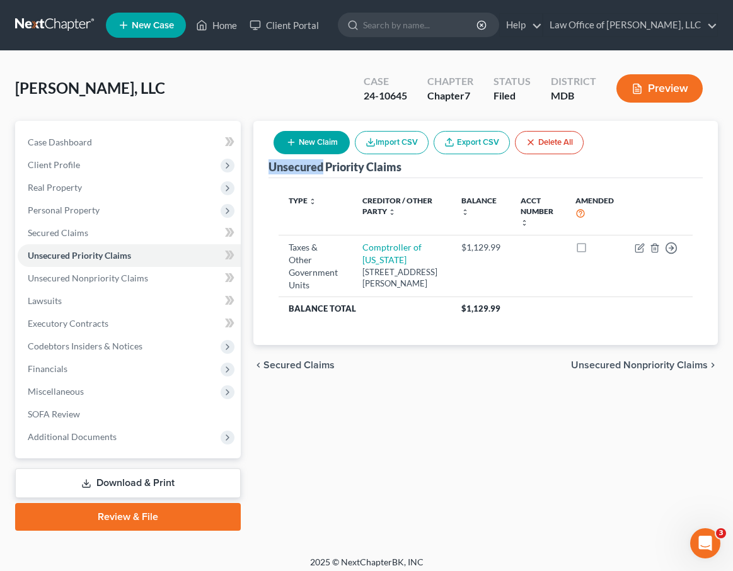
click at [270, 486] on div "Unsecured Priority Claims New Claim Import CSV Export CSV Delete All Type expan…" at bounding box center [485, 326] width 477 height 410
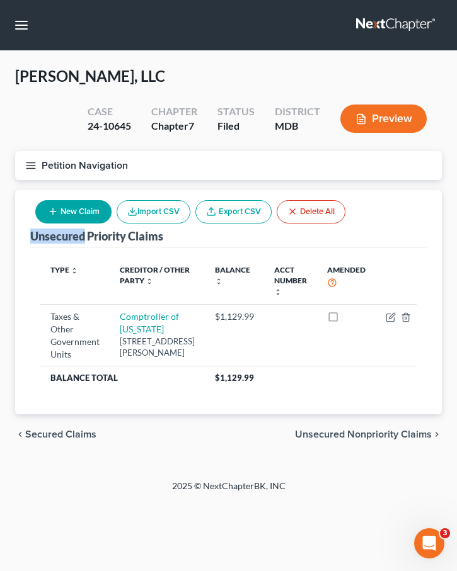
click at [83, 440] on span "Secured Claims" at bounding box center [60, 435] width 71 height 10
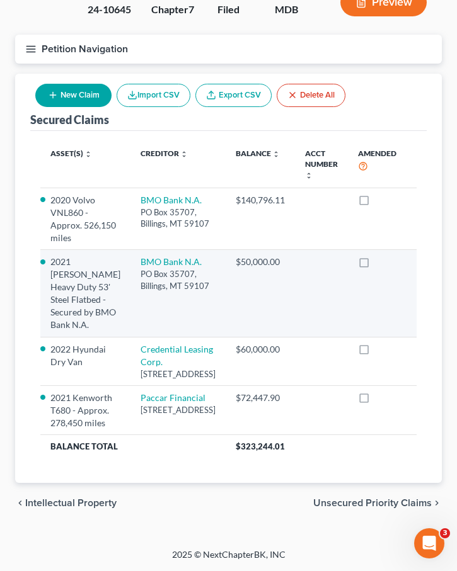
scroll to position [163, 0]
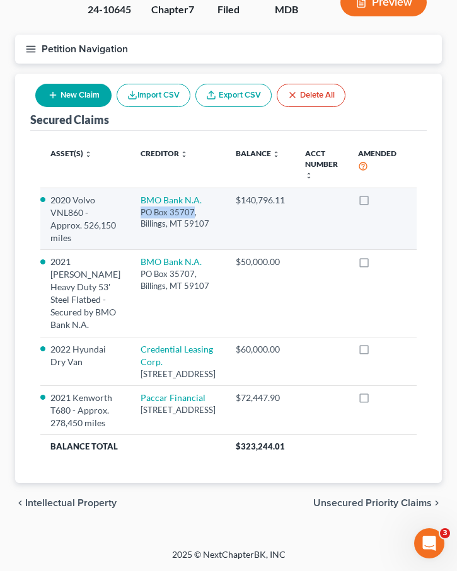
drag, startPoint x: 110, startPoint y: 181, endPoint x: 137, endPoint y: 190, distance: 27.9
click at [137, 190] on td "BMO Bank N.A. PO Box 35707, Billings, MT 59107" at bounding box center [177, 219] width 95 height 62
copy div "PO Box 35707,"
click at [140, 214] on div "PO Box 35707, Billings, MT 59107" at bounding box center [177, 218] width 75 height 23
drag, startPoint x: 112, startPoint y: 214, endPoint x: 129, endPoint y: 214, distance: 17.0
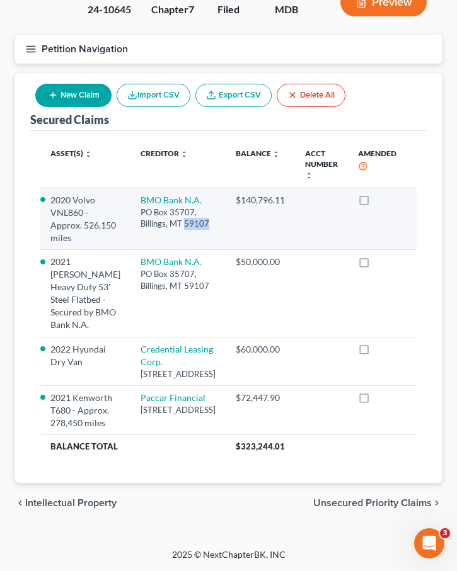
click at [140, 214] on div "PO Box 35707, Billings, MT 59107" at bounding box center [177, 218] width 75 height 23
copy div "59107"
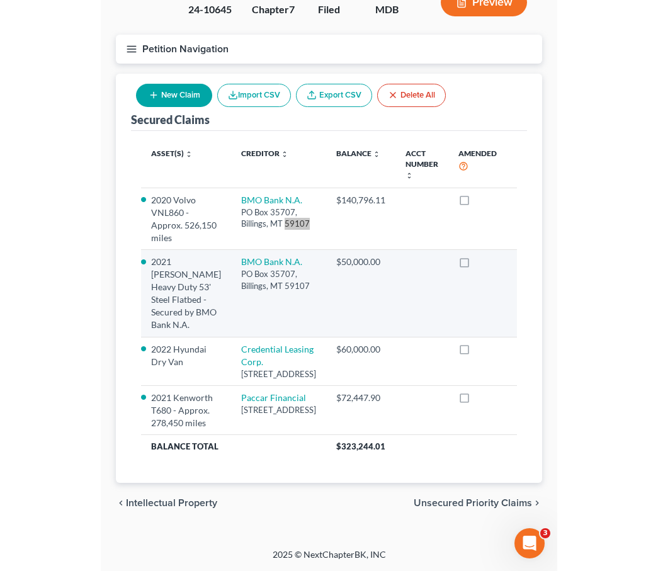
scroll to position [0, 0]
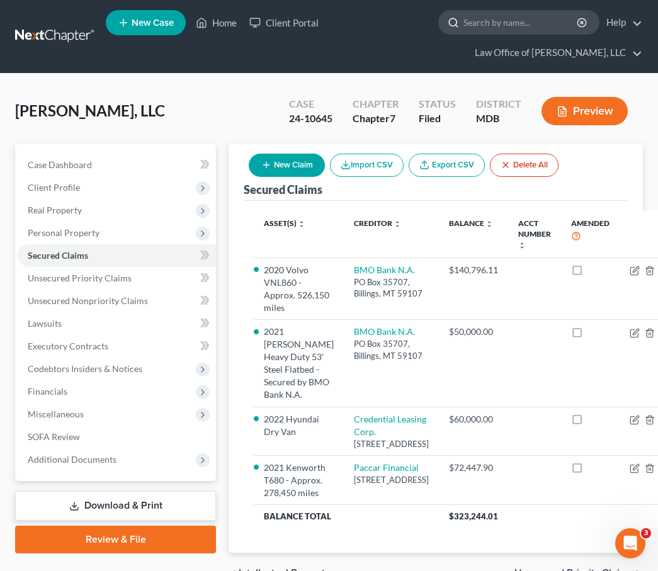
click at [492, 28] on input "search" at bounding box center [521, 22] width 115 height 23
type input "n"
type input "b"
type input "honduras"
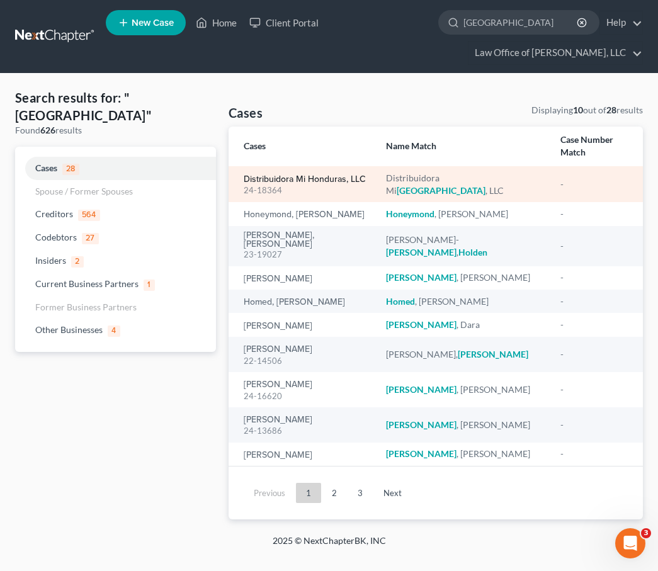
click at [261, 175] on link "Distribuidora Mi Honduras, LLC" at bounding box center [305, 179] width 122 height 9
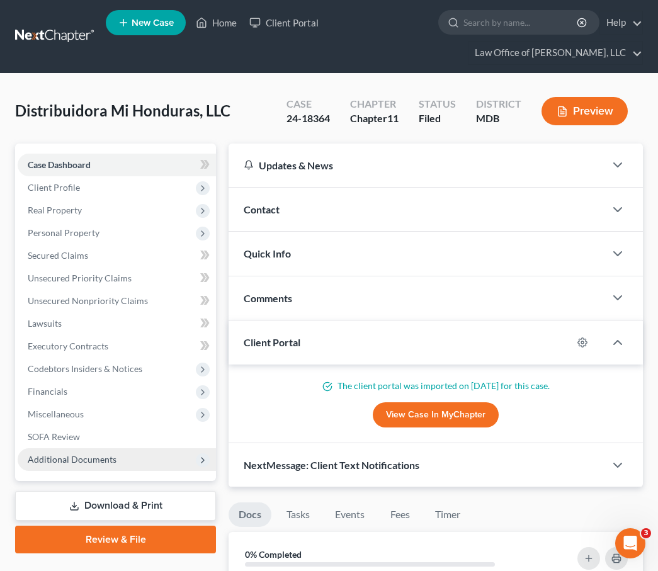
click at [140, 457] on span "Additional Documents" at bounding box center [117, 460] width 198 height 23
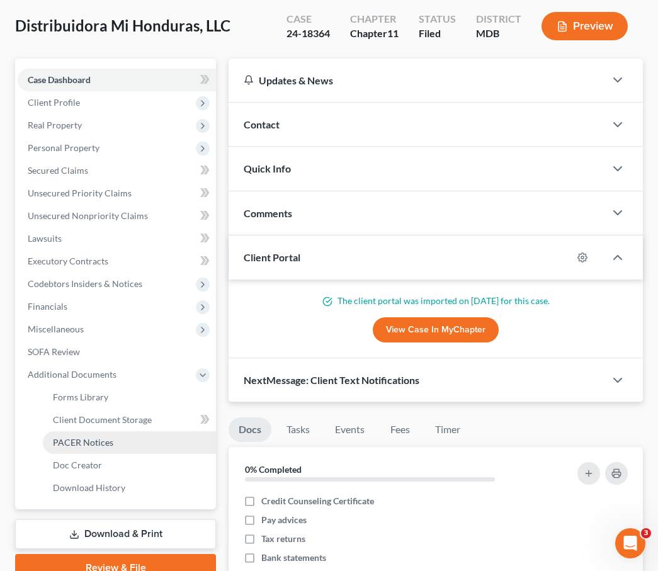
click at [129, 433] on link "PACER Notices" at bounding box center [129, 443] width 173 height 23
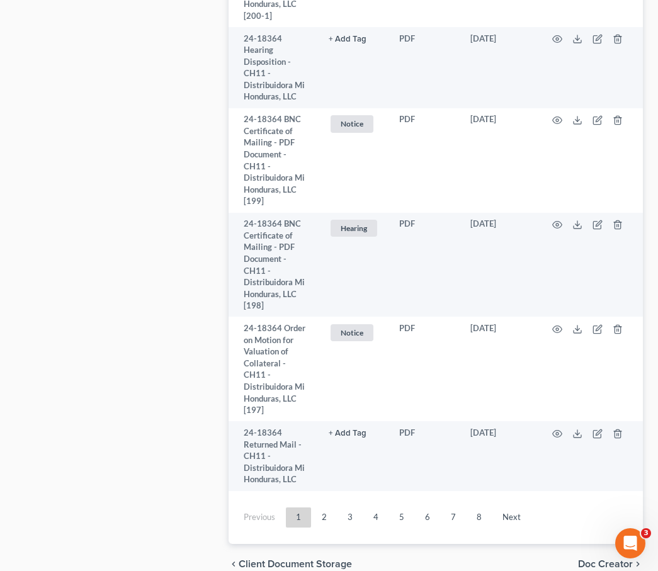
scroll to position [6128, 0]
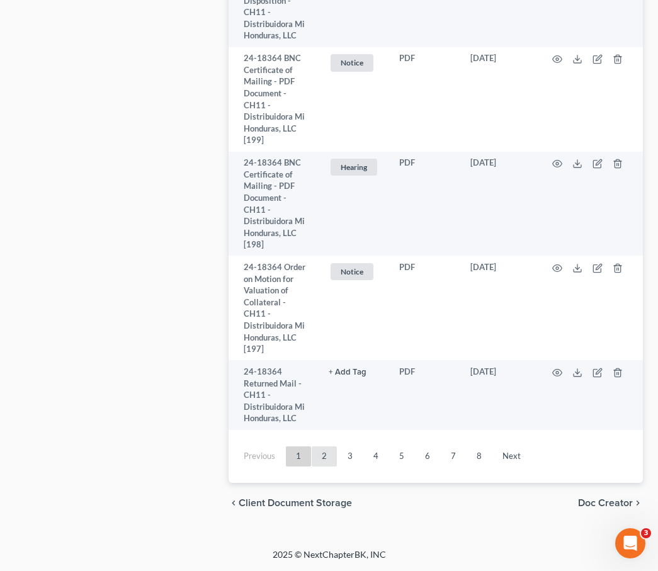
click at [327, 462] on link "2" at bounding box center [324, 457] width 25 height 20
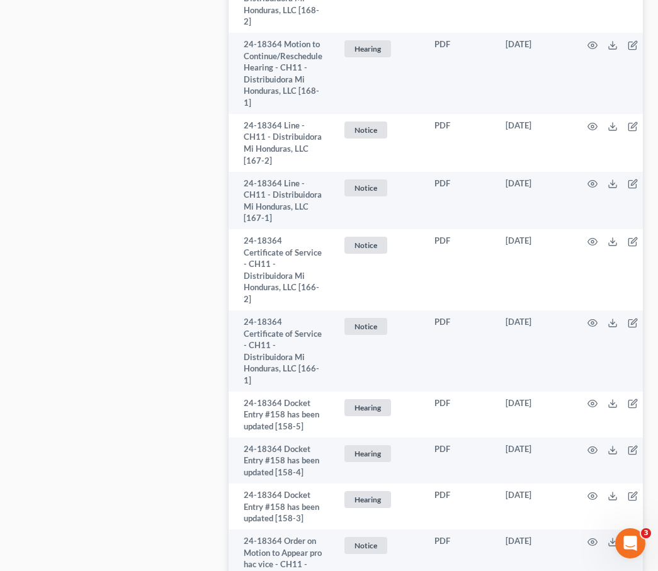
scroll to position [4908, 0]
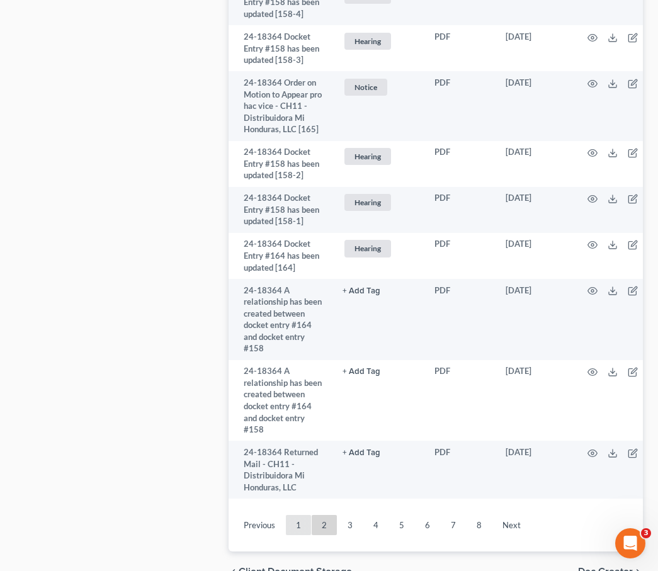
click at [304, 515] on link "1" at bounding box center [298, 525] width 25 height 20
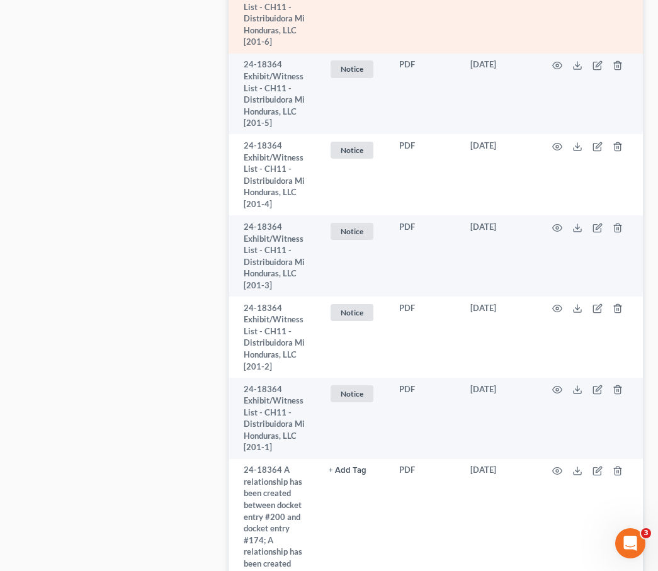
scroll to position [6128, 0]
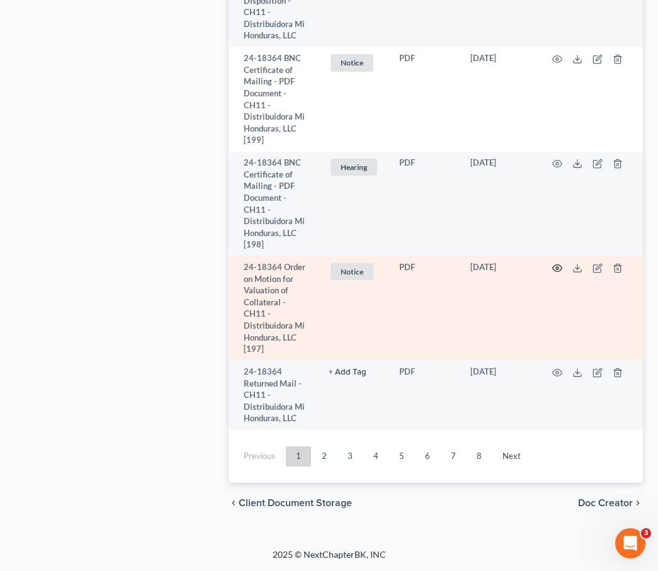
click at [492, 273] on icon "button" at bounding box center [557, 268] width 10 height 10
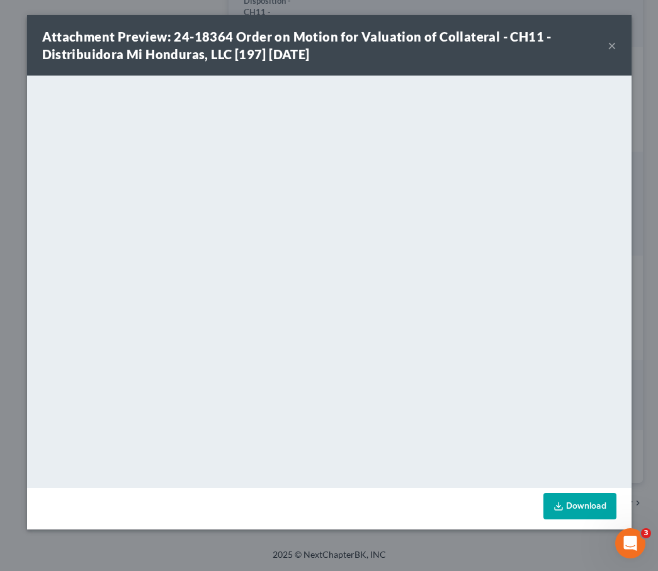
click at [492, 44] on button "×" at bounding box center [612, 45] width 9 height 15
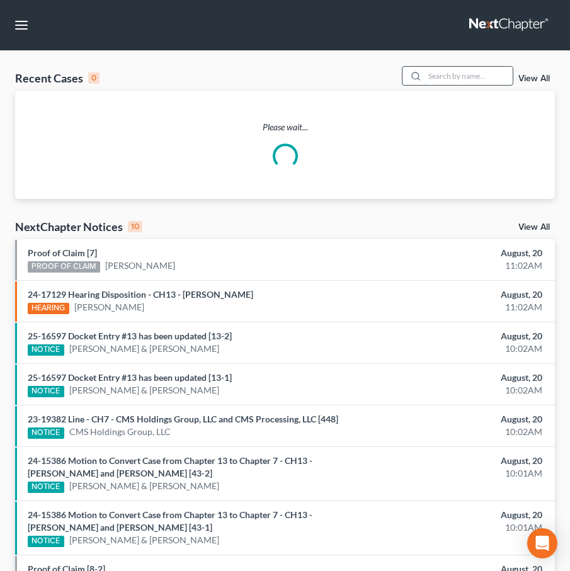
click at [451, 68] on input "search" at bounding box center [469, 76] width 88 height 18
type input "gavi"
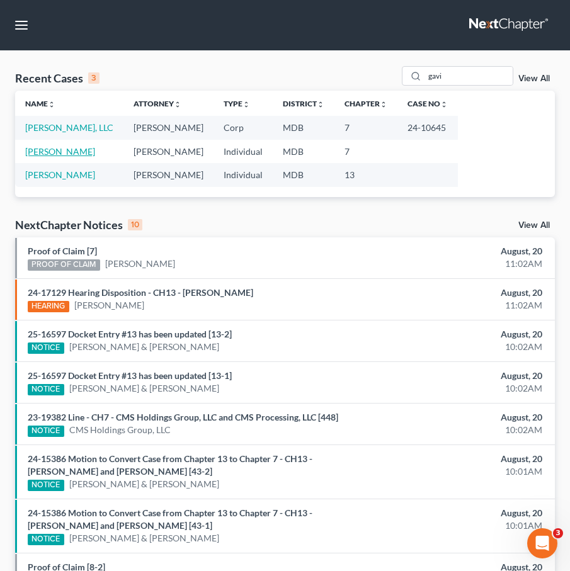
click at [54, 153] on link "[PERSON_NAME]" at bounding box center [60, 151] width 70 height 11
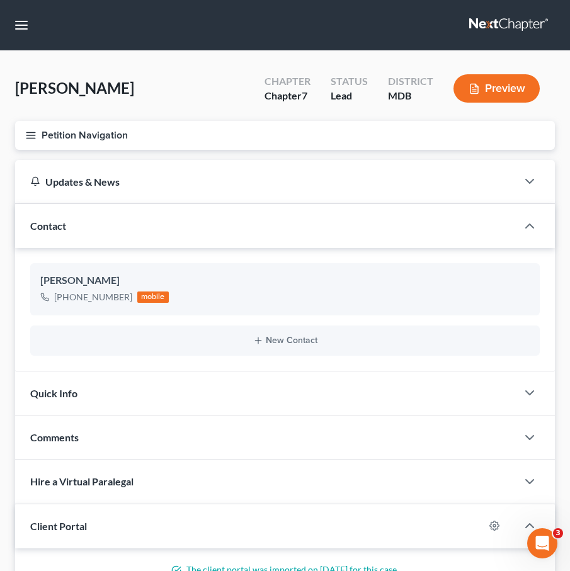
click at [30, 138] on line "button" at bounding box center [30, 138] width 9 height 0
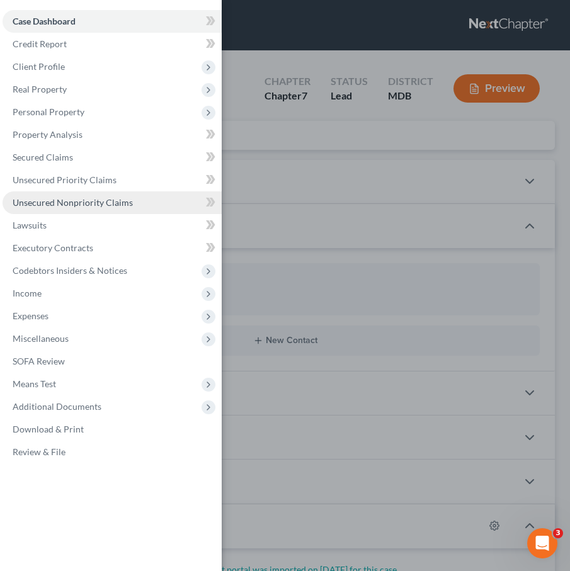
click at [55, 205] on span "Unsecured Nonpriority Claims" at bounding box center [73, 202] width 120 height 11
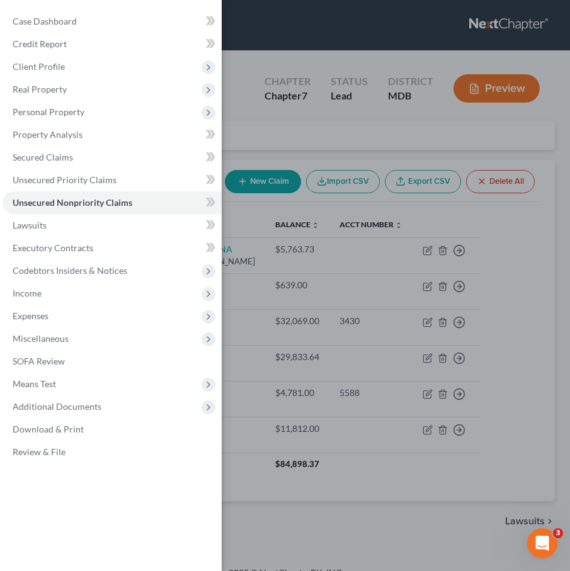
click at [337, 108] on div "Case Dashboard Payments Invoices Payments Payments Credit Report Client Profile" at bounding box center [285, 285] width 570 height 571
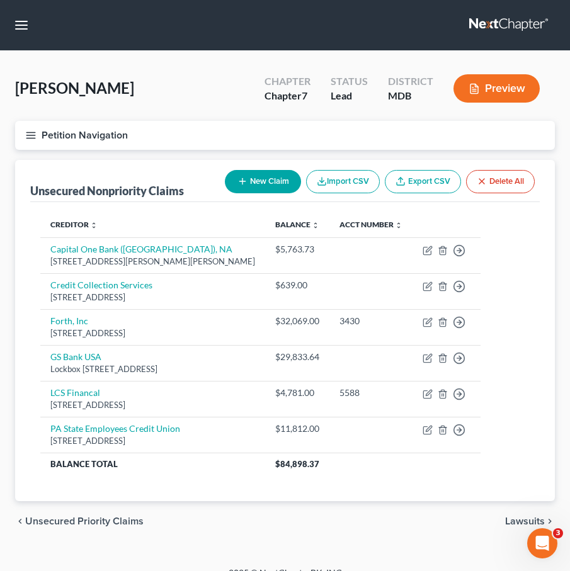
click at [253, 185] on button "New Claim" at bounding box center [263, 181] width 76 height 23
select select "0"
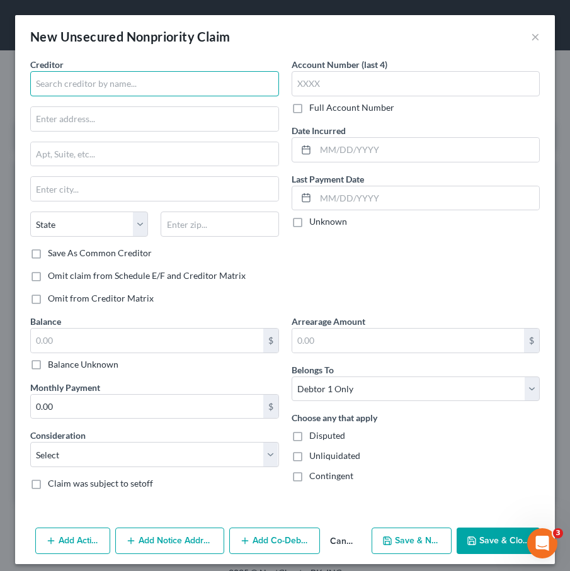
click at [69, 75] on input "text" at bounding box center [154, 83] width 249 height 25
click at [54, 84] on input "BMP Bank N.A." at bounding box center [154, 83] width 249 height 25
type input "BMO Bank N.A."
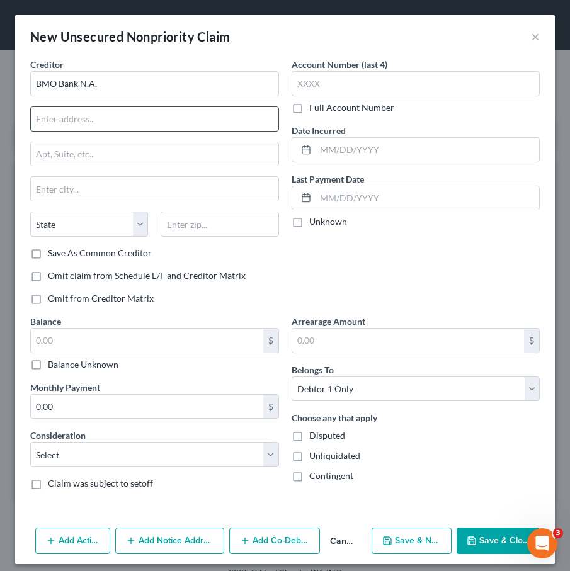
click at [69, 119] on input "text" at bounding box center [155, 119] width 248 height 24
type input "PO Box 35707"
click at [192, 223] on input "text" at bounding box center [220, 224] width 118 height 25
type input "59107"
type input "[PERSON_NAME]"
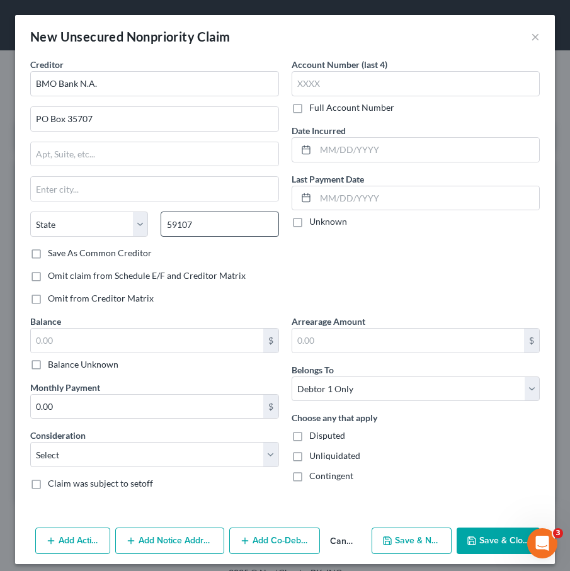
select select "27"
click at [270, 534] on button "Add Co-Debtor" at bounding box center [274, 541] width 91 height 26
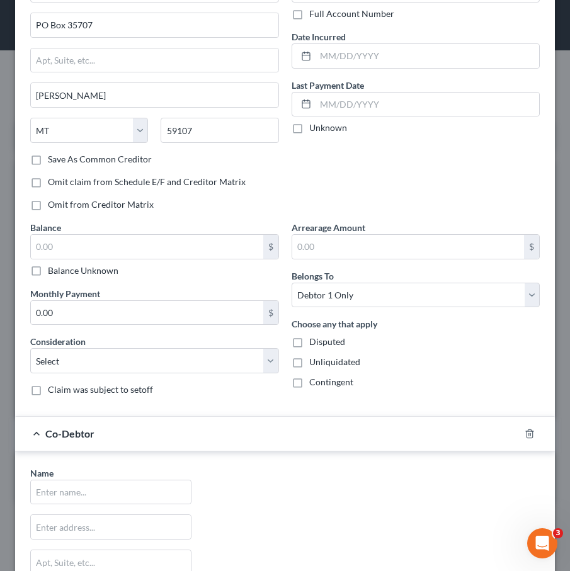
scroll to position [138, 0]
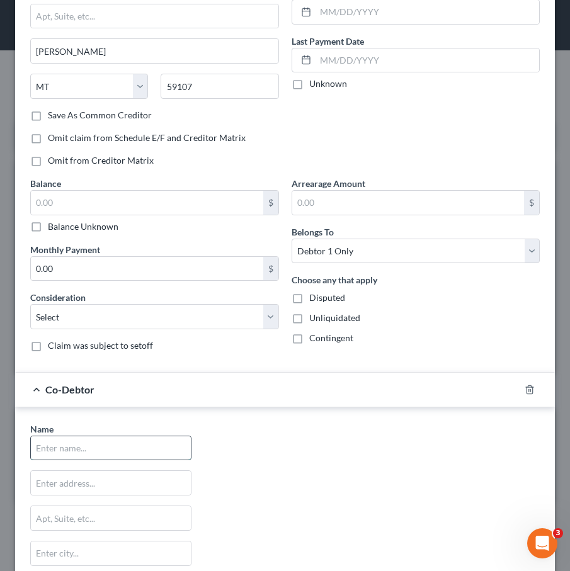
click at [98, 452] on input "text" at bounding box center [111, 449] width 160 height 24
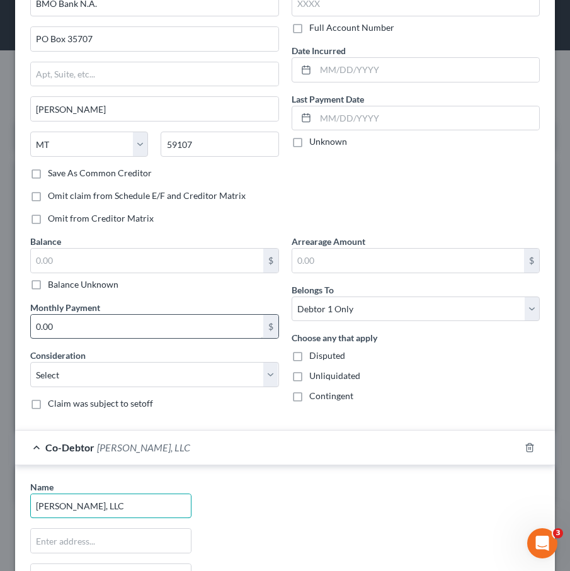
scroll to position [75, 0]
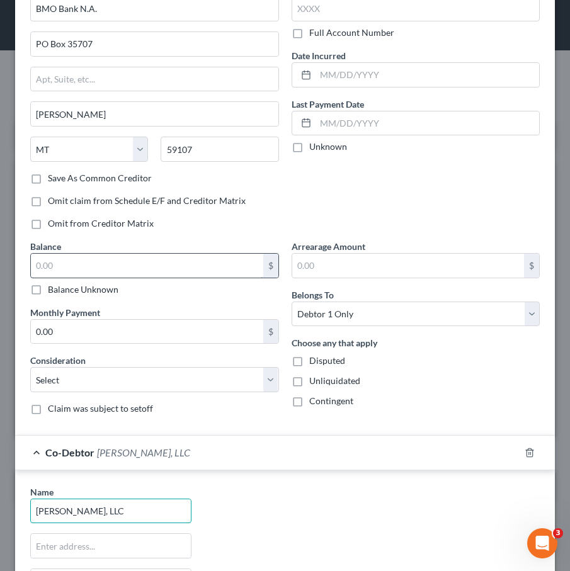
type input "[PERSON_NAME], LLC"
click at [91, 273] on input "text" at bounding box center [147, 266] width 232 height 24
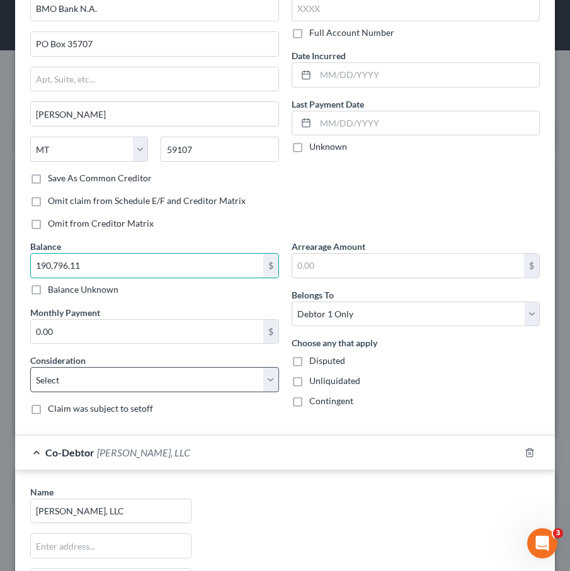
type input "190,796.11"
click at [134, 380] on select "Select Cable / Satellite Services Collection Agency Credit Card Debt Debt Couns…" at bounding box center [154, 379] width 249 height 25
select select "4"
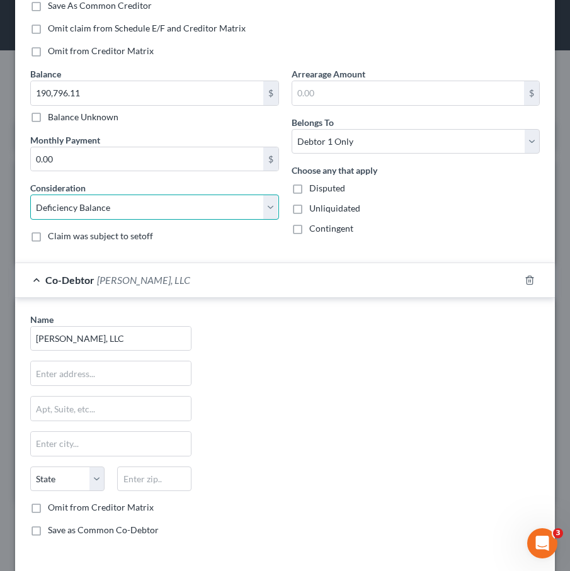
scroll to position [302, 0]
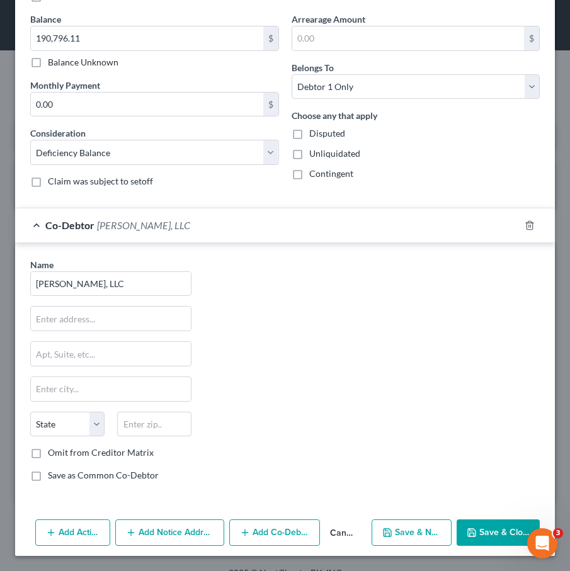
click at [468, 529] on icon "button" at bounding box center [472, 533] width 10 height 10
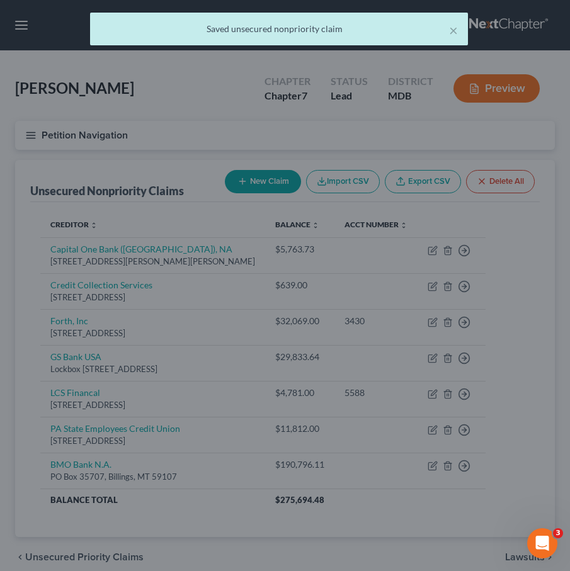
scroll to position [0, 0]
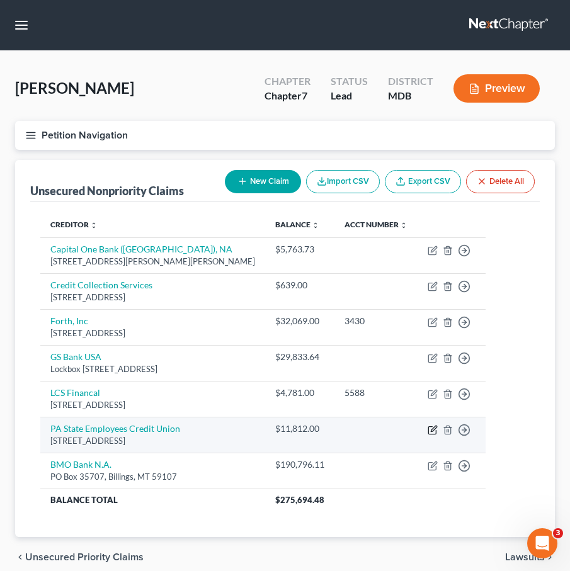
click at [438, 429] on icon "button" at bounding box center [433, 430] width 10 height 10
select select "39"
select select "4"
select select "0"
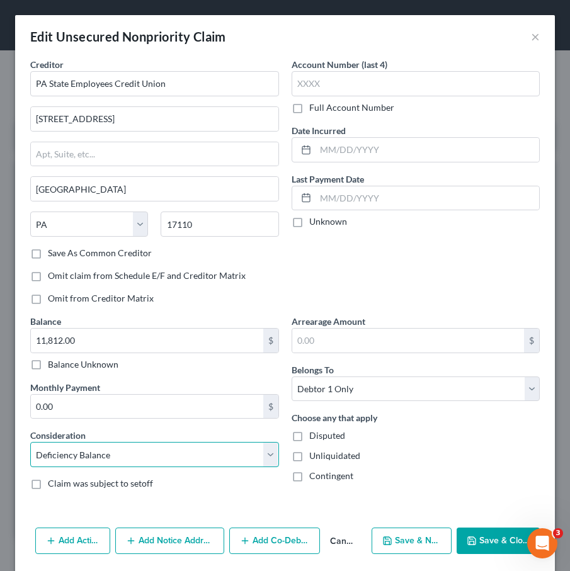
click at [131, 455] on select "Select Cable / Satellite Services Collection Agency Credit Card Debt Debt Couns…" at bounding box center [154, 454] width 249 height 25
select select "10"
click at [507, 538] on button "Save & Close" at bounding box center [498, 541] width 83 height 26
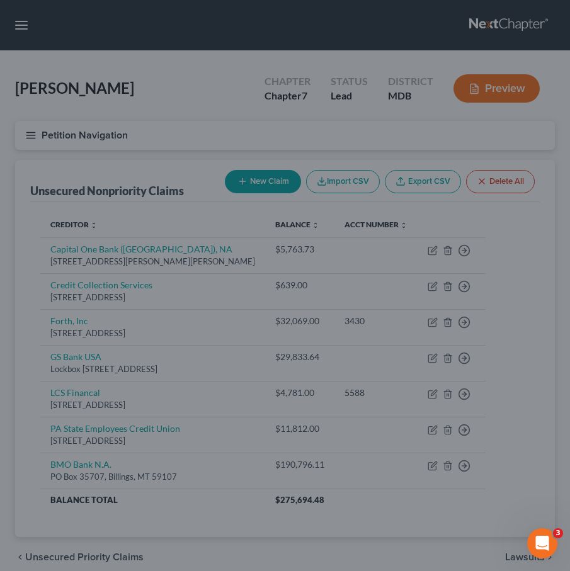
type input "0"
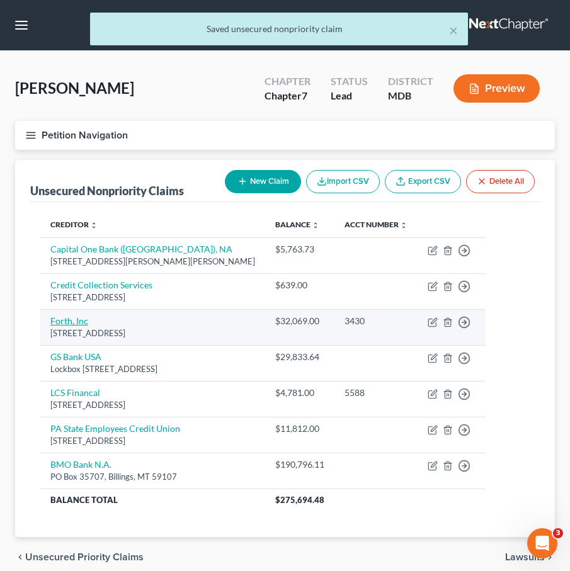
click at [66, 316] on link "Forth, Inc" at bounding box center [69, 321] width 38 height 11
select select "14"
select select "2"
select select "0"
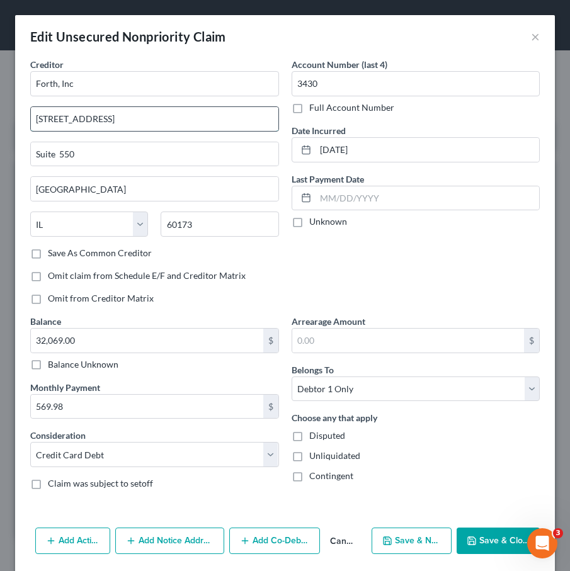
click at [66, 118] on input "[STREET_ADDRESS]" at bounding box center [155, 119] width 248 height 24
type input "[STREET_ADDRESS]"
click at [72, 87] on input "Forth, Inc" at bounding box center [154, 83] width 249 height 25
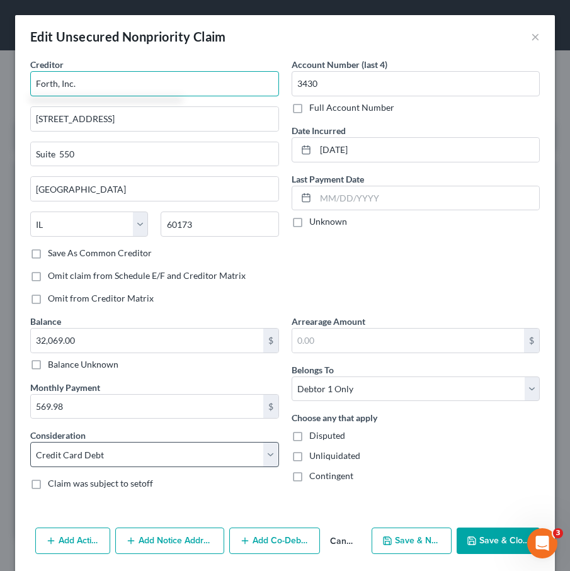
type input "Forth, Inc."
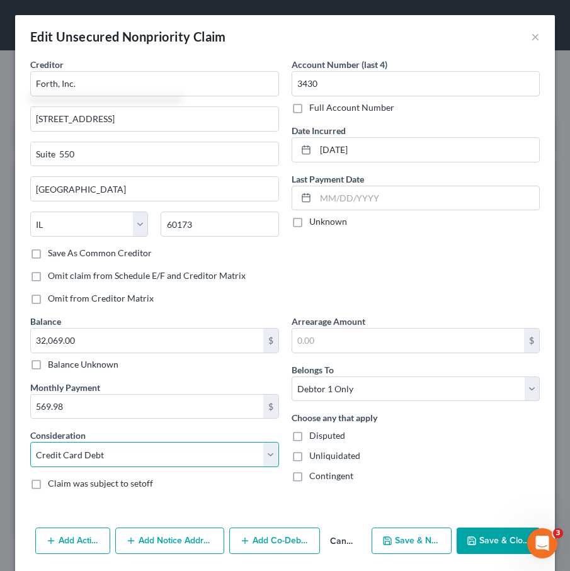
click at [81, 455] on select "Select Cable / Satellite Services Collection Agency Credit Card Debt Debt Couns…" at bounding box center [154, 454] width 249 height 25
click at [62, 452] on select "Select Cable / Satellite Services Collection Agency Credit Card Debt Debt Couns…" at bounding box center [154, 454] width 249 height 25
select select "14"
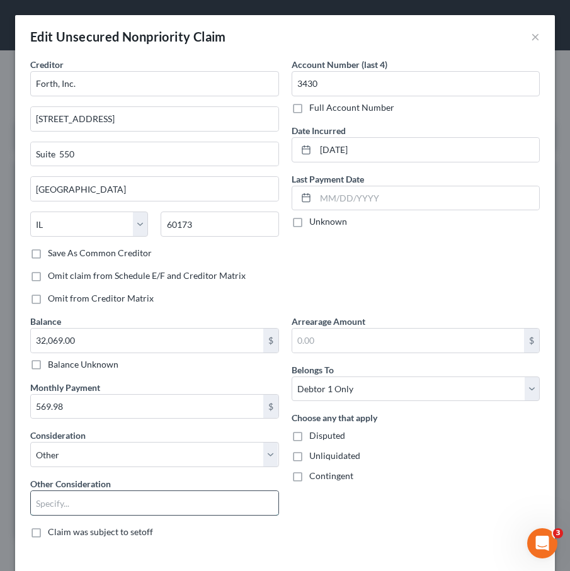
click at [42, 503] on input "text" at bounding box center [155, 503] width 248 height 24
type input "Services"
click at [309, 435] on label "Disputed" at bounding box center [327, 436] width 36 height 13
click at [314, 435] on input "Disputed" at bounding box center [318, 434] width 8 height 8
checkbox input "true"
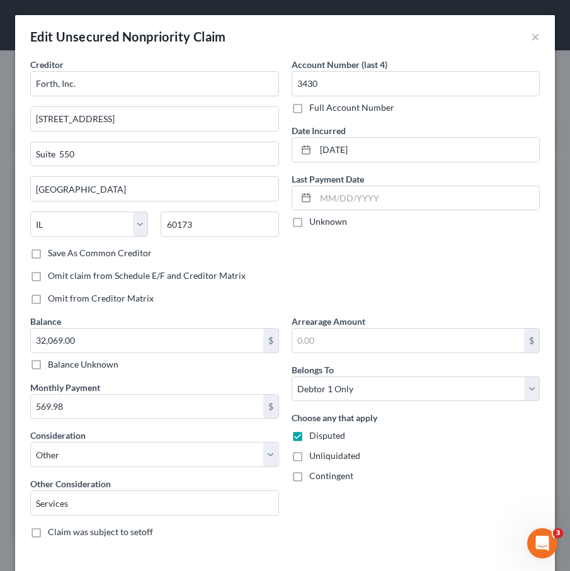
scroll to position [35, 0]
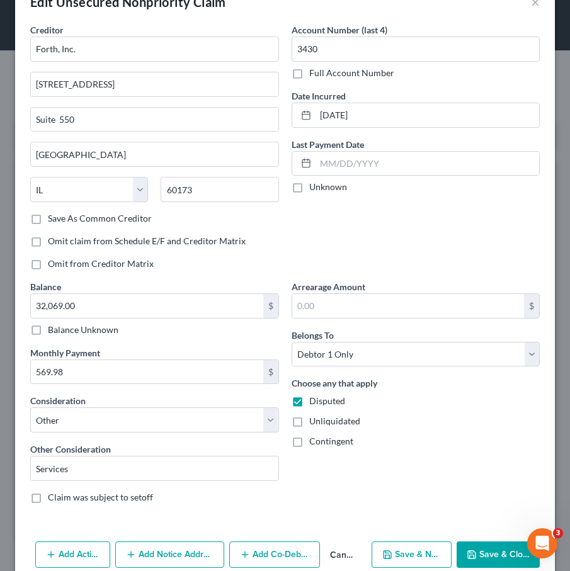
click at [474, 547] on button "Save & Close" at bounding box center [498, 555] width 83 height 26
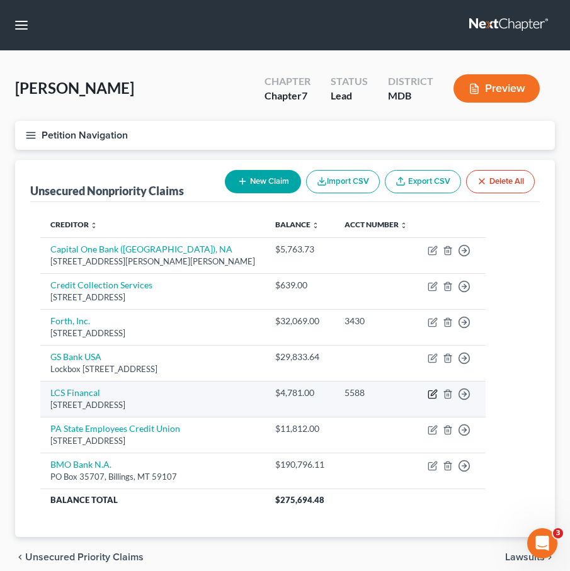
click at [437, 394] on icon "button" at bounding box center [434, 393] width 6 height 6
select select "5"
select select "1"
select select "0"
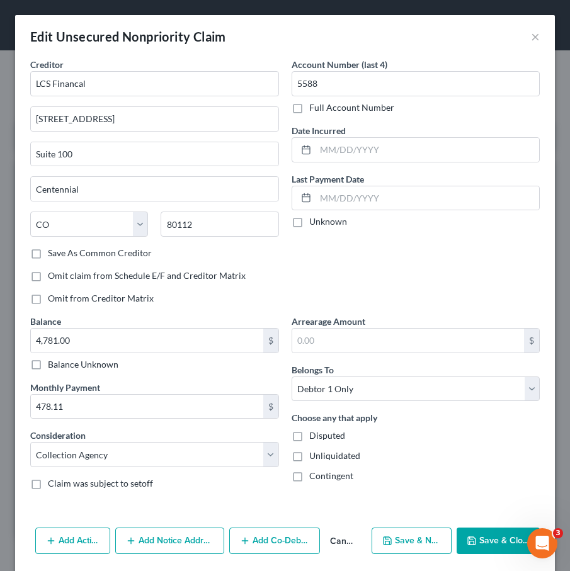
click at [474, 542] on polyline "button" at bounding box center [472, 543] width 4 height 3
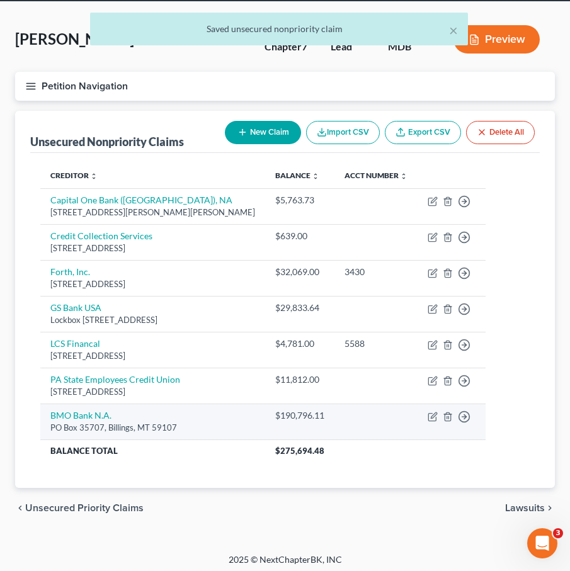
scroll to position [52, 0]
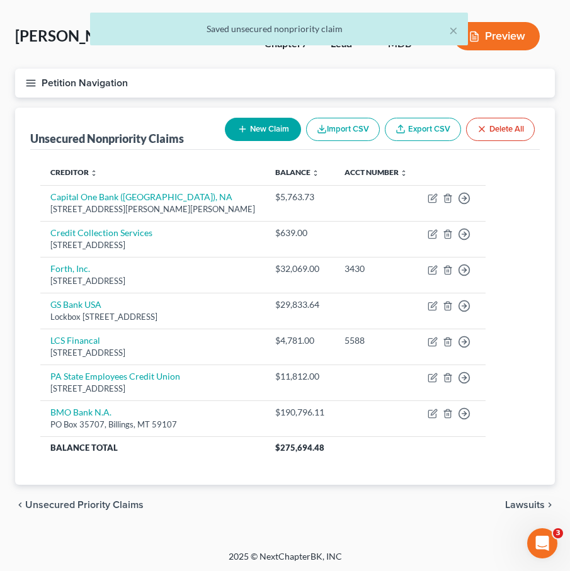
click at [86, 503] on span "Unsecured Priority Claims" at bounding box center [84, 505] width 118 height 10
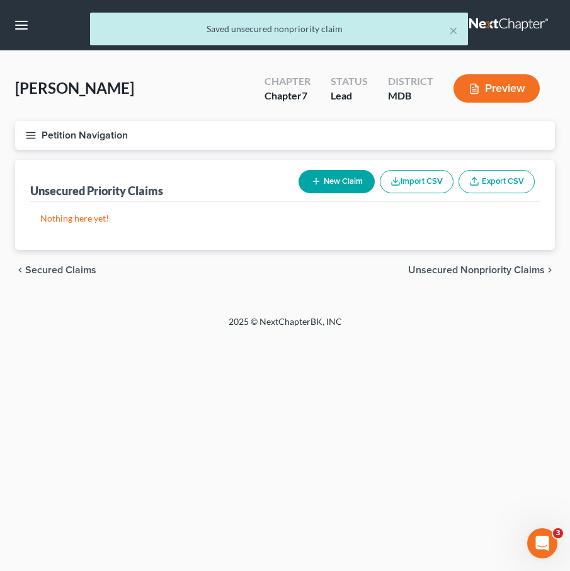
click at [51, 263] on div "chevron_left Secured Claims Unsecured Nonpriority Claims chevron_right" at bounding box center [285, 270] width 540 height 40
click at [51, 282] on div "chevron_left Secured Claims Unsecured Nonpriority Claims chevron_right" at bounding box center [285, 270] width 540 height 40
click at [51, 270] on span "Secured Claims" at bounding box center [60, 270] width 71 height 10
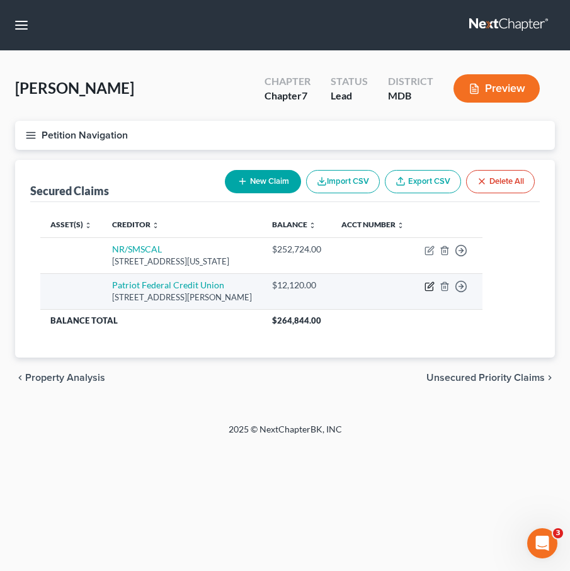
click at [435, 292] on icon "button" at bounding box center [430, 287] width 10 height 10
select select "39"
select select "0"
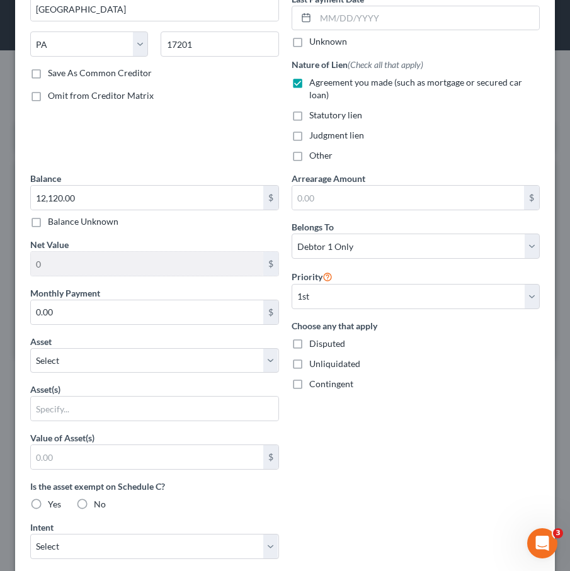
scroll to position [199, 0]
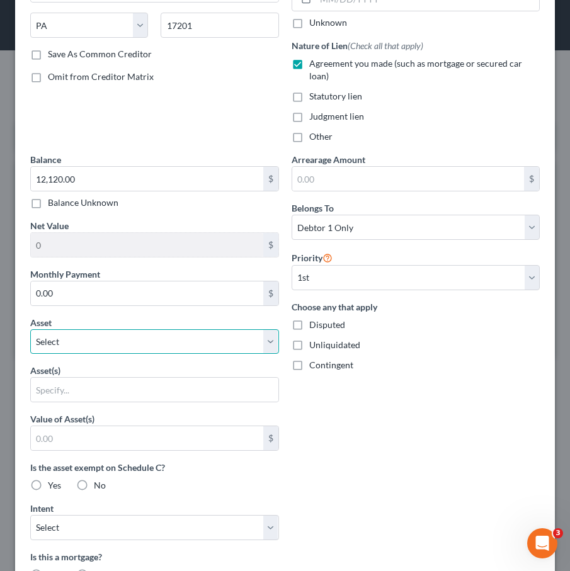
click at [113, 336] on select "Select Other Multiple Assets [STREET_ADDRESS] - $384800.0 Jewelry - Ring and mi…" at bounding box center [154, 341] width 249 height 25
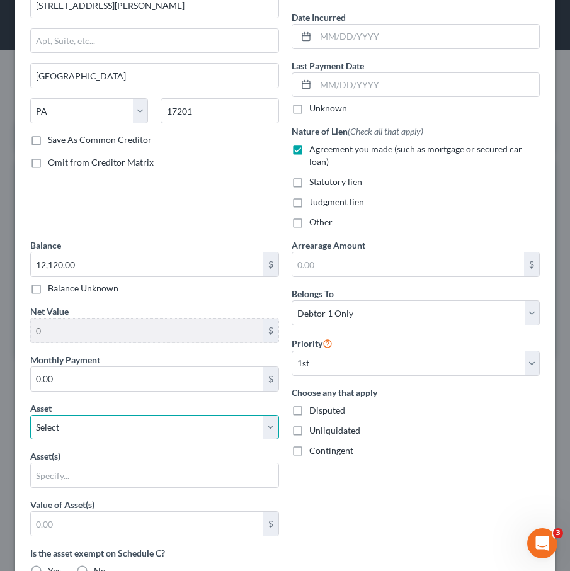
scroll to position [0, 0]
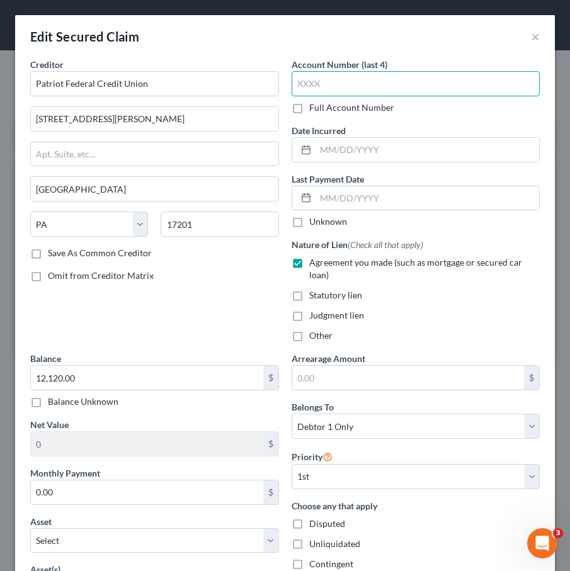
click at [529, 83] on input "text" at bounding box center [416, 83] width 249 height 25
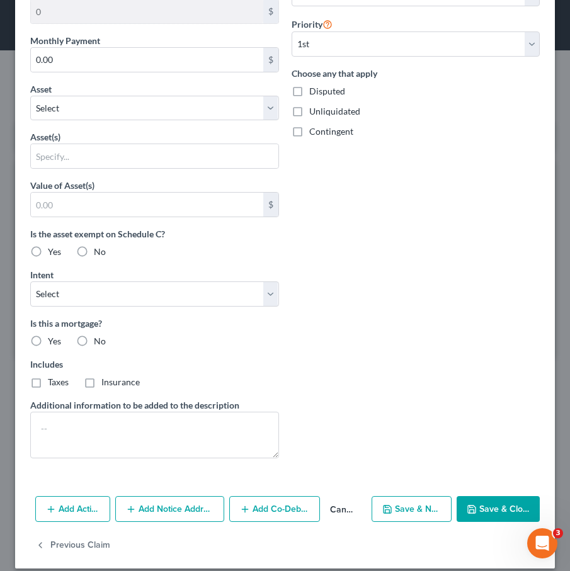
click at [500, 496] on button "Save & Close" at bounding box center [498, 509] width 83 height 26
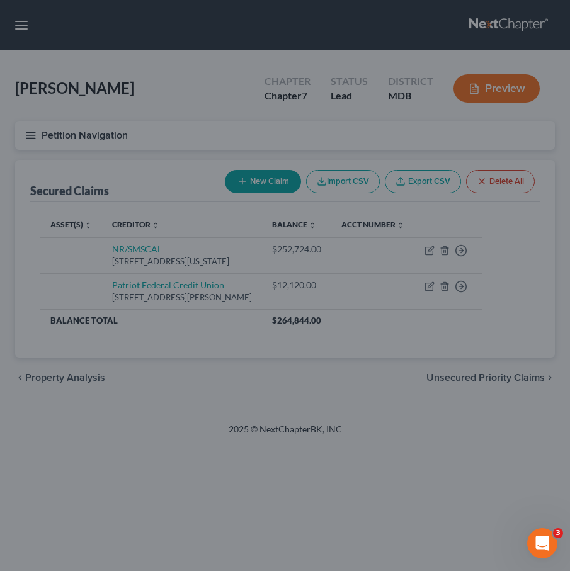
type input "0"
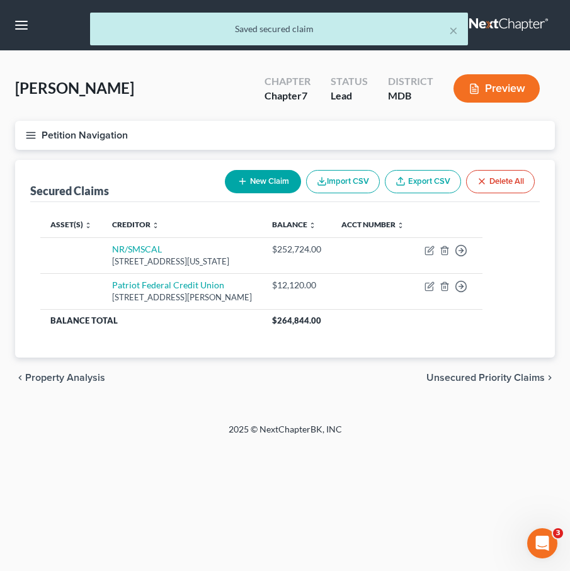
click at [468, 383] on span "Unsecured Priority Claims" at bounding box center [485, 378] width 118 height 10
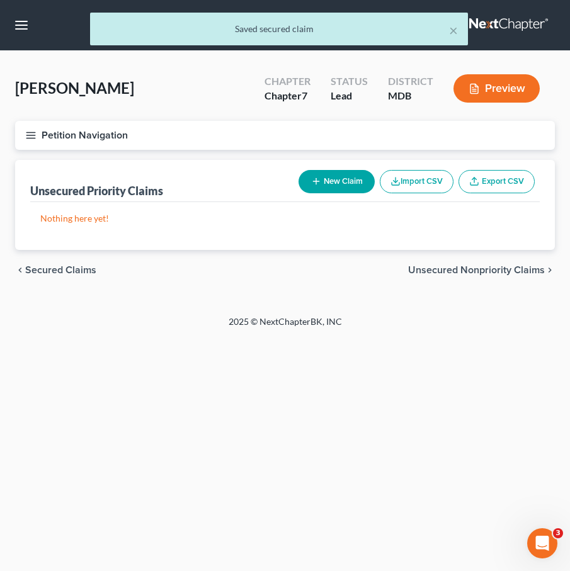
click at [450, 270] on span "Unsecured Nonpriority Claims" at bounding box center [476, 270] width 137 height 10
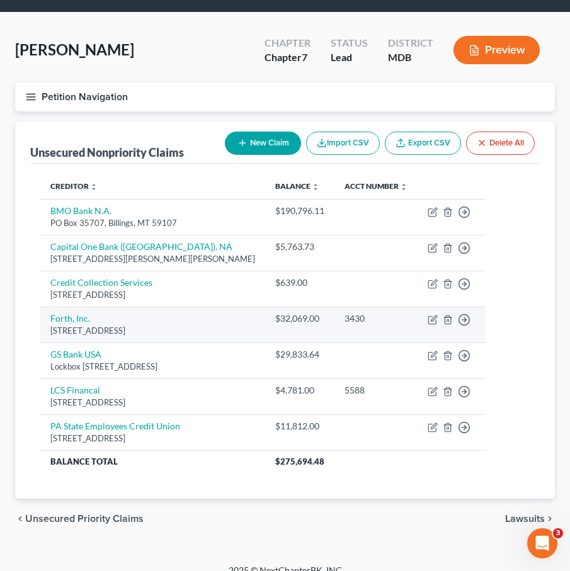
scroll to position [53, 0]
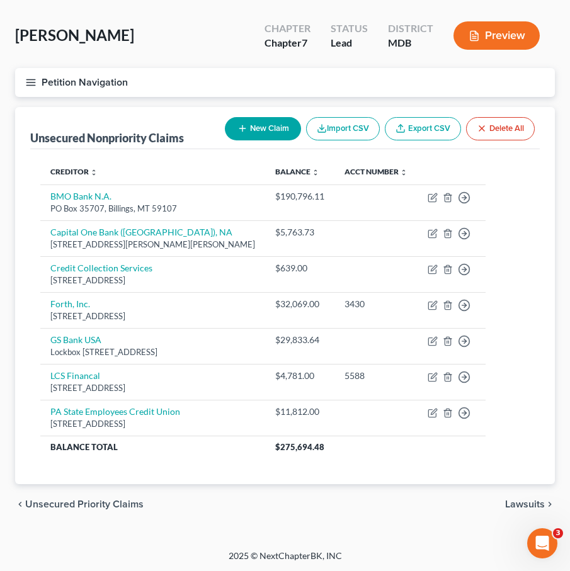
click at [86, 500] on span "Unsecured Priority Claims" at bounding box center [84, 505] width 118 height 10
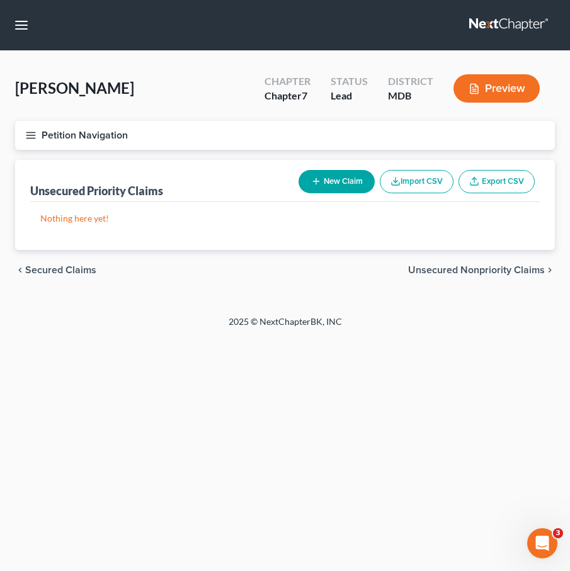
click at [62, 275] on div "chevron_left Secured Claims Unsecured Nonpriority Claims chevron_right" at bounding box center [285, 270] width 540 height 40
click at [60, 272] on span "Secured Claims" at bounding box center [60, 270] width 71 height 10
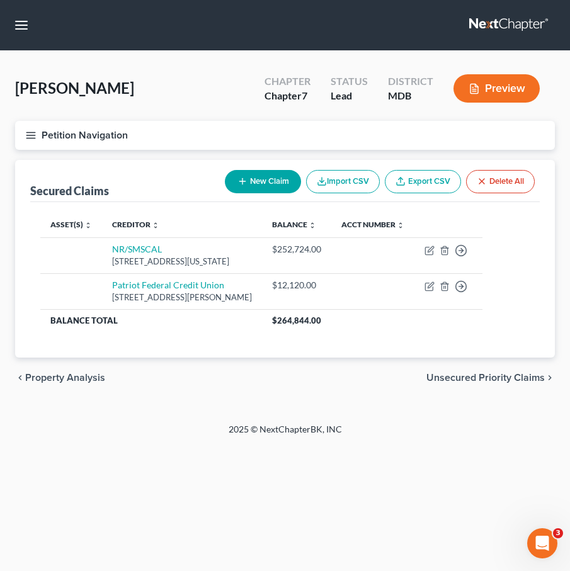
click at [59, 383] on span "Property Analysis" at bounding box center [65, 378] width 80 height 10
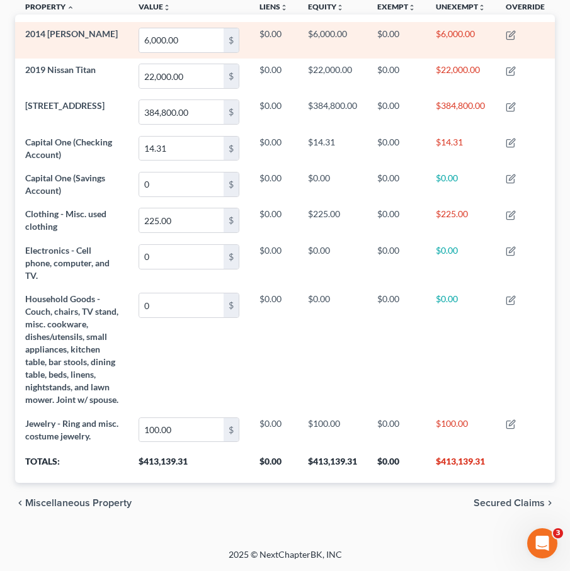
scroll to position [375, 0]
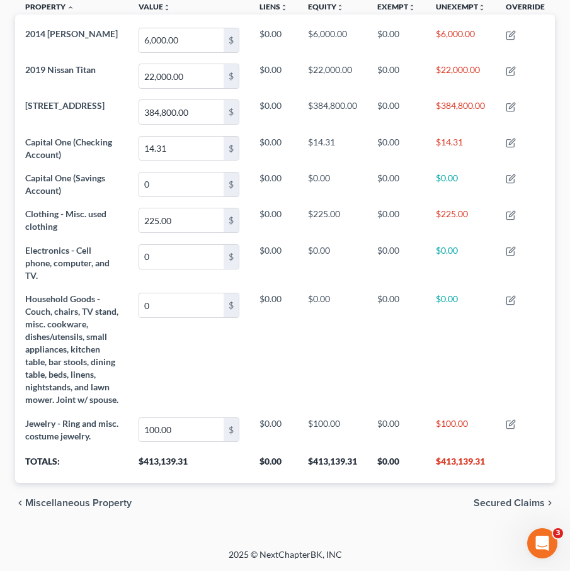
click at [517, 504] on span "Secured Claims" at bounding box center [509, 503] width 71 height 10
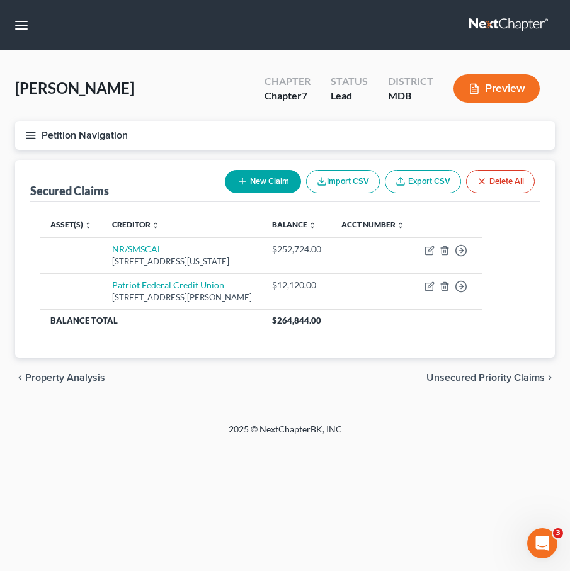
click at [490, 383] on span "Unsecured Priority Claims" at bounding box center [485, 378] width 118 height 10
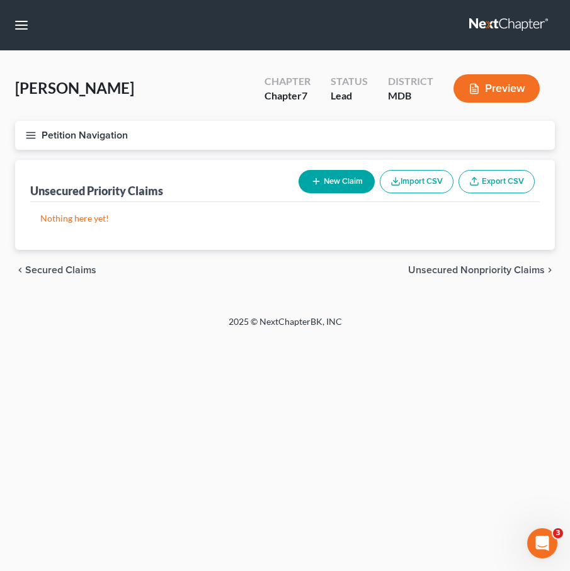
click at [489, 270] on span "Unsecured Nonpriority Claims" at bounding box center [476, 270] width 137 height 10
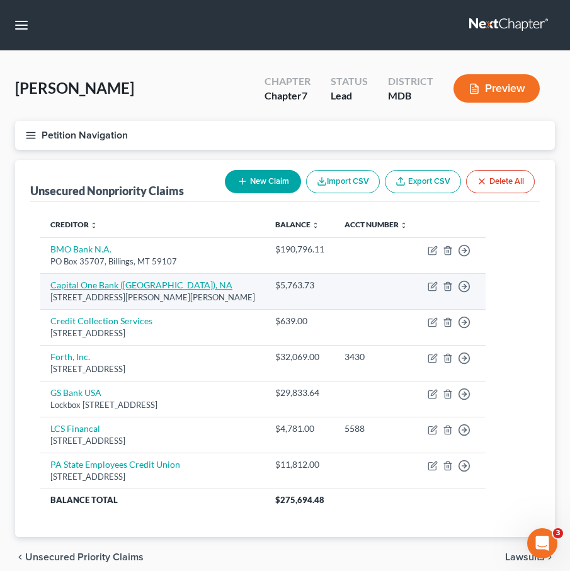
click at [83, 285] on link "Capital One Bank ([GEOGRAPHIC_DATA]), NA" at bounding box center [141, 285] width 182 height 11
select select "48"
select select "2"
select select "0"
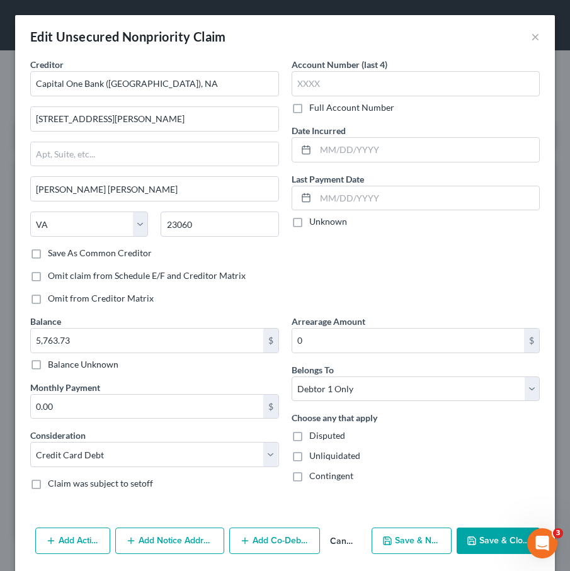
click at [479, 532] on button "Save & Close" at bounding box center [498, 541] width 83 height 26
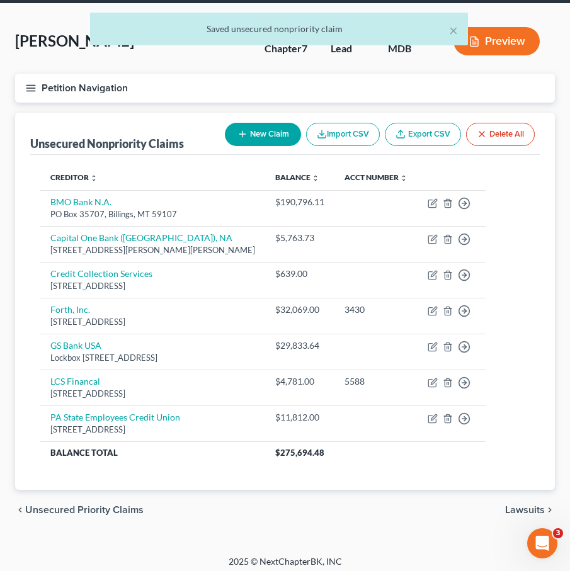
scroll to position [53, 0]
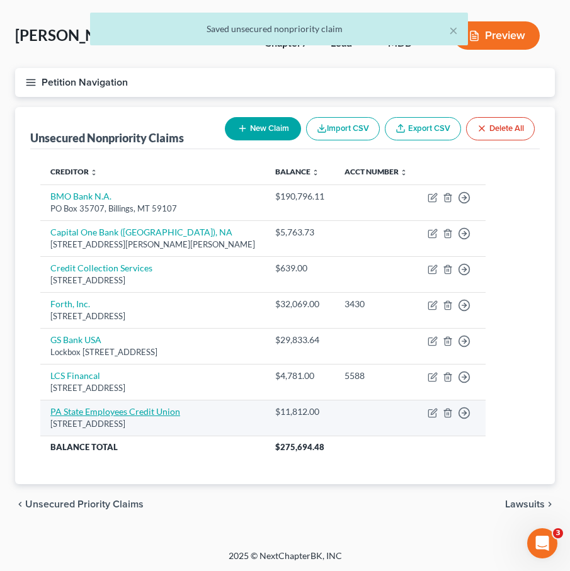
click at [122, 410] on link "PA State Employees Credit Union" at bounding box center [115, 411] width 130 height 11
select select "39"
select select "10"
select select "0"
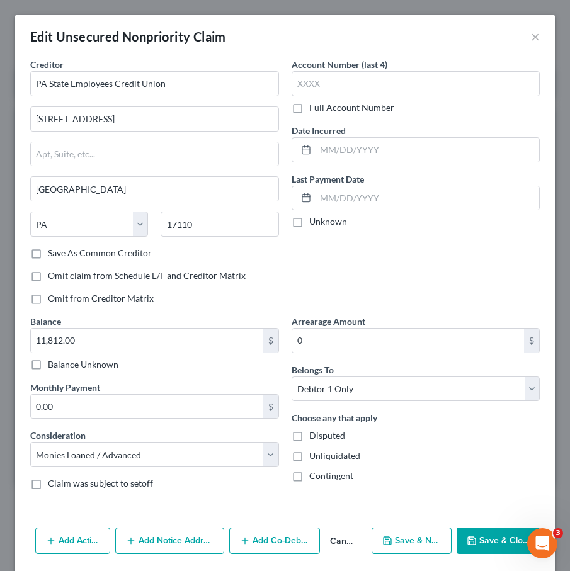
scroll to position [44, 0]
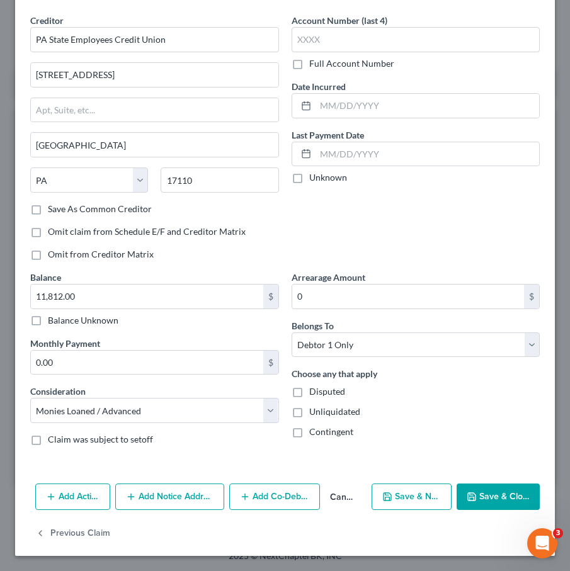
click at [475, 502] on button "Save & Close" at bounding box center [498, 497] width 83 height 26
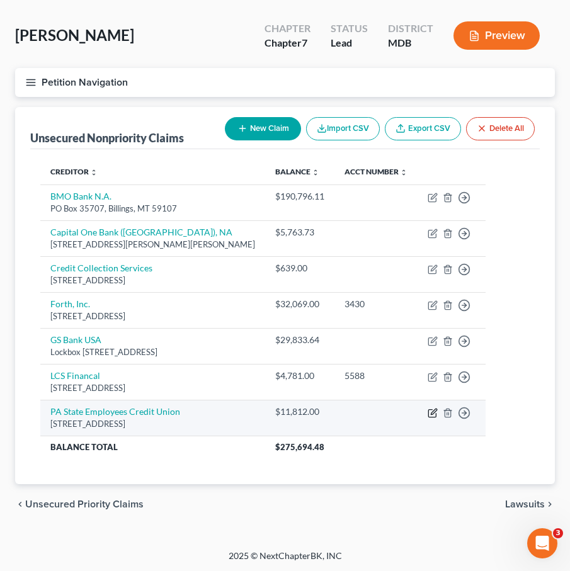
click at [438, 413] on icon "button" at bounding box center [433, 413] width 10 height 10
select select "39"
select select "10"
select select "0"
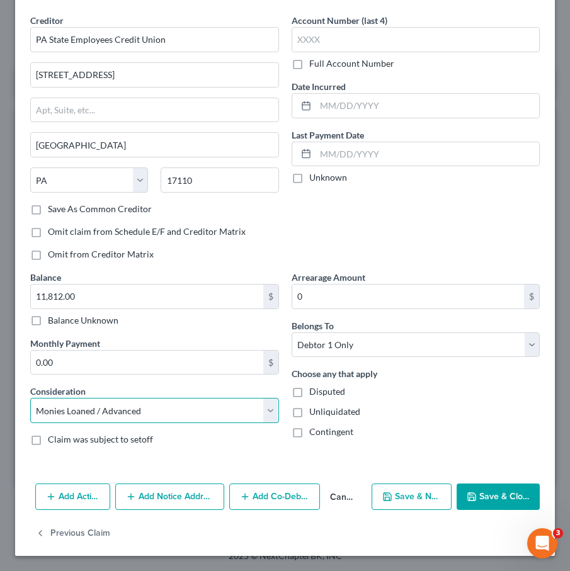
click at [241, 411] on select "Select Cable / Satellite Services Collection Agency Credit Card Debt Debt Couns…" at bounding box center [154, 410] width 249 height 25
select select "4"
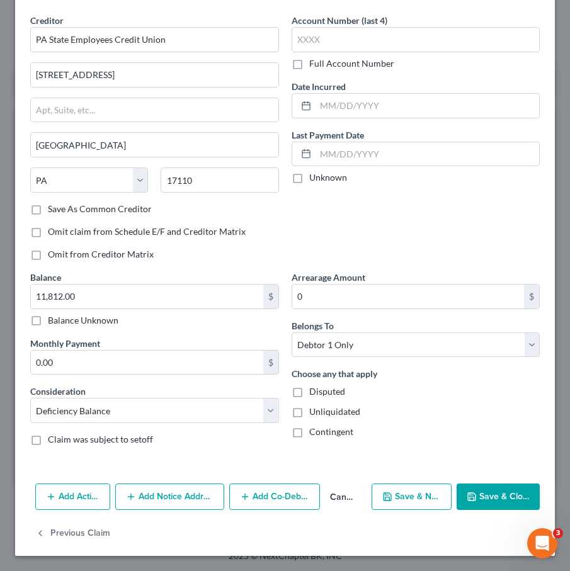
click at [492, 486] on button "Save & Close" at bounding box center [498, 497] width 83 height 26
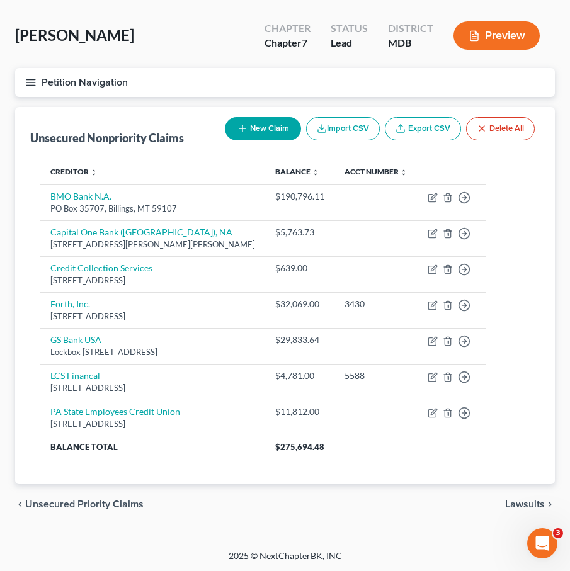
click at [33, 79] on icon "button" at bounding box center [30, 82] width 11 height 11
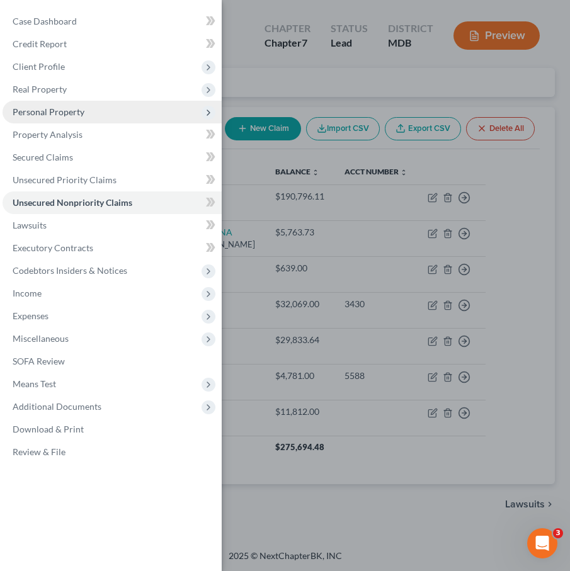
click at [37, 110] on span "Personal Property" at bounding box center [49, 111] width 72 height 11
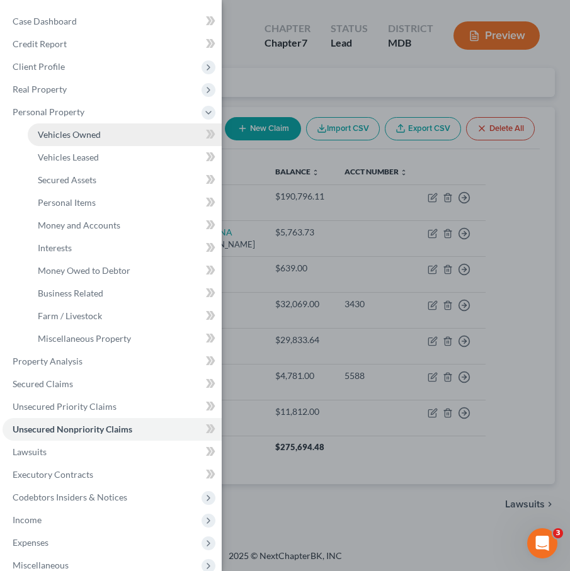
click at [52, 135] on span "Vehicles Owned" at bounding box center [69, 134] width 63 height 11
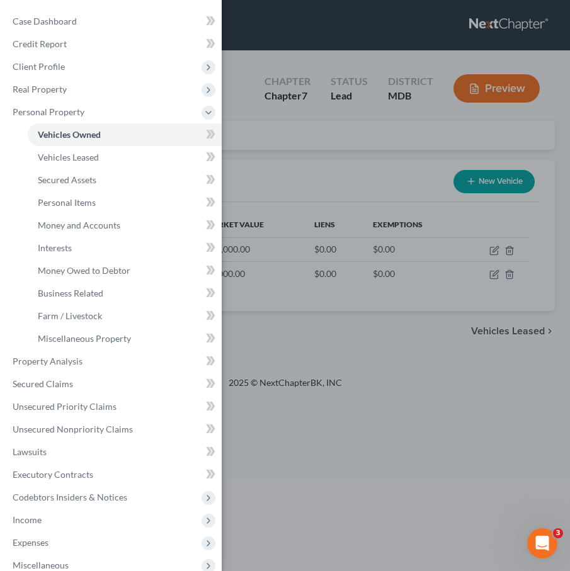
click at [260, 130] on div "Case Dashboard Payments Invoices Payments Payments Credit Report Client Profile" at bounding box center [285, 285] width 570 height 571
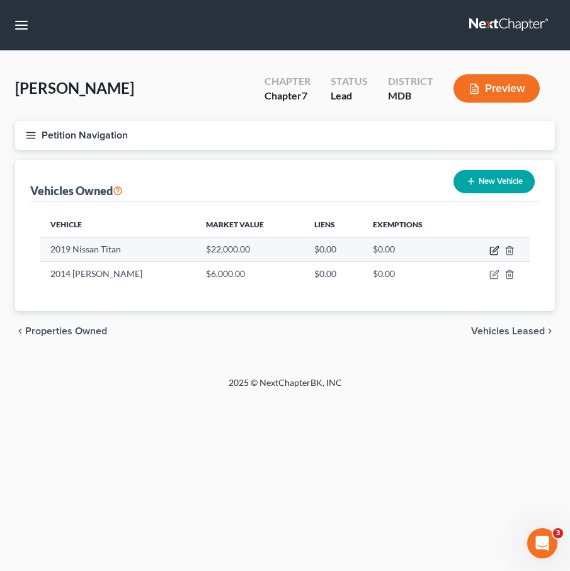
click at [496, 255] on icon "button" at bounding box center [494, 252] width 8 height 8
select select "0"
select select "7"
select select "3"
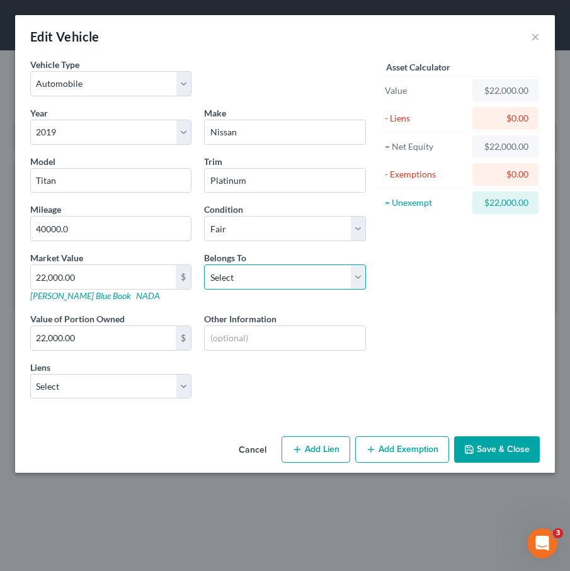
click at [244, 273] on select "Select Debtor 1 Only Debtor 2 Only Debtor 1 And Debtor 2 Only At Least One Of T…" at bounding box center [284, 277] width 161 height 25
select select "0"
click at [489, 438] on button "Save & Close" at bounding box center [497, 450] width 86 height 26
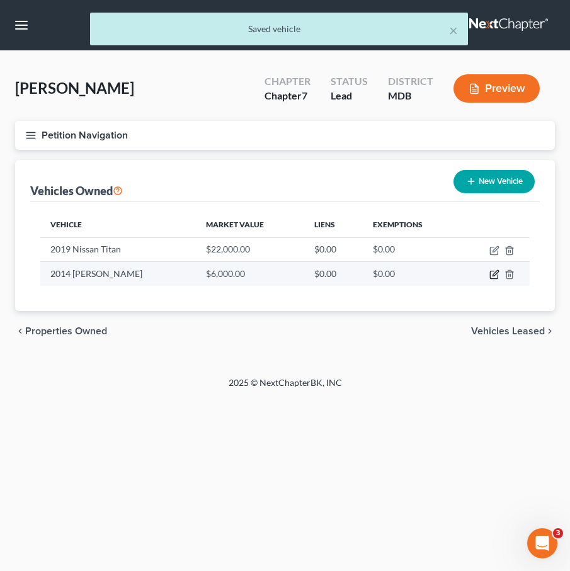
click at [493, 273] on icon "button" at bounding box center [494, 275] width 10 height 10
select select "0"
select select "12"
select select "3"
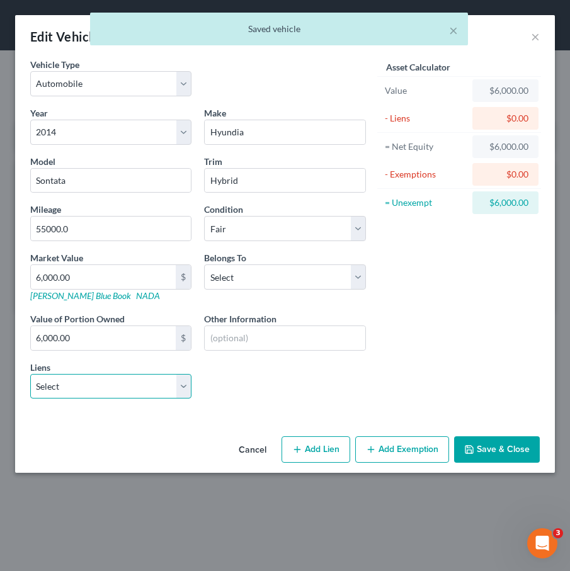
click at [186, 386] on select "Select NR/SMSCAL - $252,724.00 Patriot Federal Credit Union - $12,120.00" at bounding box center [110, 386] width 161 height 25
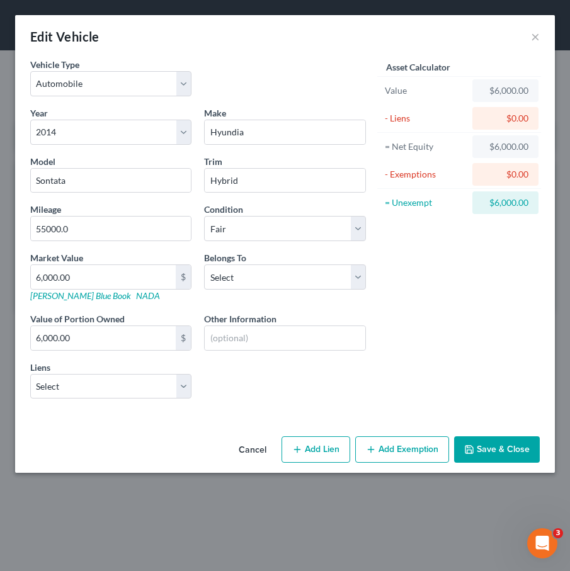
click at [251, 452] on button "Cancel" at bounding box center [253, 450] width 48 height 25
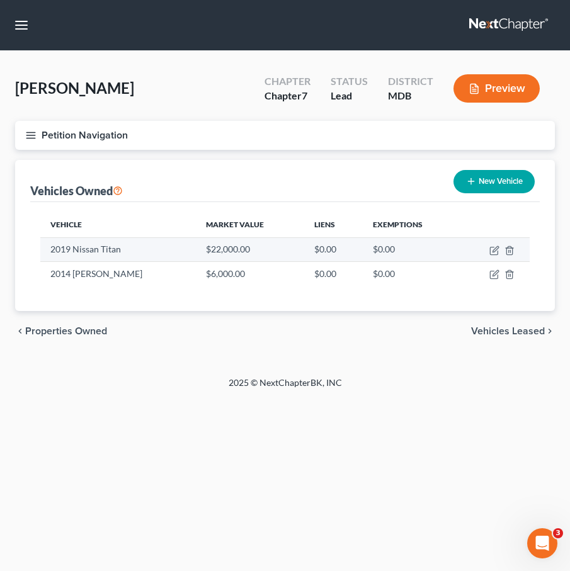
click at [207, 251] on td "$22,000.00" at bounding box center [250, 249] width 108 height 24
click at [500, 249] on td at bounding box center [495, 249] width 70 height 24
click at [493, 248] on icon "button" at bounding box center [494, 251] width 10 height 10
select select "0"
select select "7"
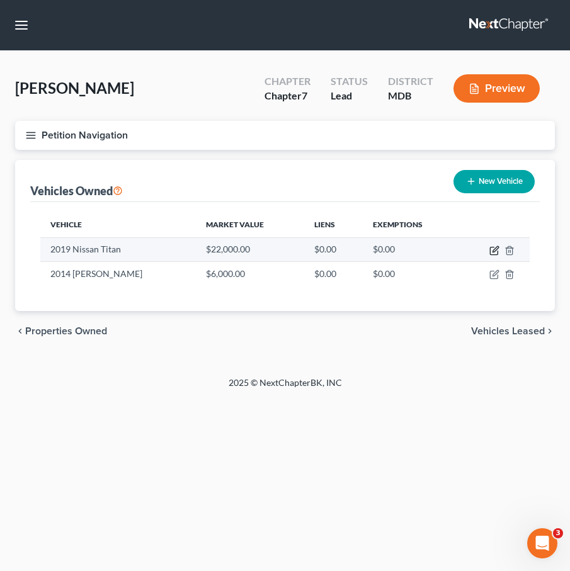
select select "3"
select select "0"
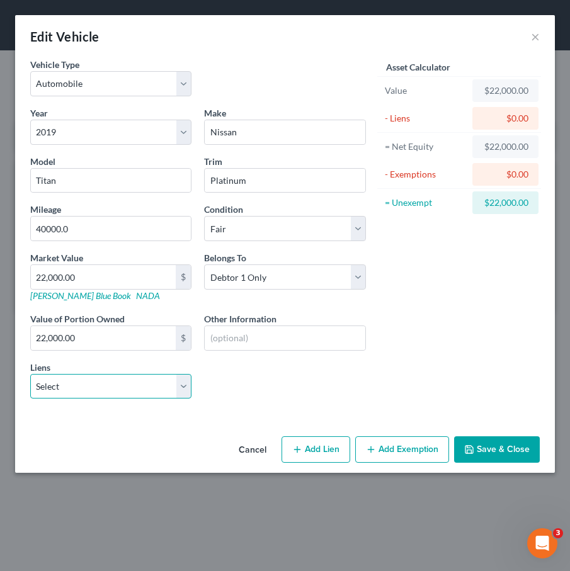
click at [174, 386] on select "Select NR/SMSCAL - $252,724.00 Patriot Federal Credit Union - $12,120.00" at bounding box center [110, 386] width 161 height 25
click at [163, 386] on select "Select NR/SMSCAL - $252,724.00 Patriot Federal Credit Union - $12,120.00" at bounding box center [110, 386] width 161 height 25
select select "1"
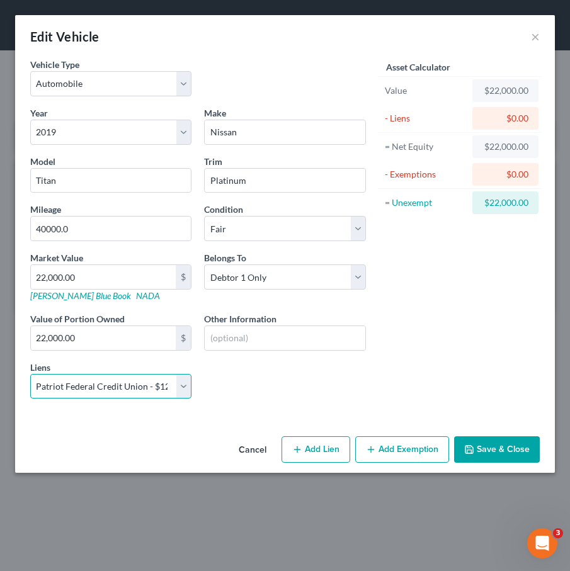
select select
select select "39"
select select "0"
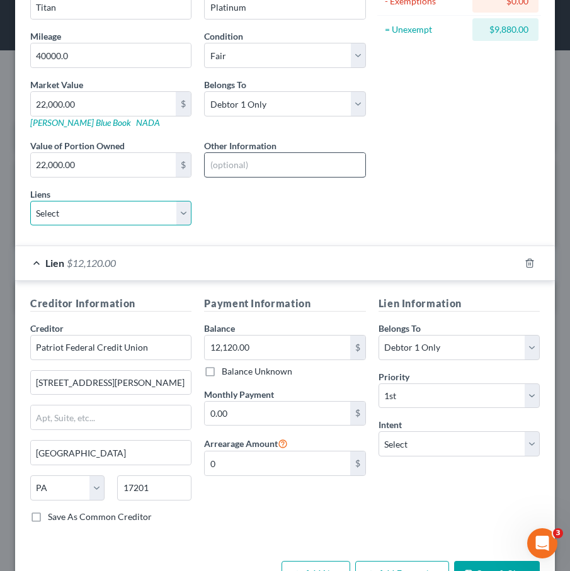
scroll to position [214, 0]
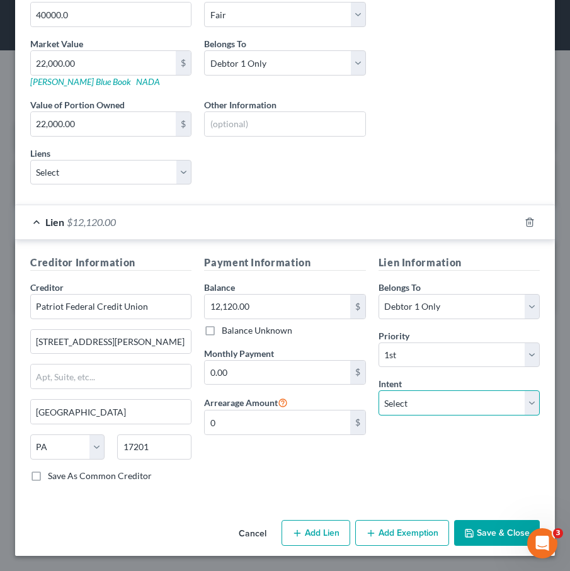
click at [413, 410] on select "Select Surrender Redeem Reaffirm Avoid Other" at bounding box center [459, 403] width 161 height 25
select select "2"
click at [472, 532] on icon "button" at bounding box center [469, 534] width 10 height 10
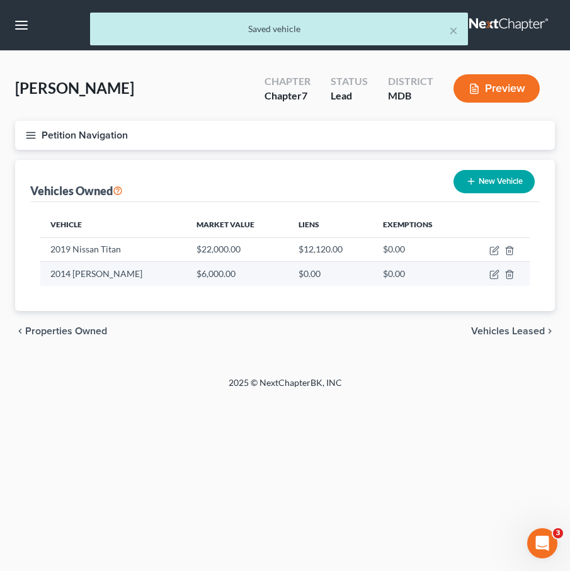
click at [488, 275] on td at bounding box center [497, 274] width 66 height 24
click at [491, 273] on icon "button" at bounding box center [494, 275] width 10 height 10
select select "0"
select select "12"
select select "3"
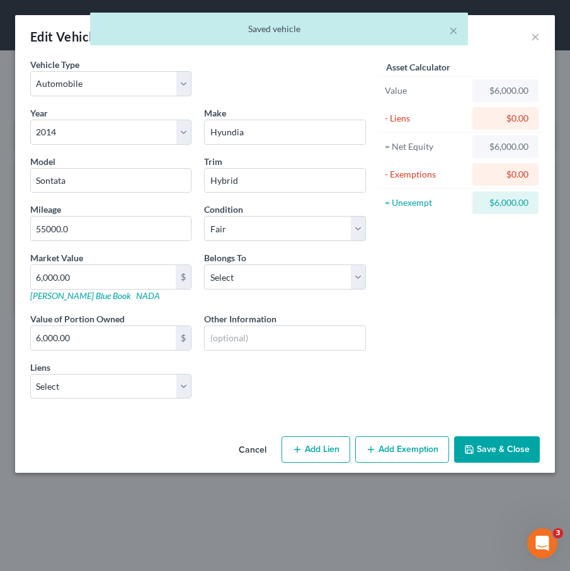
click at [495, 445] on button "Save & Close" at bounding box center [497, 450] width 86 height 26
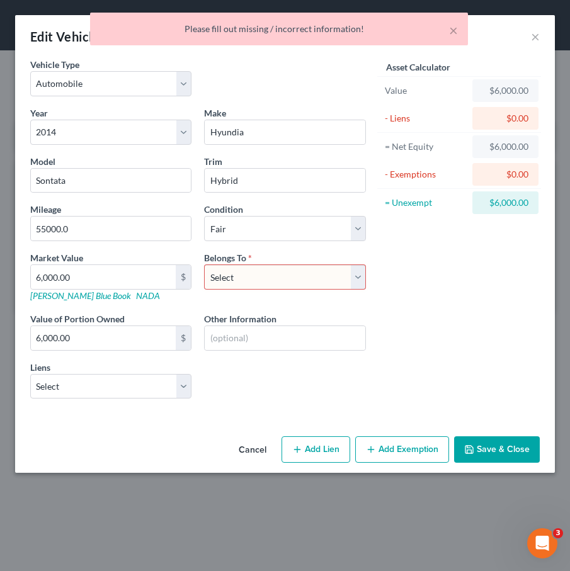
click at [275, 277] on select "Select Debtor 1 Only Debtor 2 Only Debtor 1 And Debtor 2 Only At Least One Of T…" at bounding box center [284, 277] width 161 height 25
select select "0"
click at [466, 440] on button "Save & Close" at bounding box center [497, 450] width 86 height 26
